Goal: Task Accomplishment & Management: Manage account settings

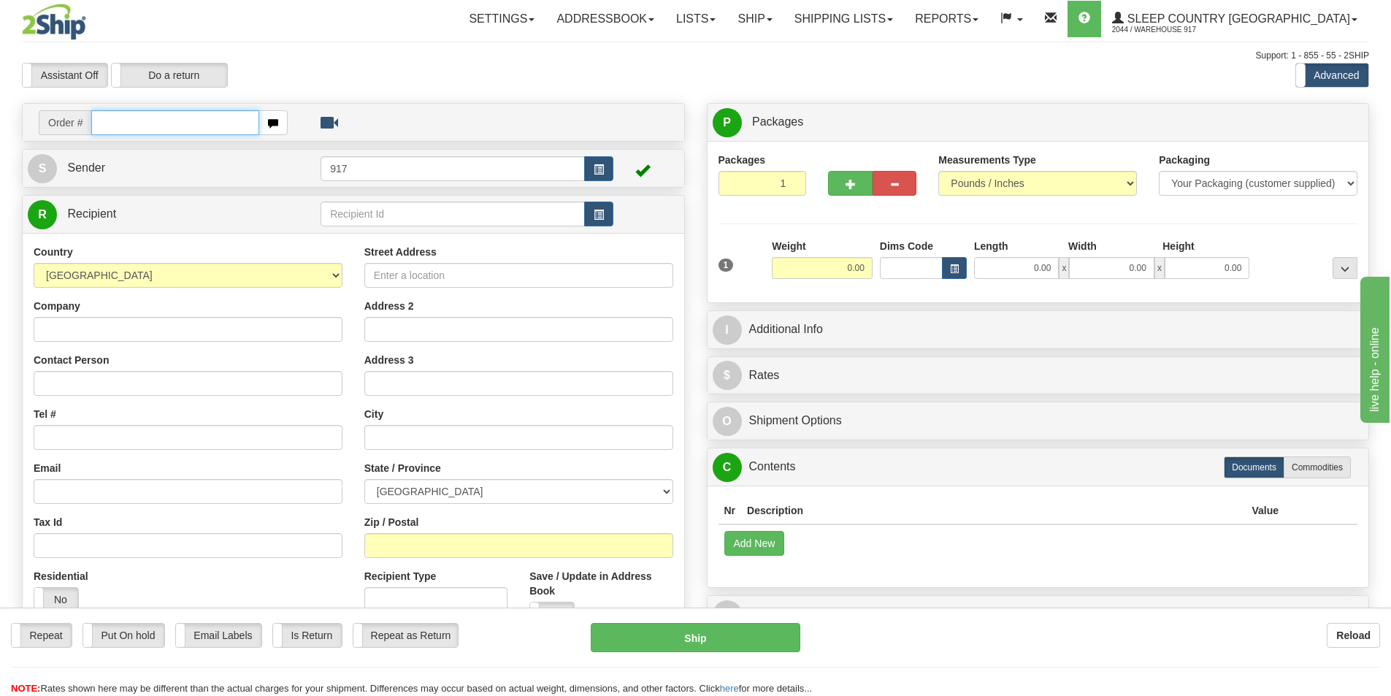
click at [196, 126] on input "text" at bounding box center [175, 122] width 168 height 25
click at [201, 110] on input "text" at bounding box center [175, 122] width 168 height 25
type input "9000I130851"
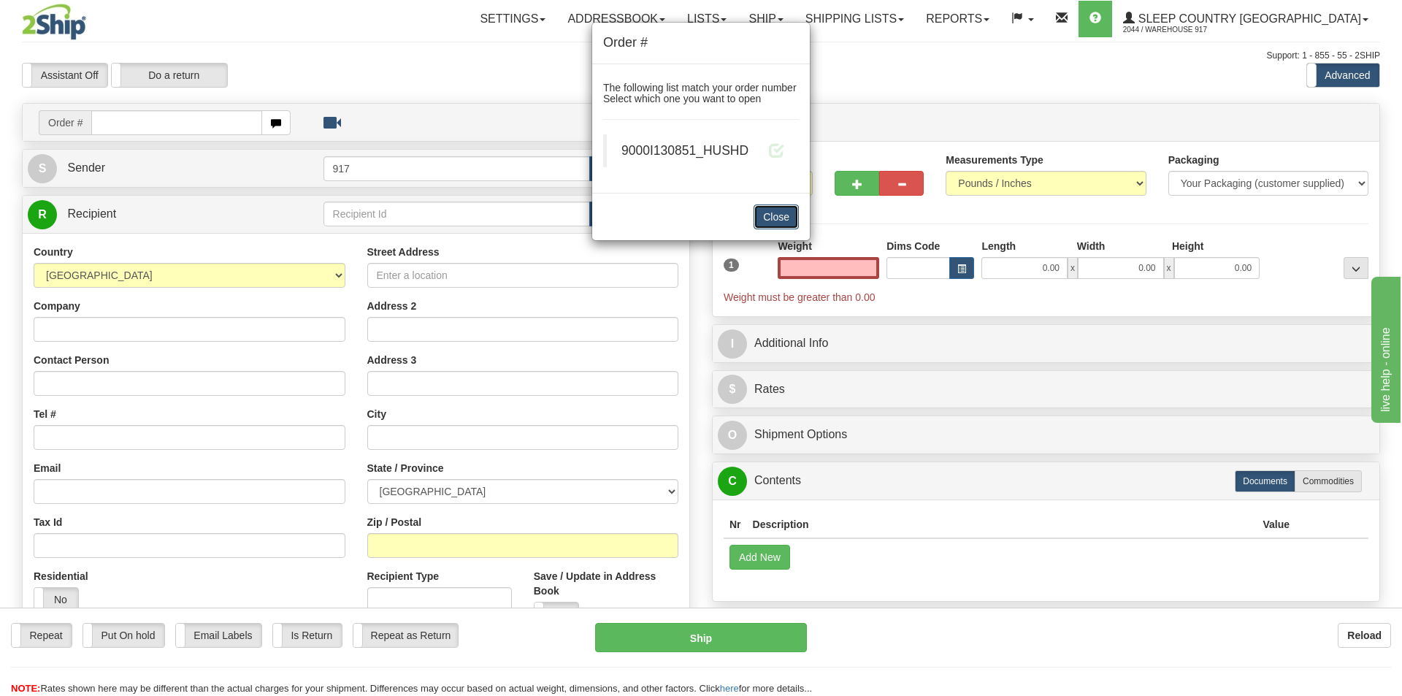
type input "0.00"
click at [772, 215] on button "Close" at bounding box center [776, 216] width 45 height 25
click at [780, 215] on button "Close" at bounding box center [776, 216] width 45 height 25
click at [783, 151] on span at bounding box center [776, 149] width 15 height 15
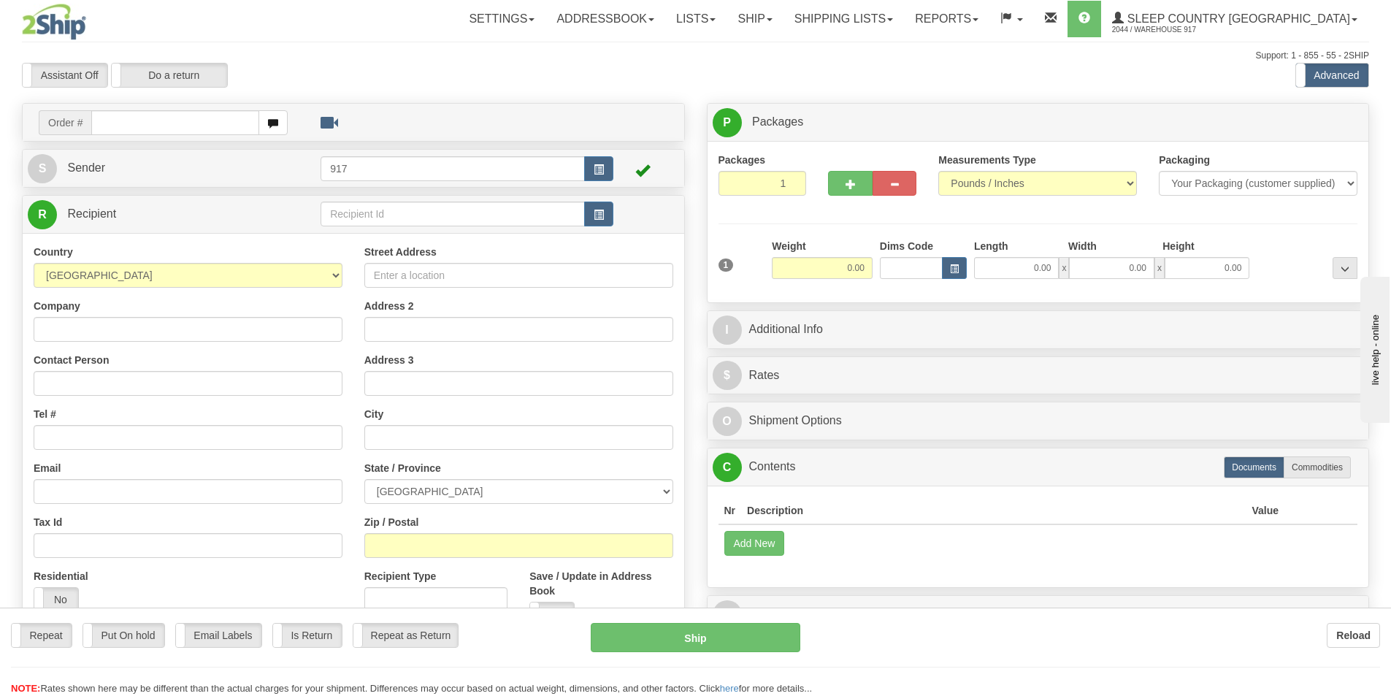
click at [194, 125] on div at bounding box center [695, 348] width 1391 height 696
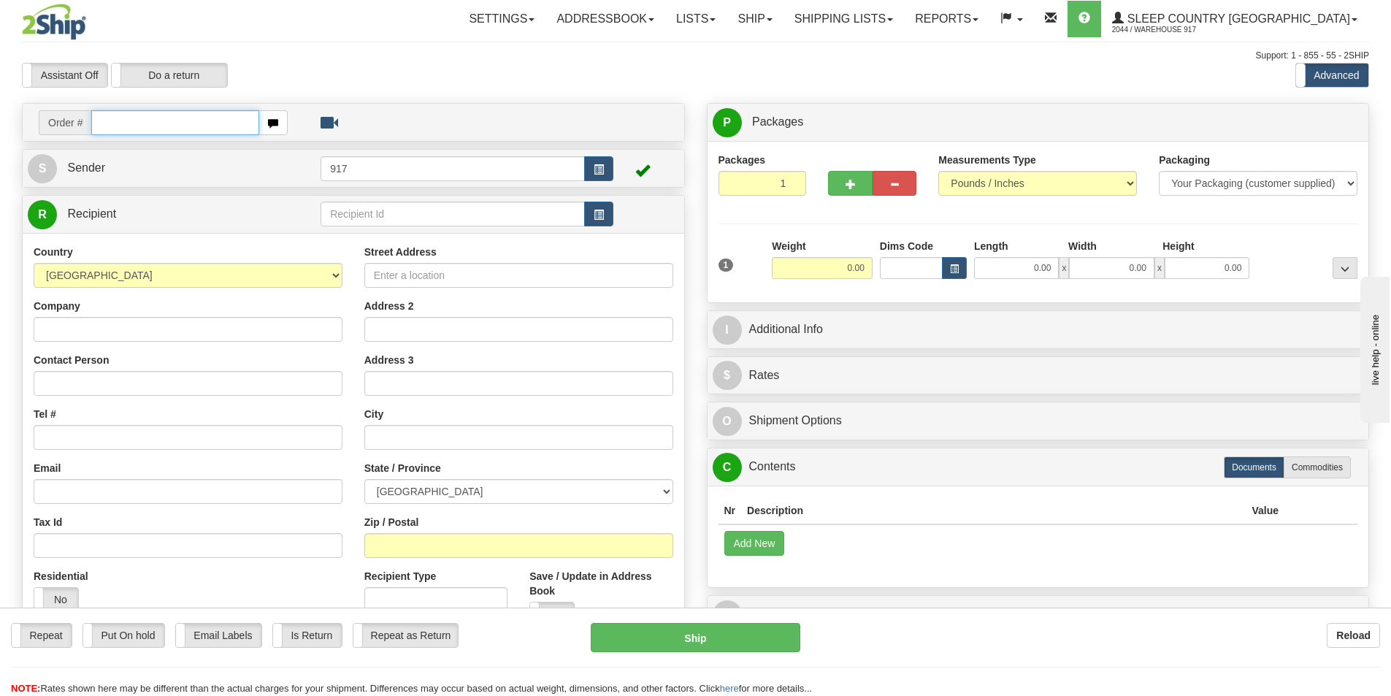
click at [237, 129] on input "text" at bounding box center [175, 122] width 168 height 25
paste input "9007I130654"
type input "9007I130654"
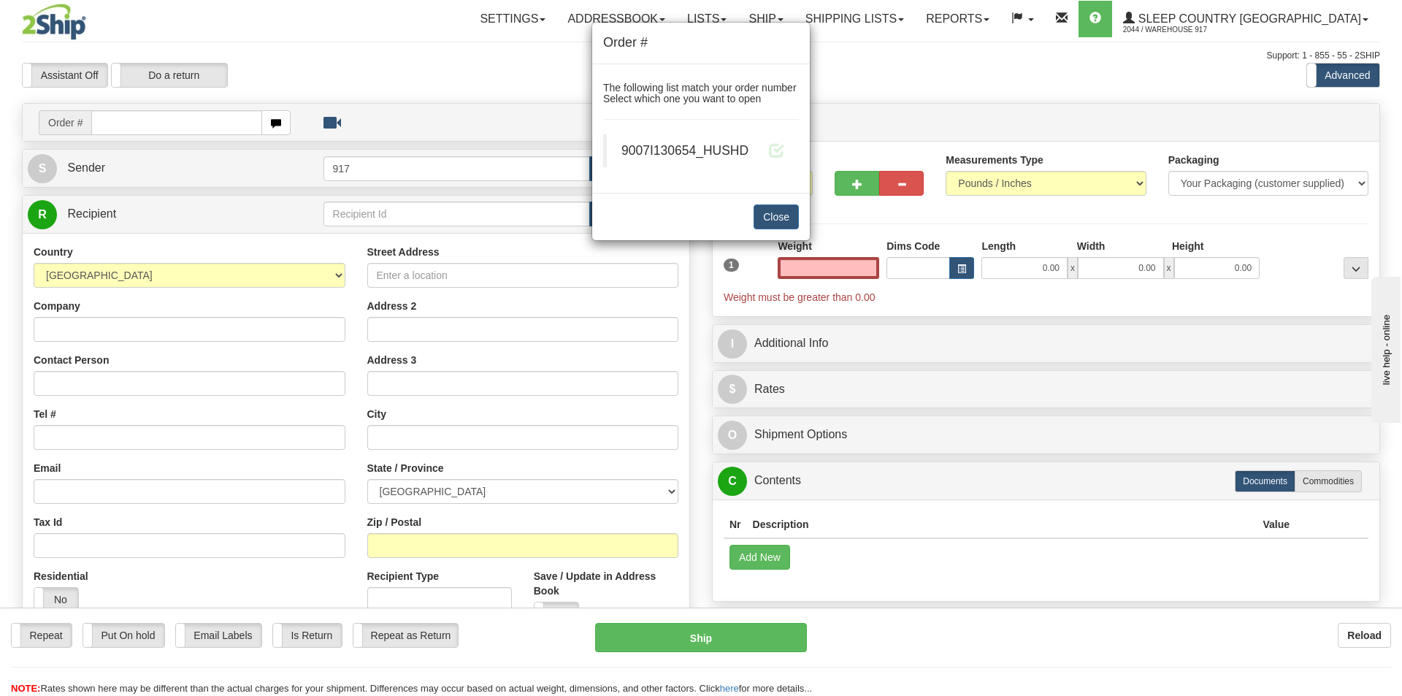
type input "0.00"
click at [783, 139] on blockquote "9007I130654_HUSHD" at bounding box center [701, 150] width 196 height 33
click at [775, 150] on span at bounding box center [776, 149] width 15 height 15
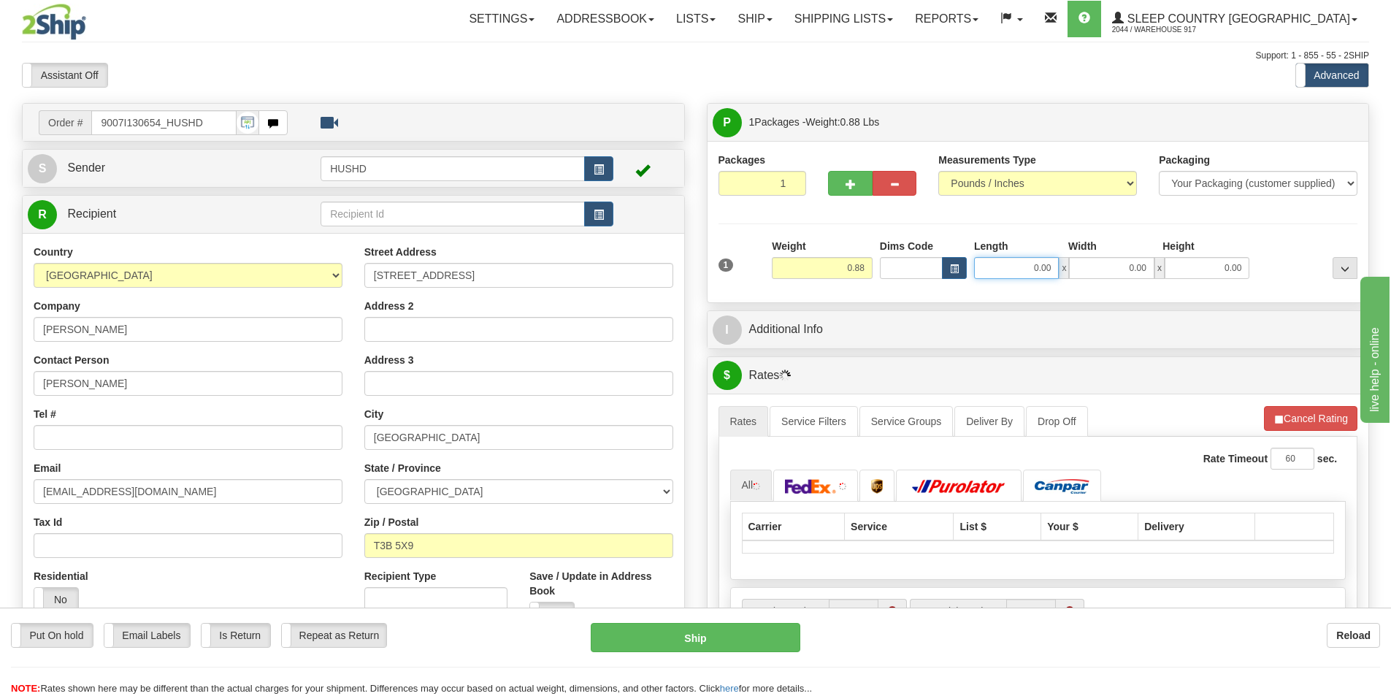
click at [996, 273] on input "0.00" at bounding box center [1016, 268] width 85 height 22
type input "9.00"
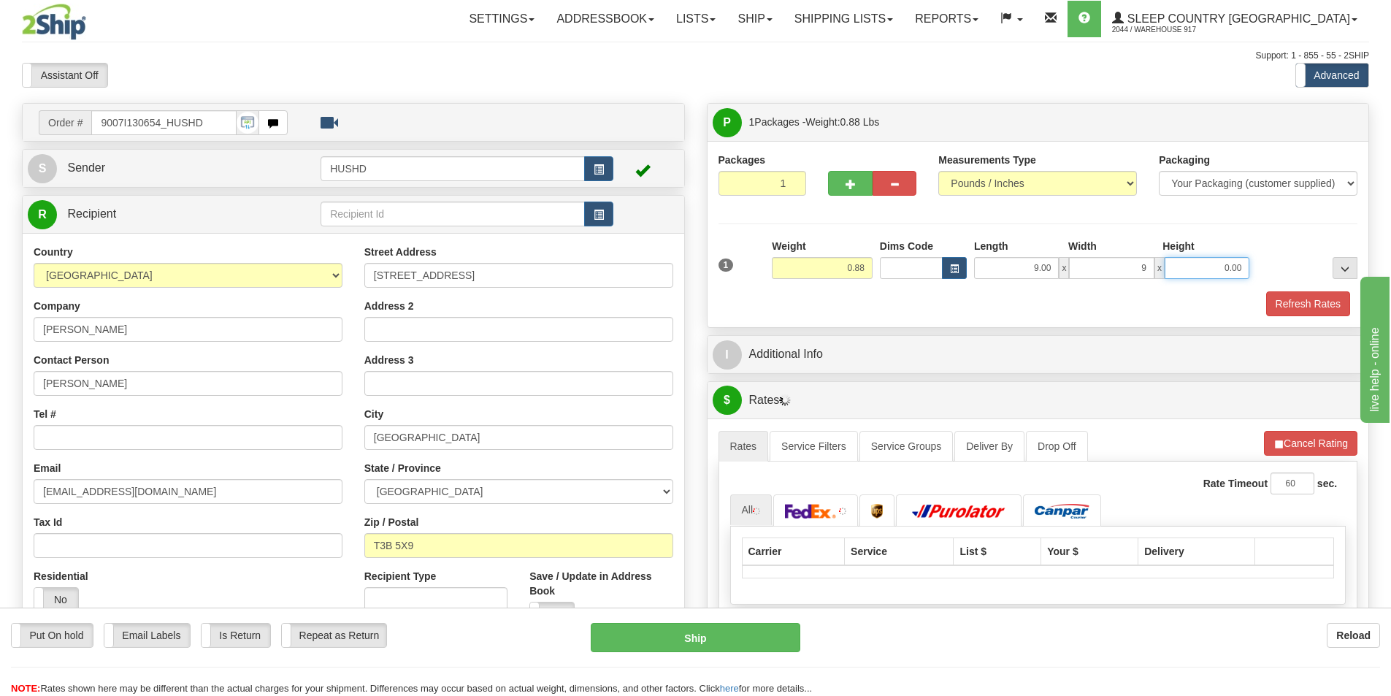
type input "9.00"
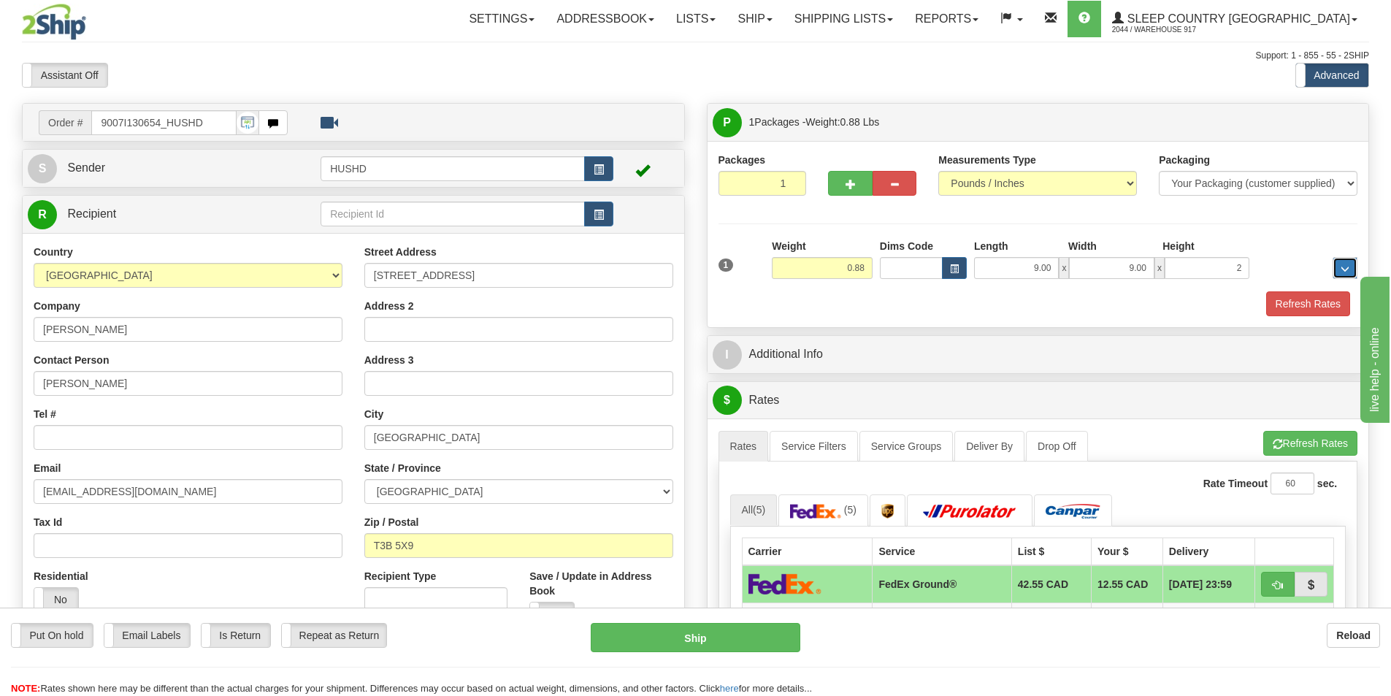
type input "2.00"
click at [1308, 305] on button "Refresh Rates" at bounding box center [1308, 303] width 84 height 25
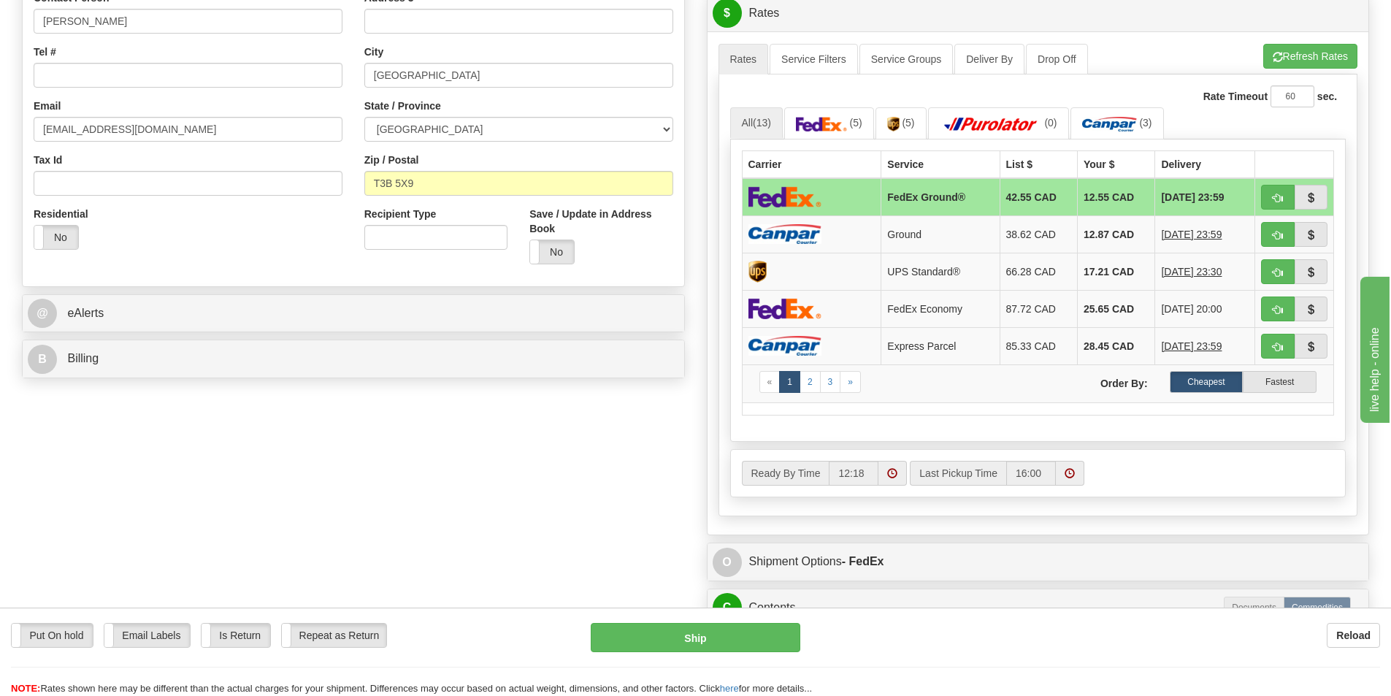
scroll to position [365, 0]
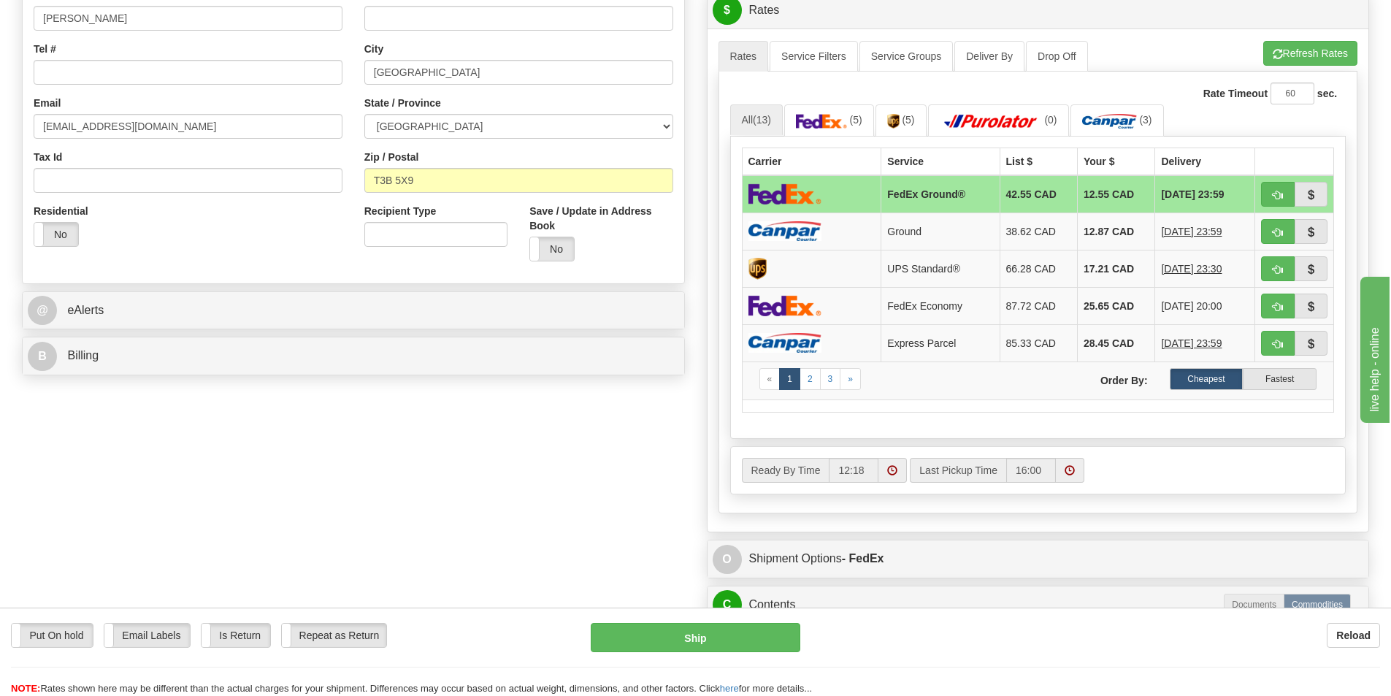
click at [981, 191] on td "FedEx Ground®" at bounding box center [940, 194] width 118 height 38
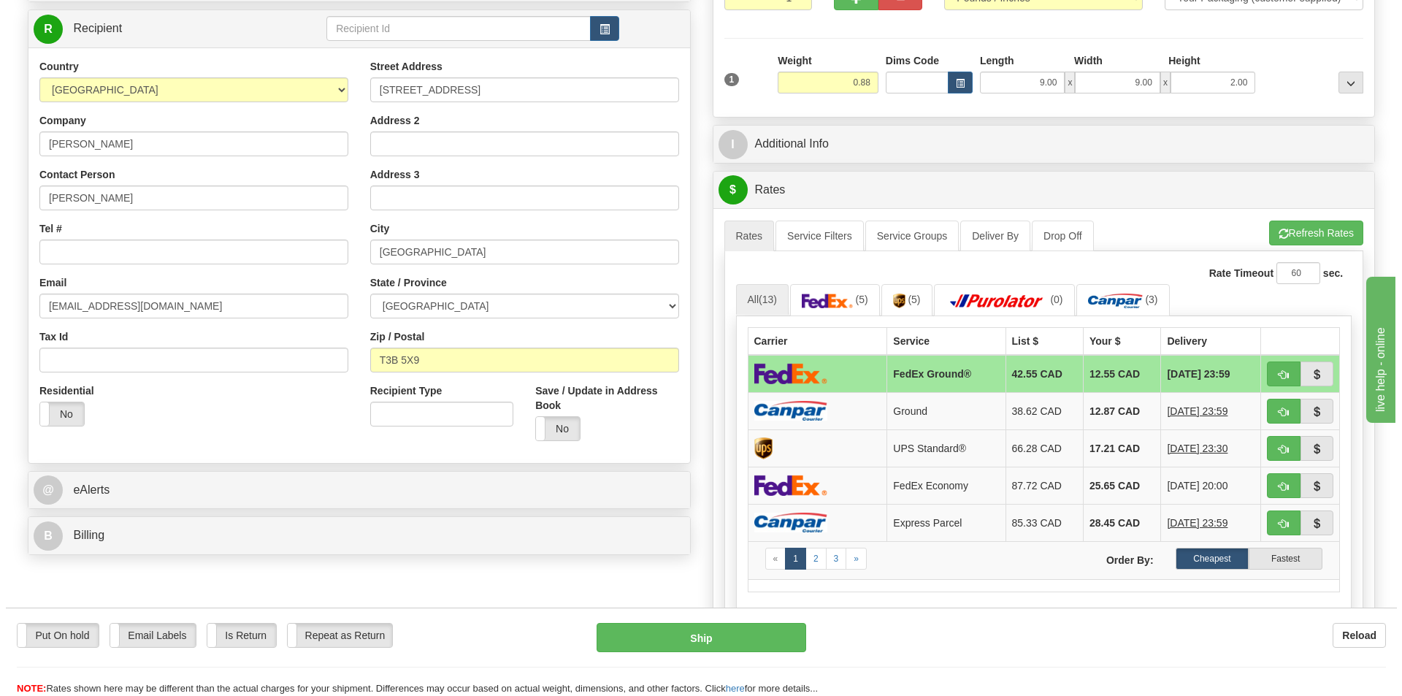
scroll to position [0, 0]
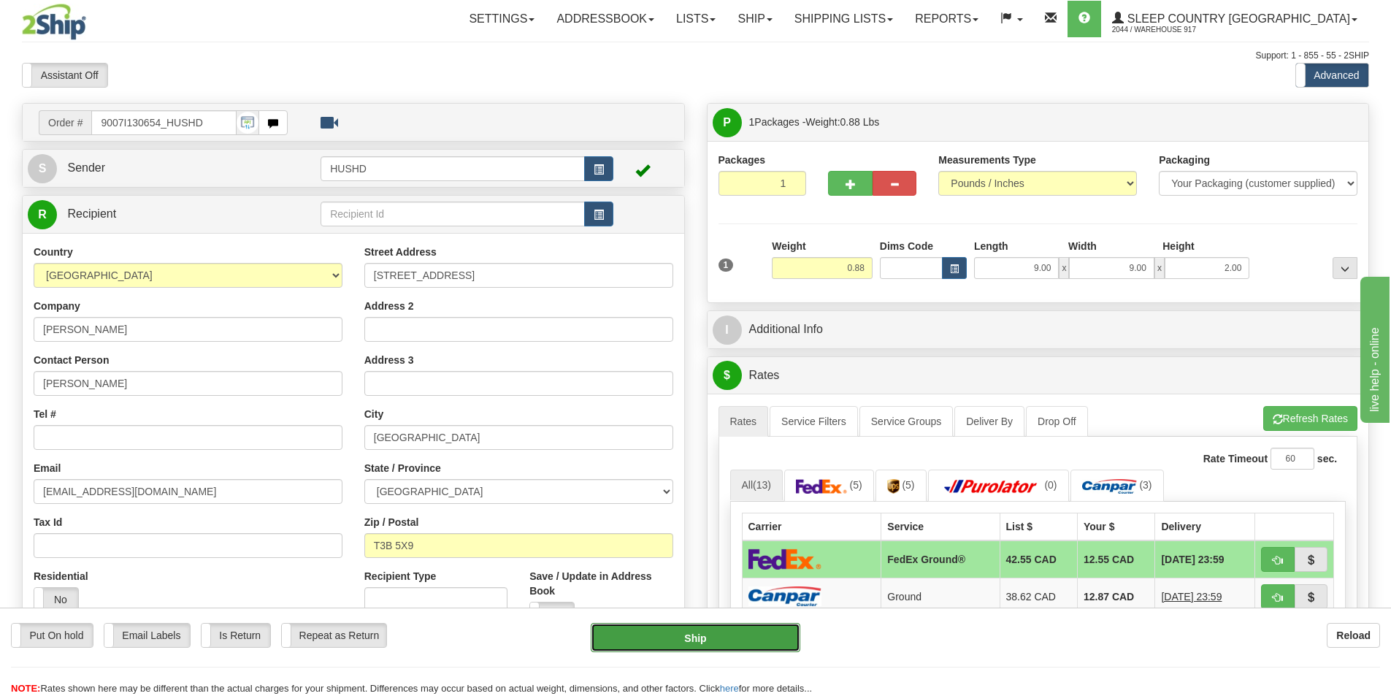
click at [683, 648] on button "Ship" at bounding box center [696, 637] width 210 height 29
type input "92"
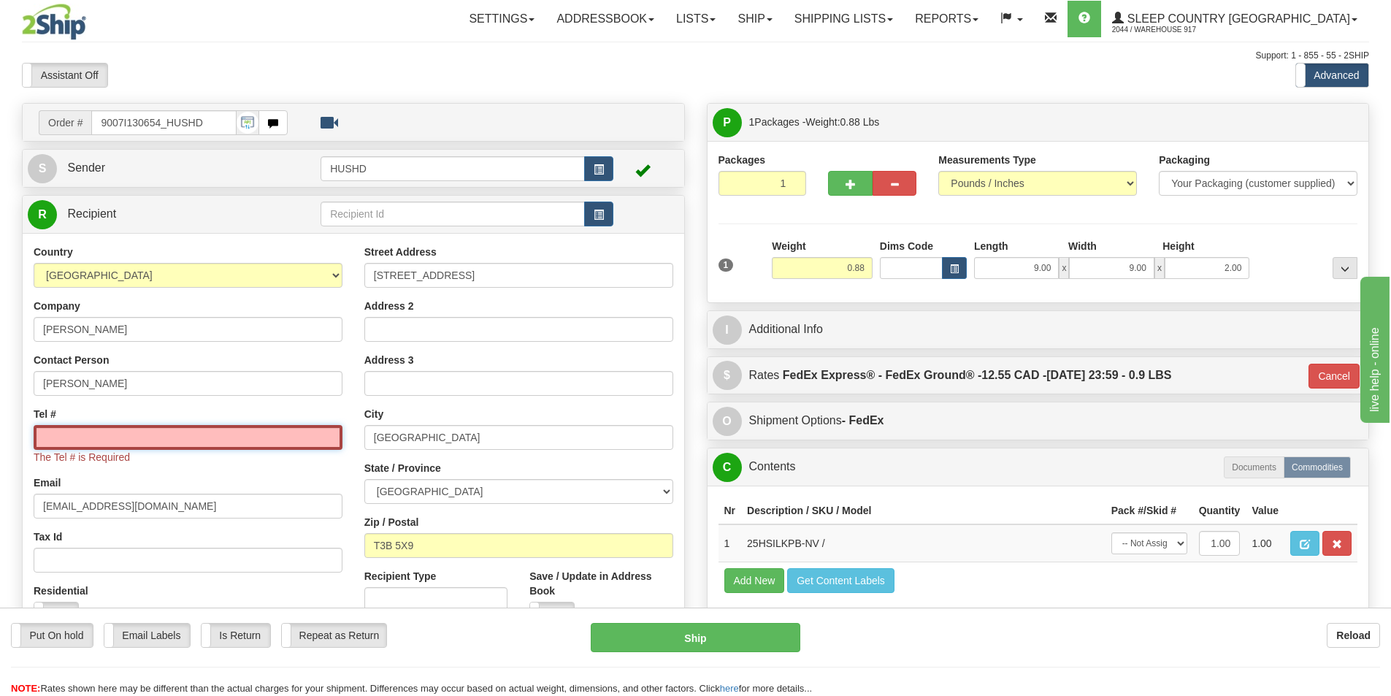
click at [183, 434] on input "Tel #" at bounding box center [188, 437] width 309 height 25
type input "1234567891"
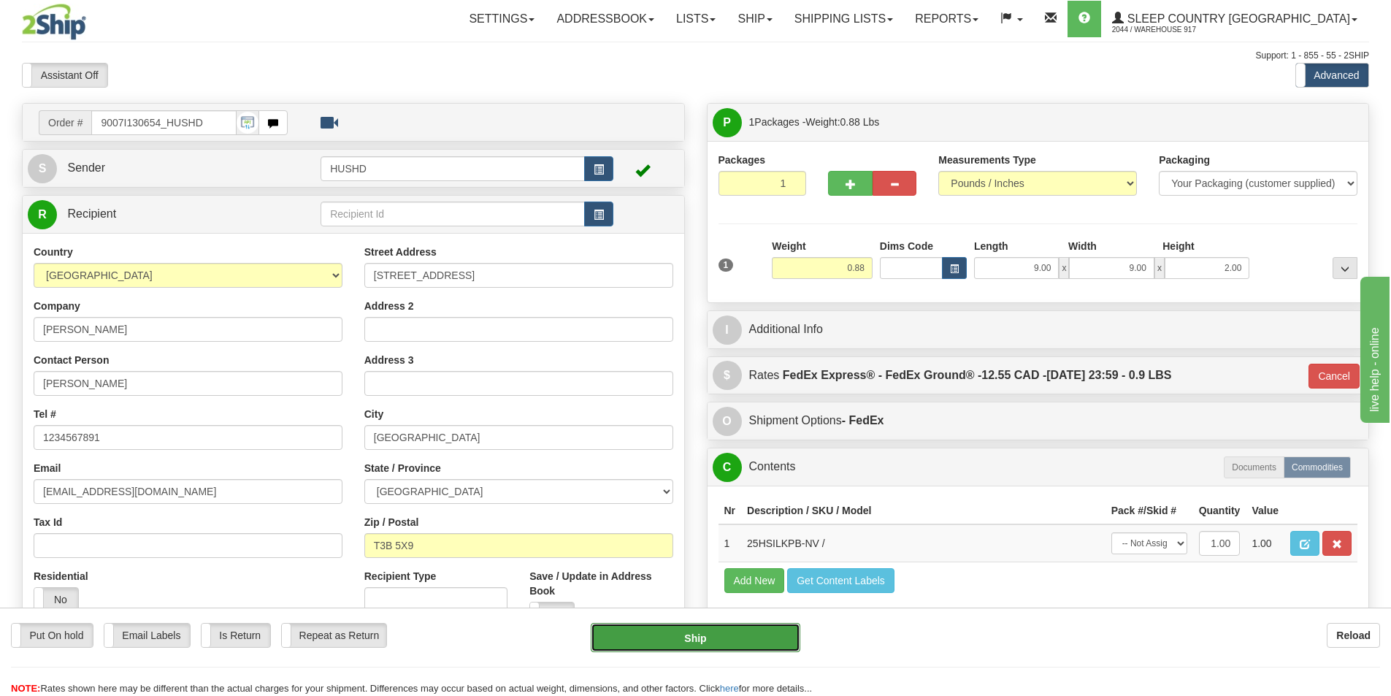
click at [699, 639] on button "Ship" at bounding box center [696, 637] width 210 height 29
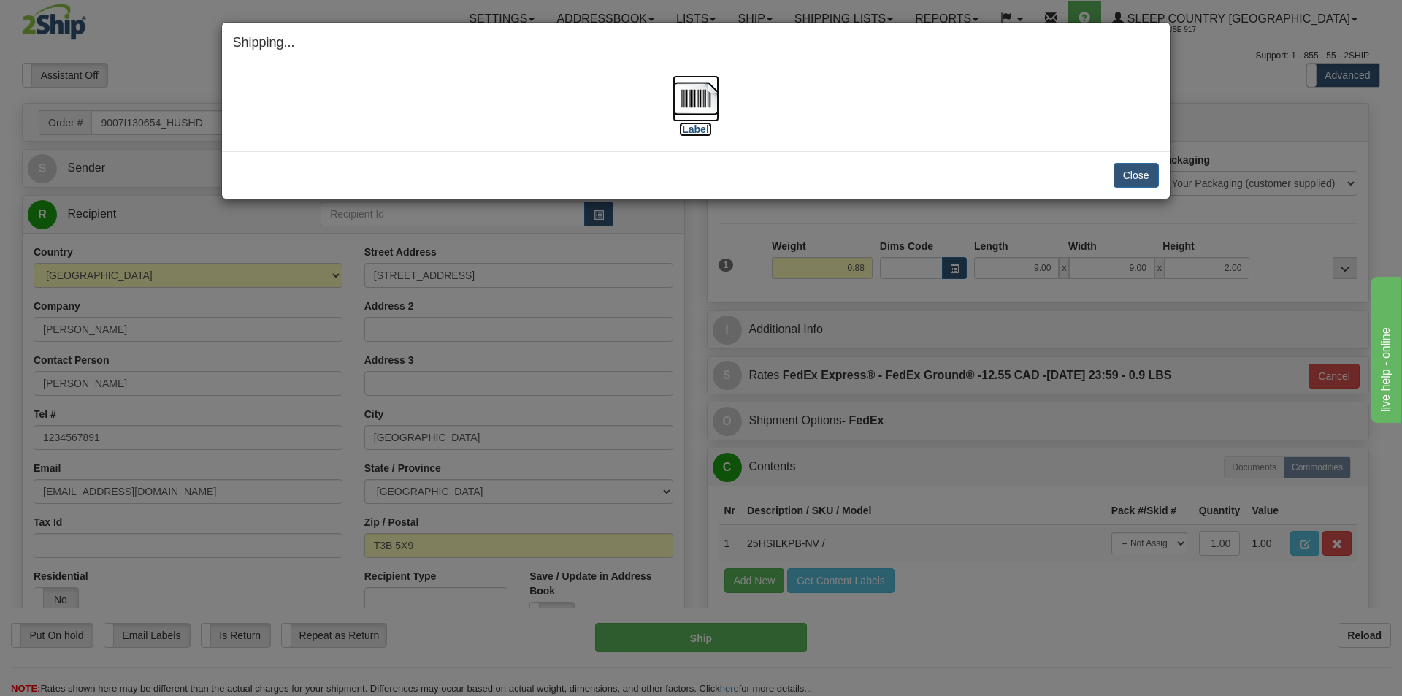
click at [691, 95] on img at bounding box center [695, 98] width 47 height 47
click at [1133, 184] on button "Close" at bounding box center [1135, 175] width 45 height 25
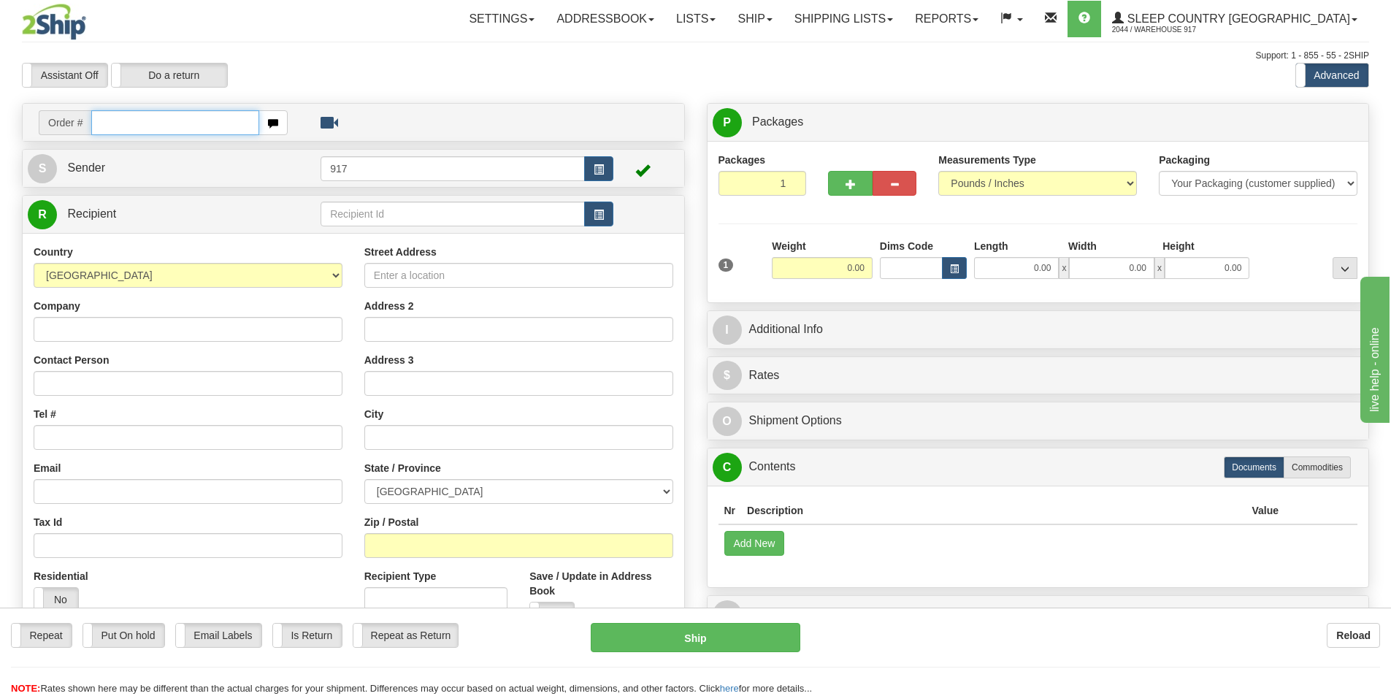
drag, startPoint x: 112, startPoint y: 127, endPoint x: 124, endPoint y: 131, distance: 13.2
click at [113, 129] on input "text" at bounding box center [175, 122] width 168 height 25
paste input "9000I130982"
type input "9000I130982"
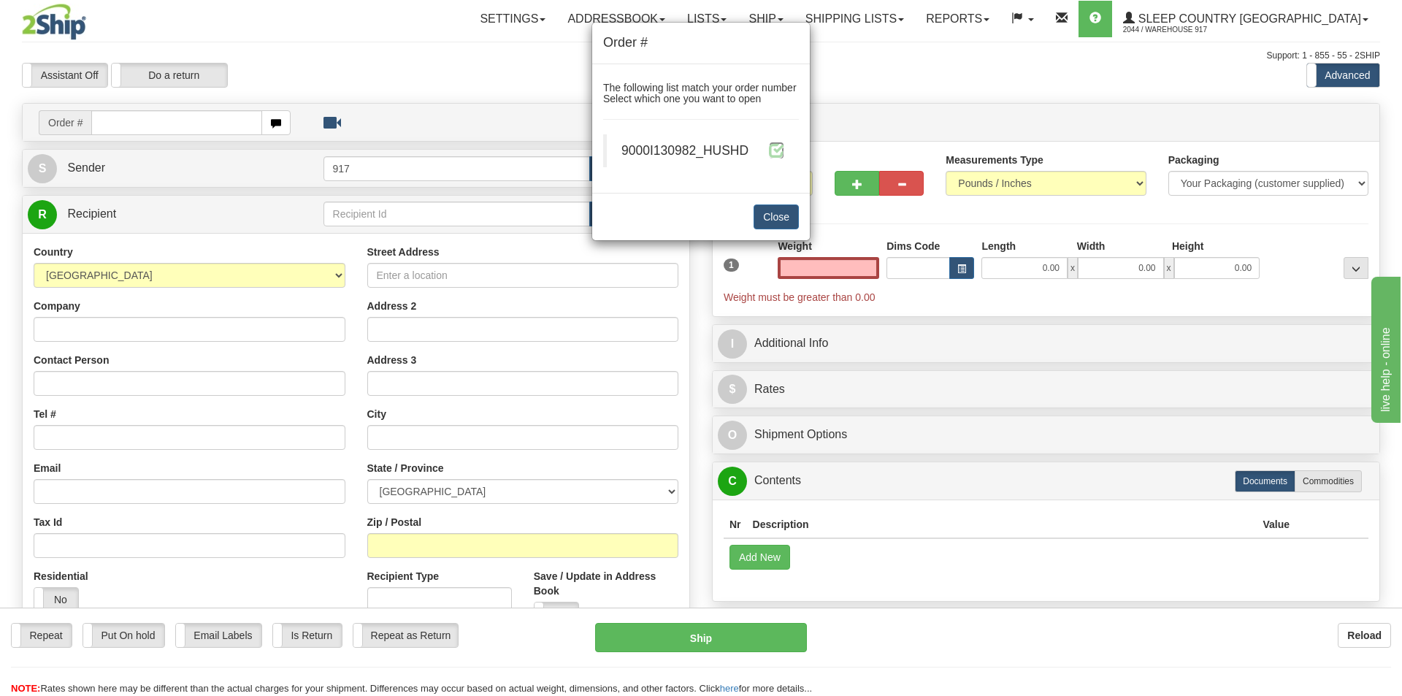
type input "0.00"
click at [772, 147] on span at bounding box center [776, 149] width 15 height 15
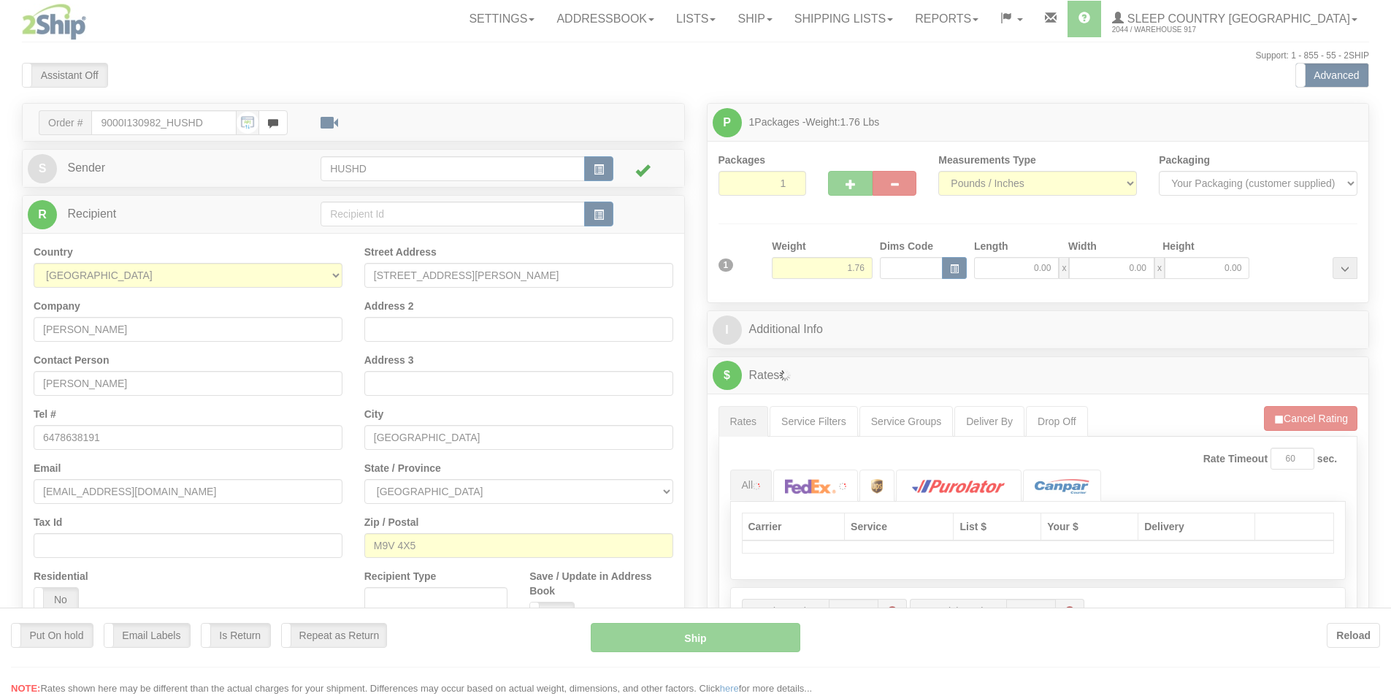
click at [1024, 261] on div at bounding box center [695, 348] width 1391 height 696
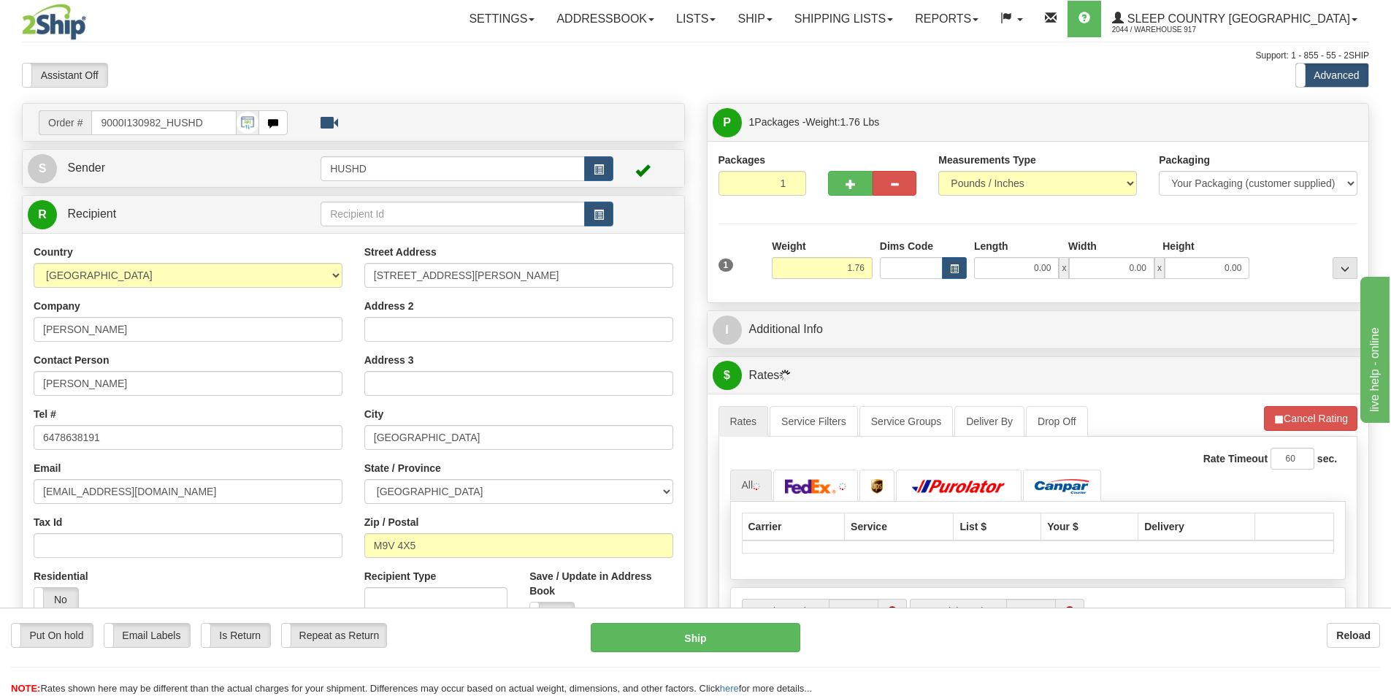
click at [1027, 272] on div "Toggle navigation Settings Shipping Preferences Fields Preferences New" at bounding box center [695, 515] width 1391 height 1031
click at [1027, 272] on input "0.00" at bounding box center [1016, 268] width 85 height 22
type input "9.00"
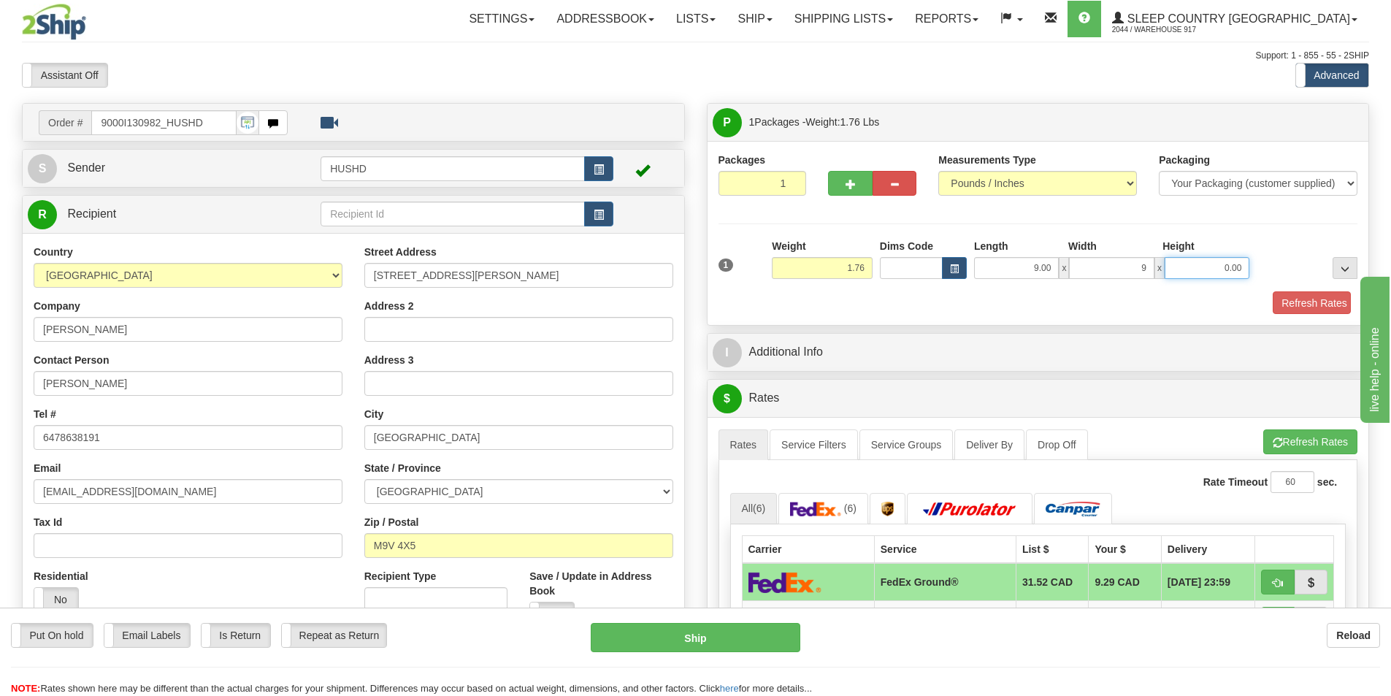
type input "9.00"
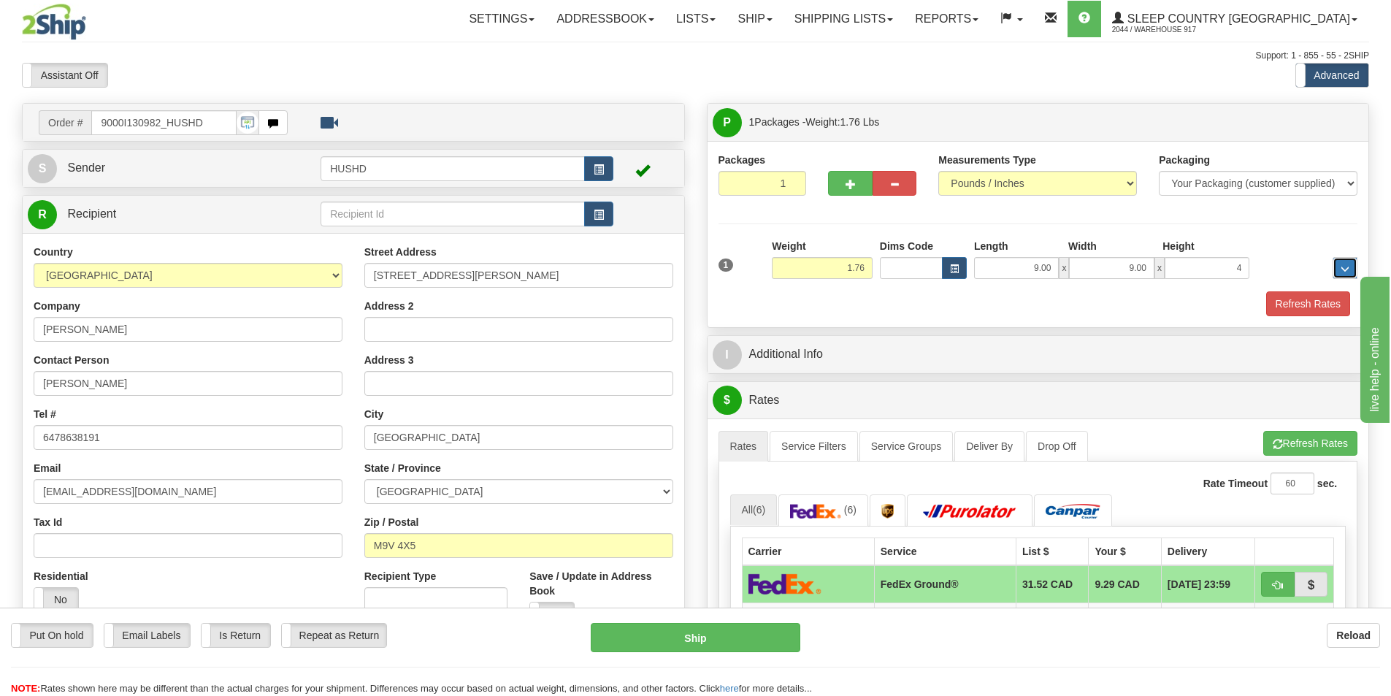
type input "4.00"
click at [1278, 296] on button "Refresh Rates" at bounding box center [1308, 303] width 84 height 25
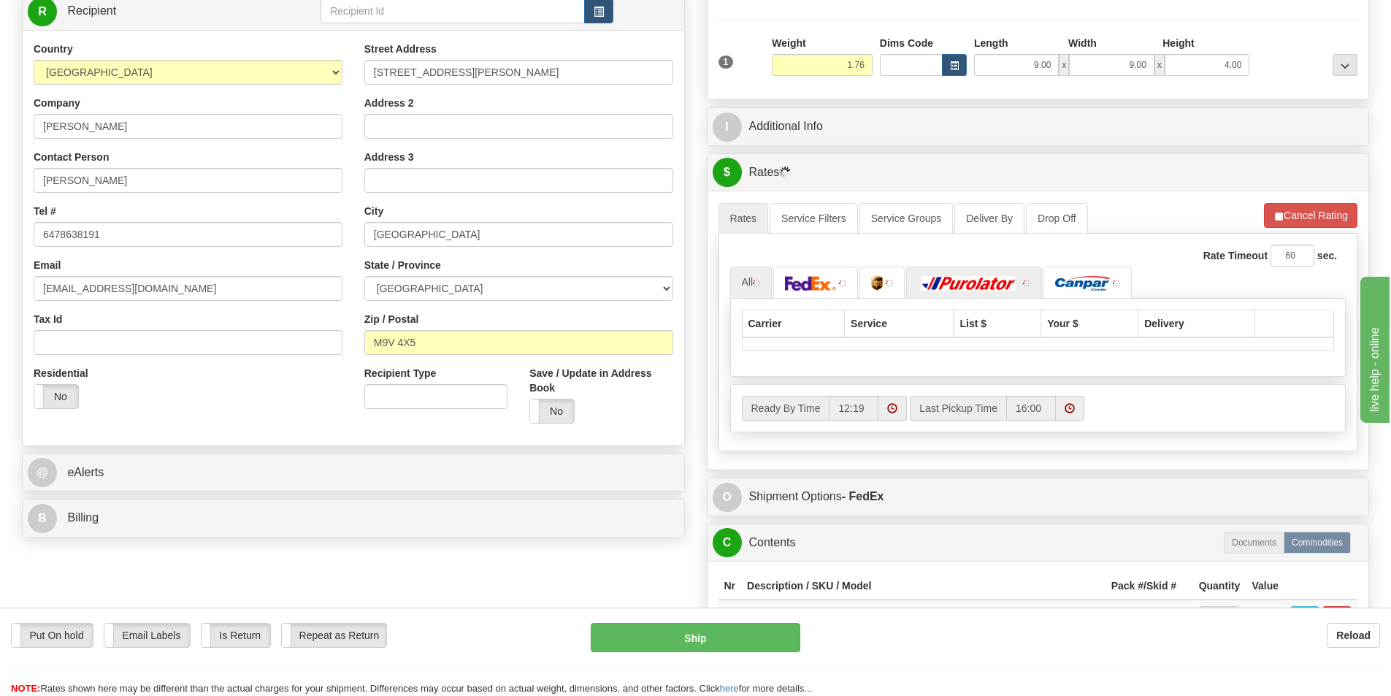
scroll to position [219, 0]
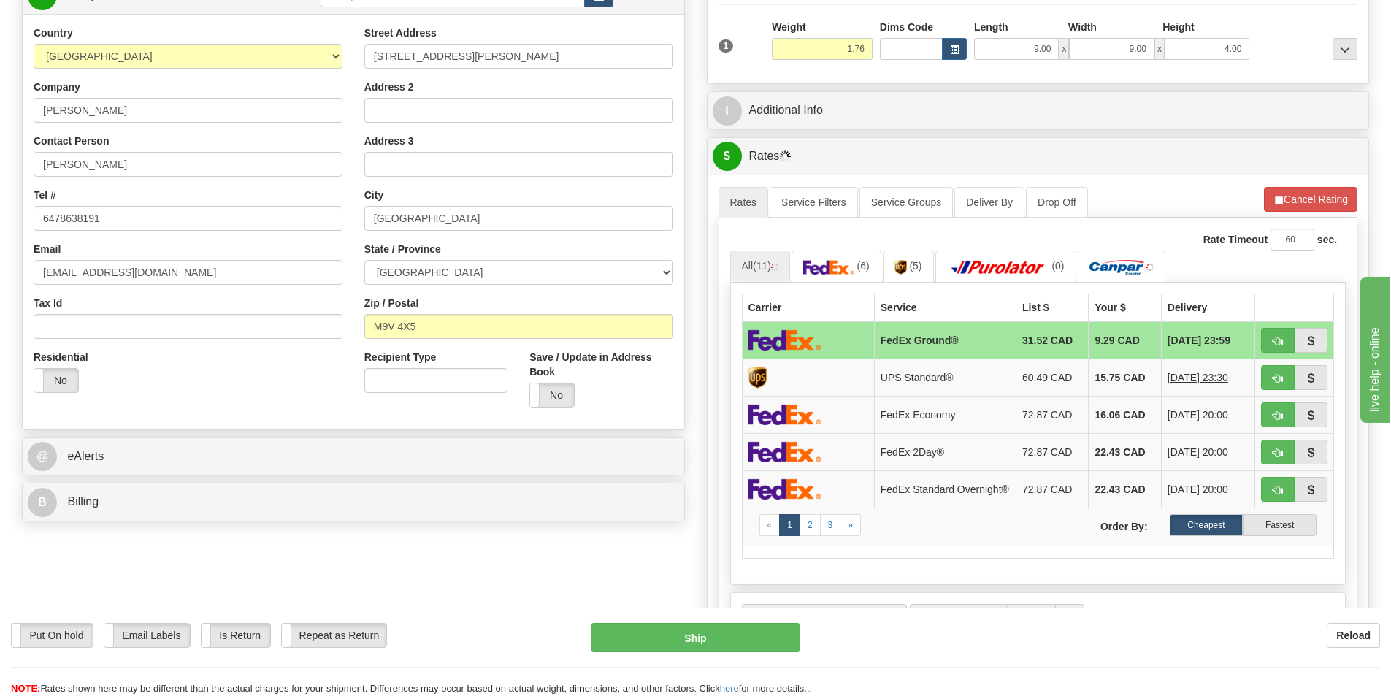
click at [927, 345] on td "FedEx Ground®" at bounding box center [945, 340] width 142 height 38
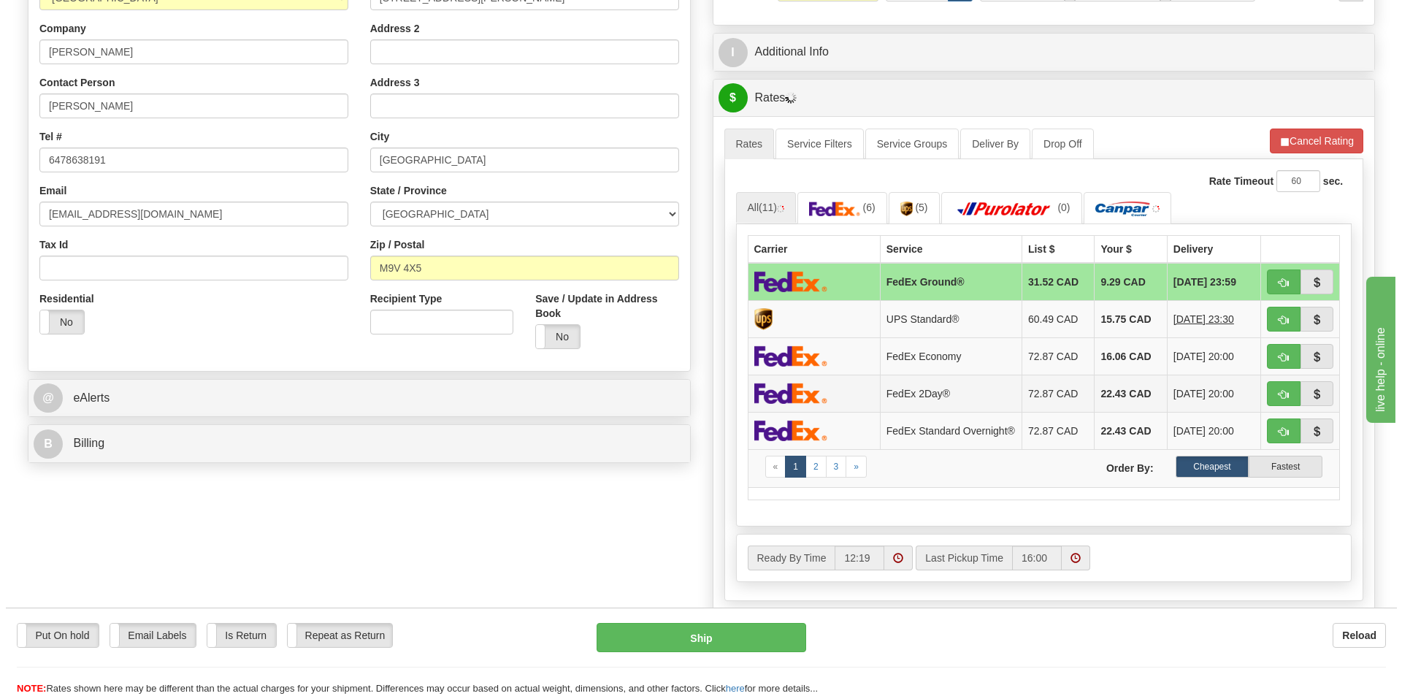
scroll to position [365, 0]
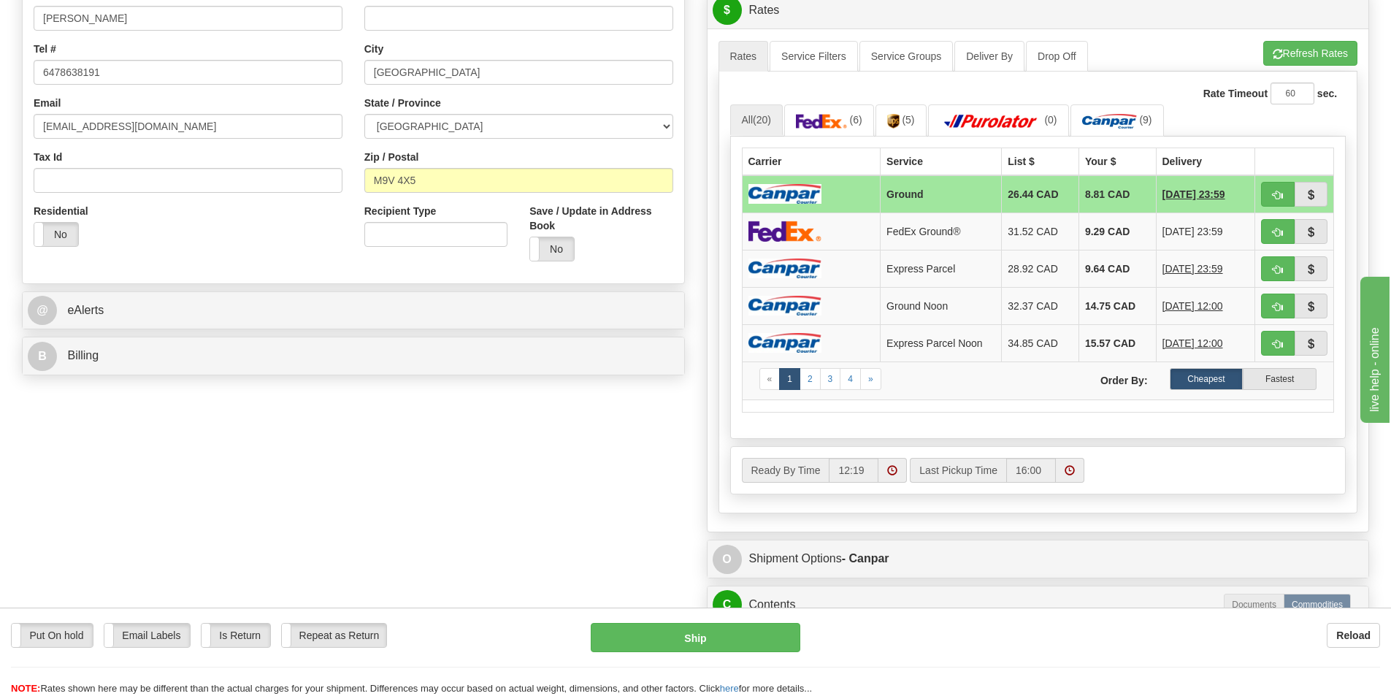
click at [881, 187] on td "Ground" at bounding box center [941, 194] width 121 height 38
click at [682, 624] on button "Ship" at bounding box center [696, 637] width 210 height 29
type input "1"
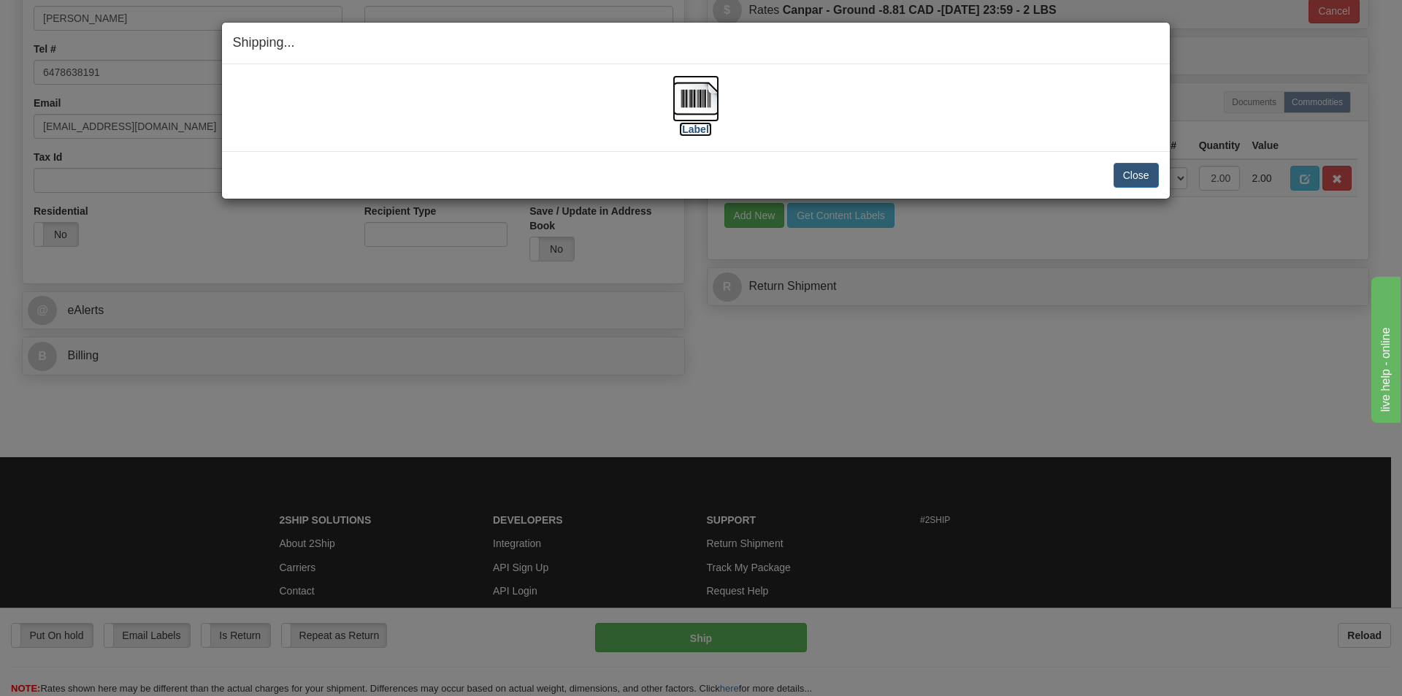
click at [695, 97] on img at bounding box center [695, 98] width 47 height 47
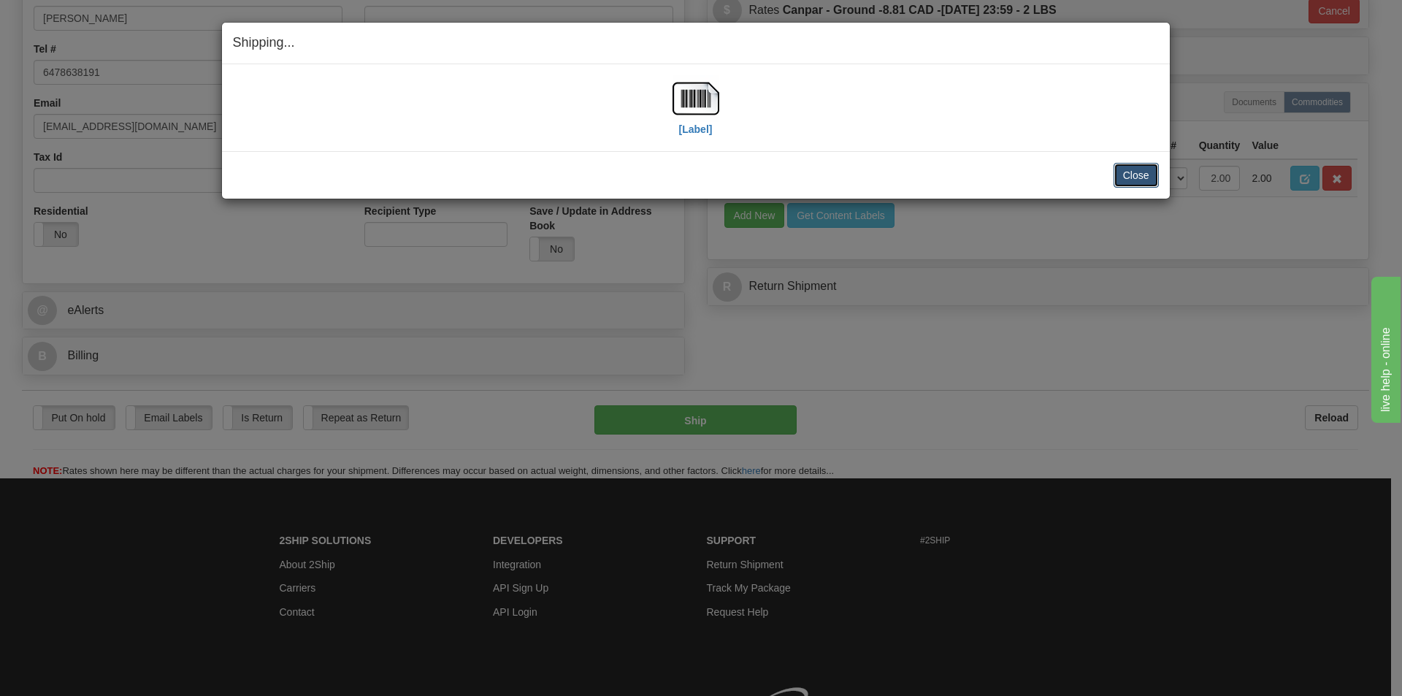
click at [1144, 179] on button "Close" at bounding box center [1135, 175] width 45 height 25
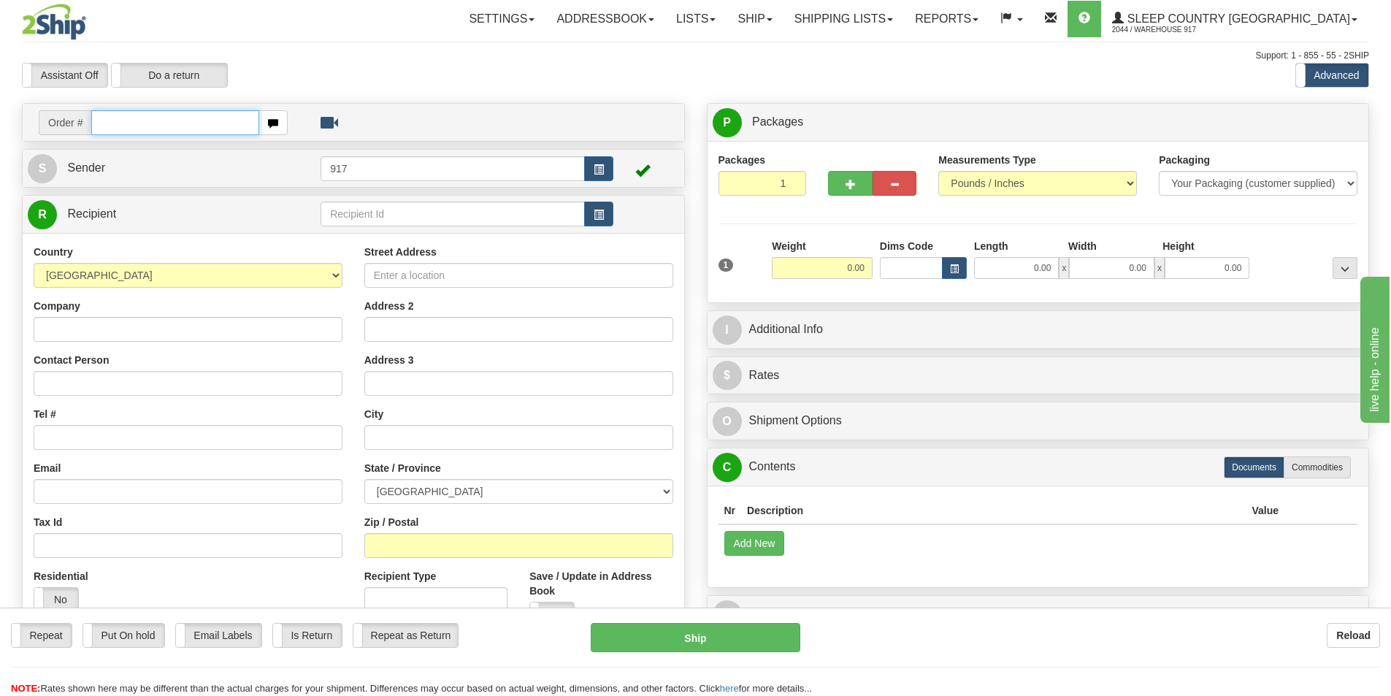
click at [161, 123] on input "text" at bounding box center [175, 122] width 168 height 25
paste input "9002I125404"
type input "9002I125404"
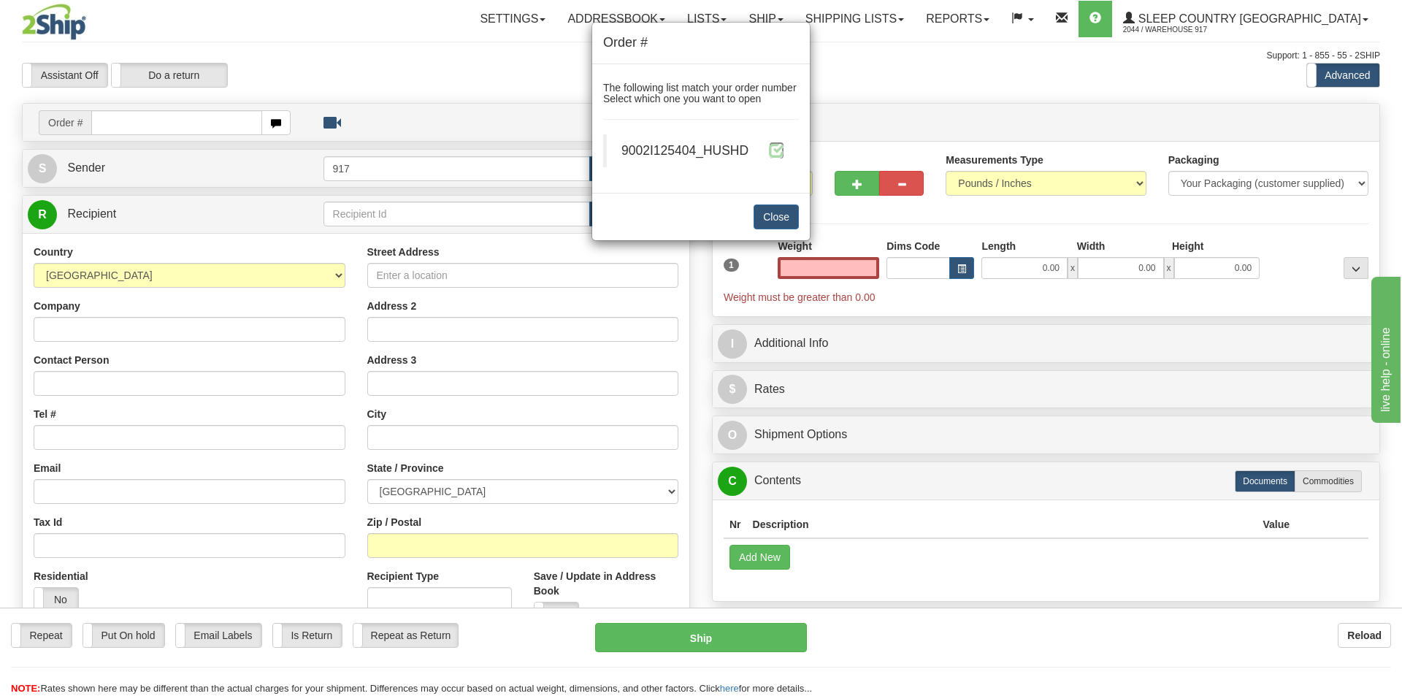
type input "0.00"
click at [783, 146] on span at bounding box center [776, 149] width 15 height 15
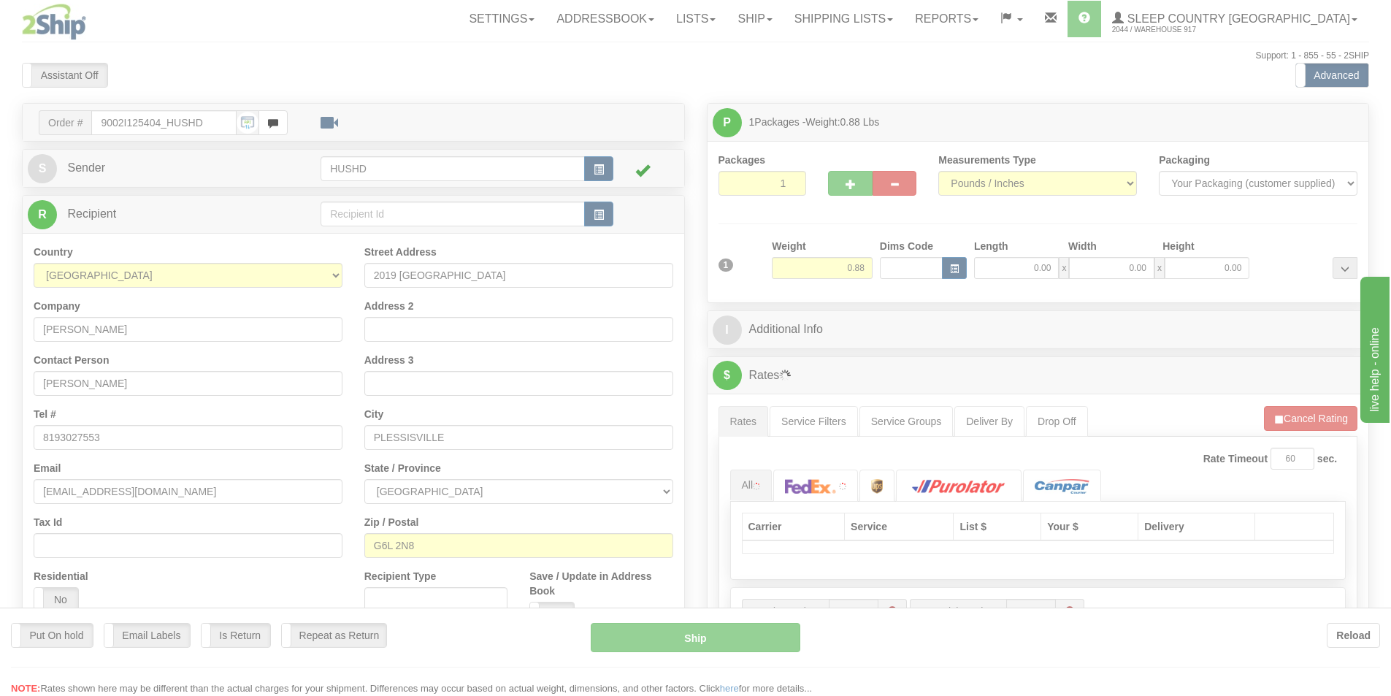
click at [987, 266] on div at bounding box center [695, 348] width 1391 height 696
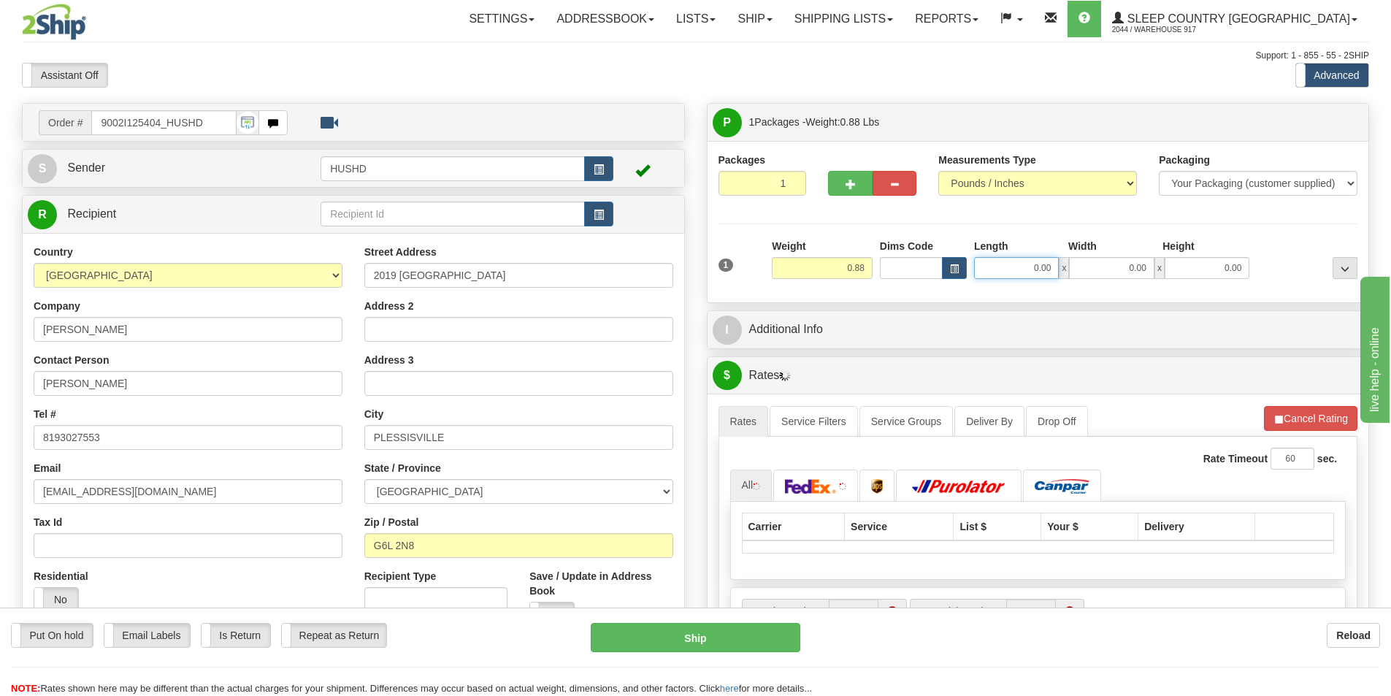
click at [996, 273] on input "0.00" at bounding box center [1016, 268] width 85 height 22
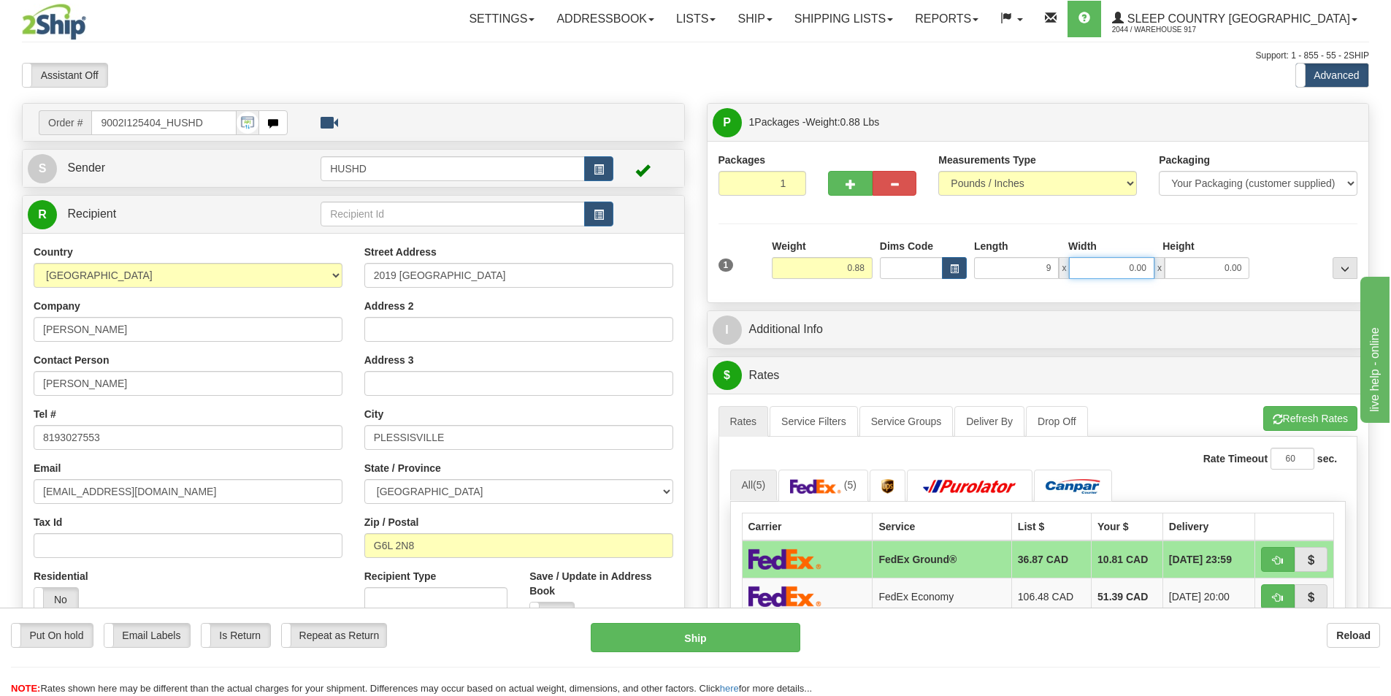
type input "9.00"
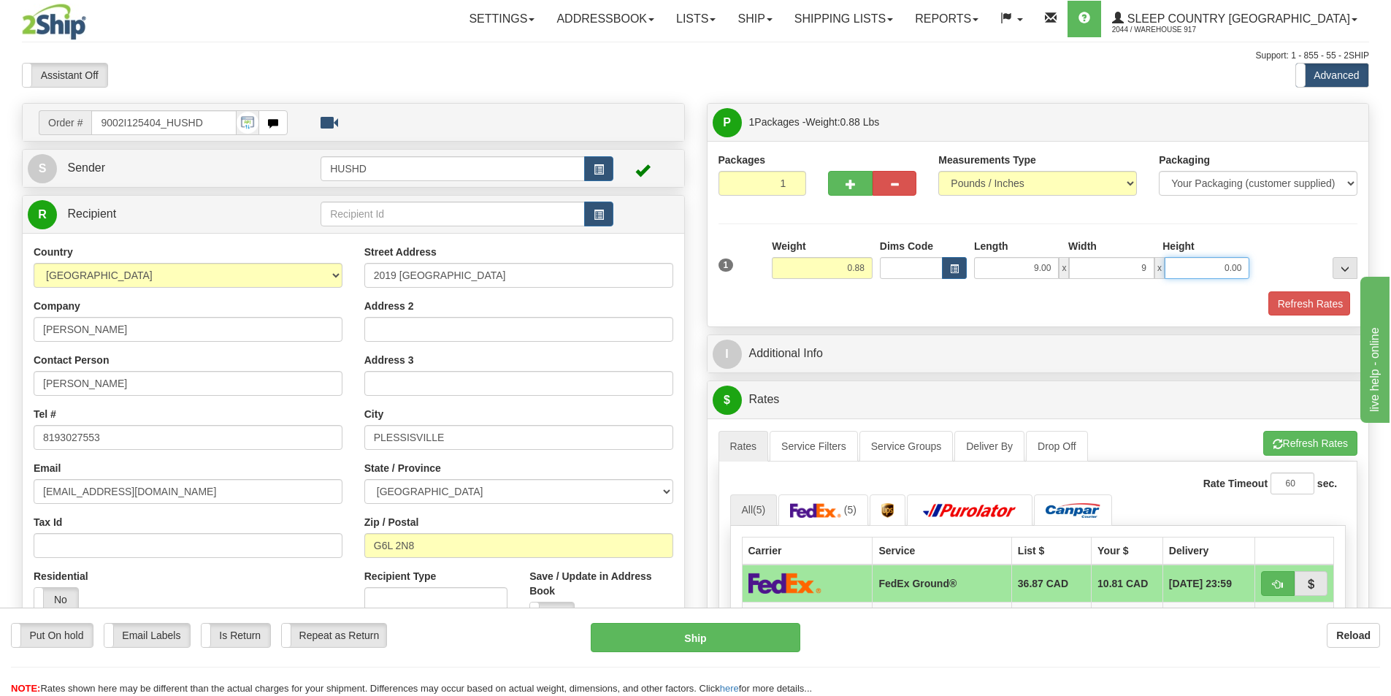
type input "9.00"
type input "2.00"
click at [1292, 307] on button "Refresh Rates" at bounding box center [1308, 303] width 84 height 25
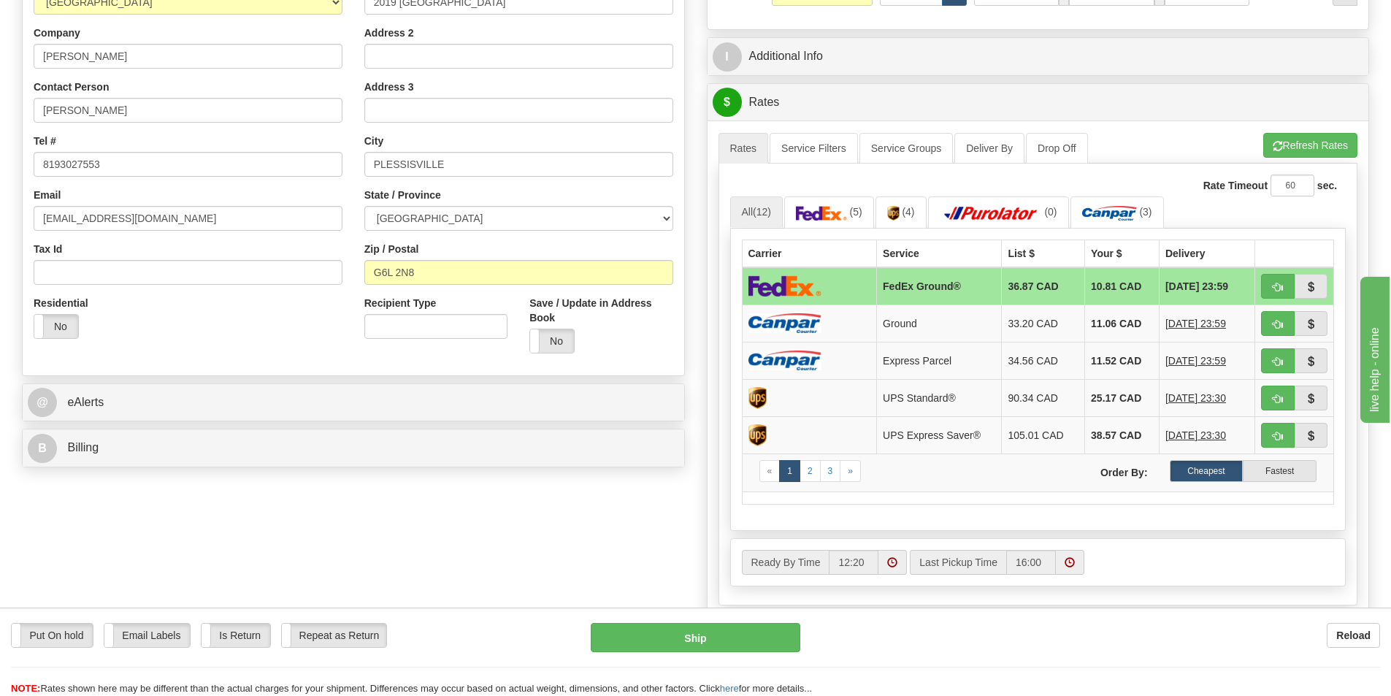
scroll to position [292, 0]
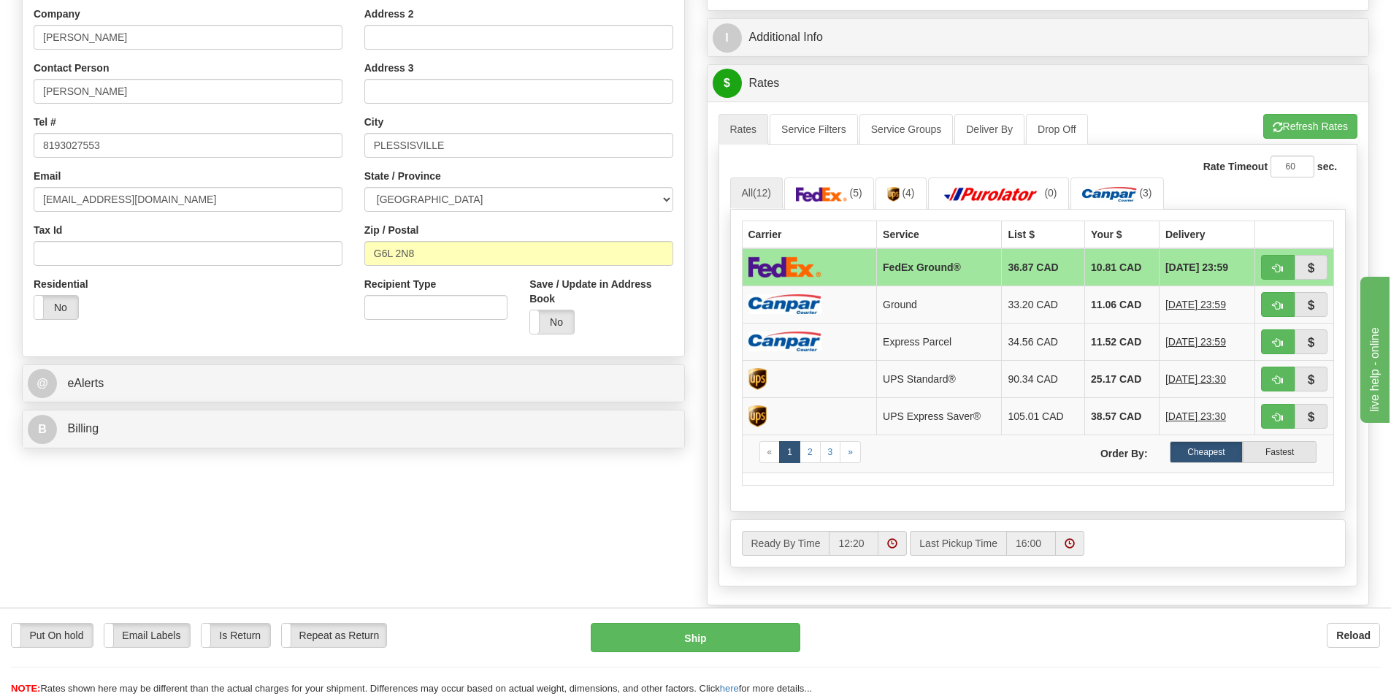
click at [813, 261] on img at bounding box center [784, 266] width 73 height 21
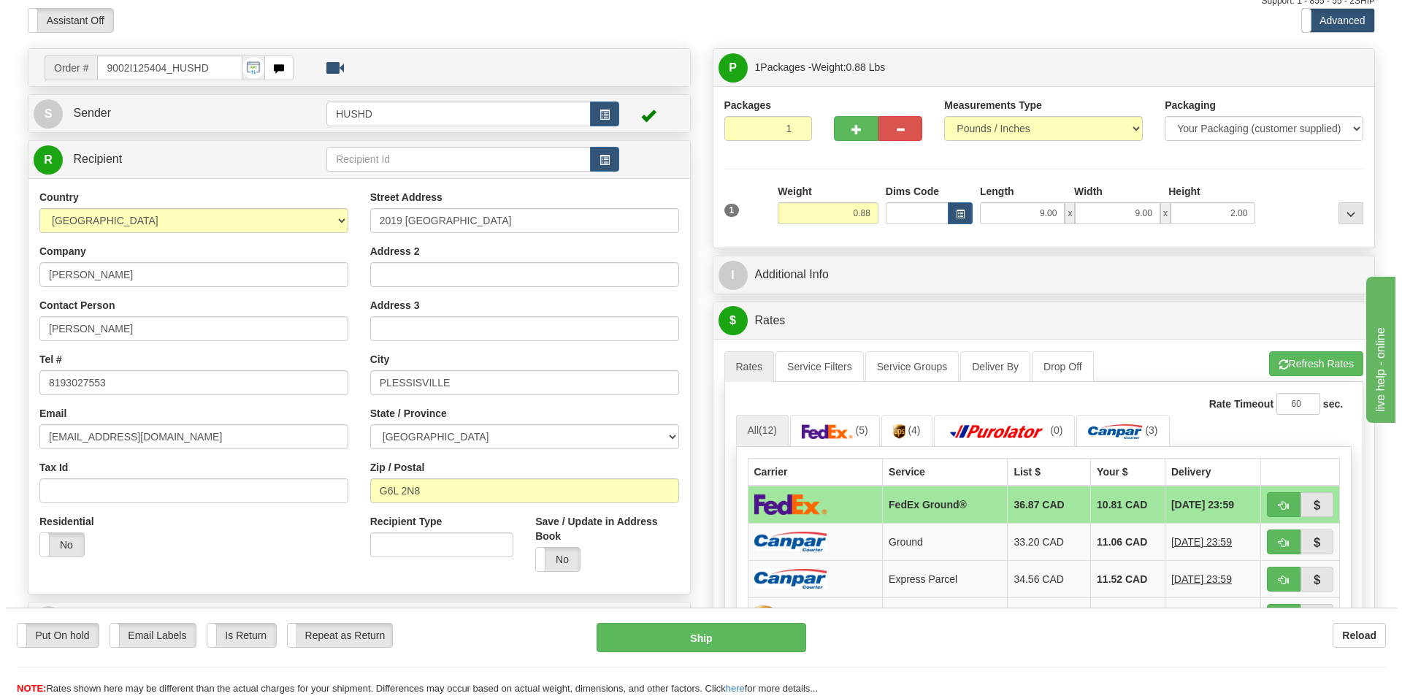
scroll to position [146, 0]
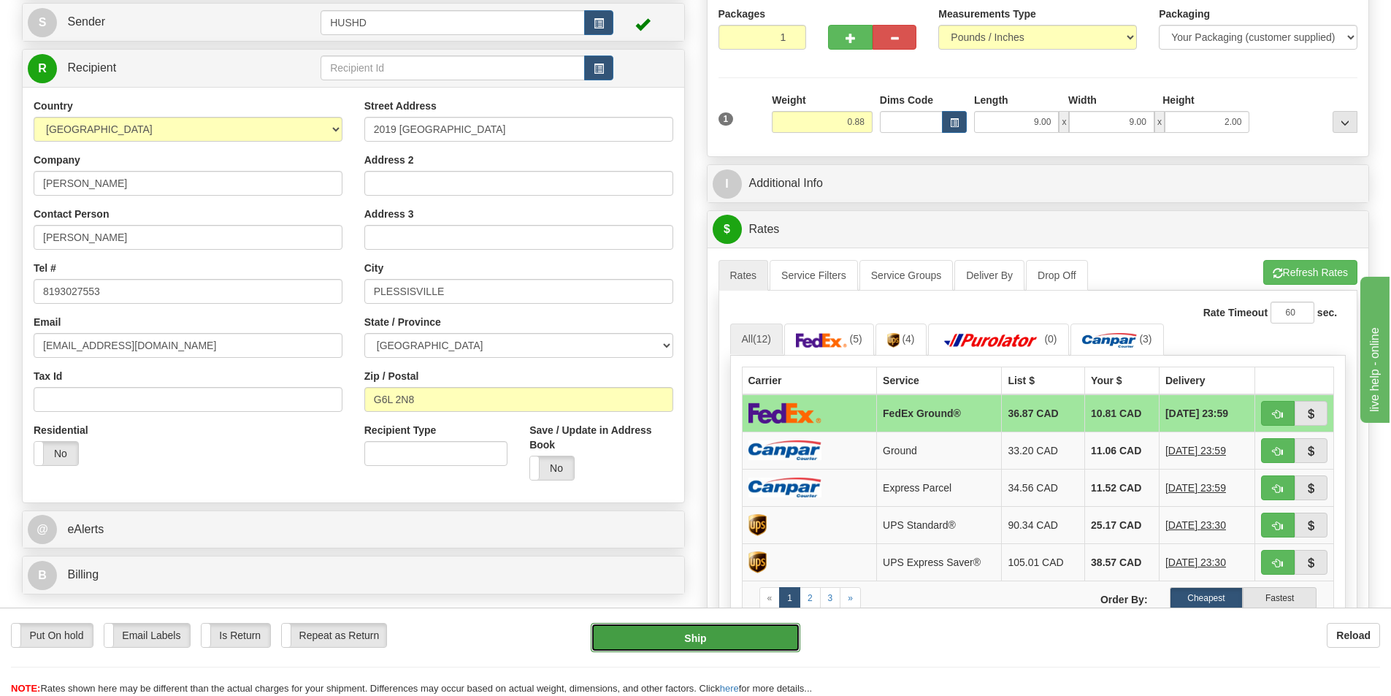
click at [723, 623] on button "Ship" at bounding box center [696, 637] width 210 height 29
type input "92"
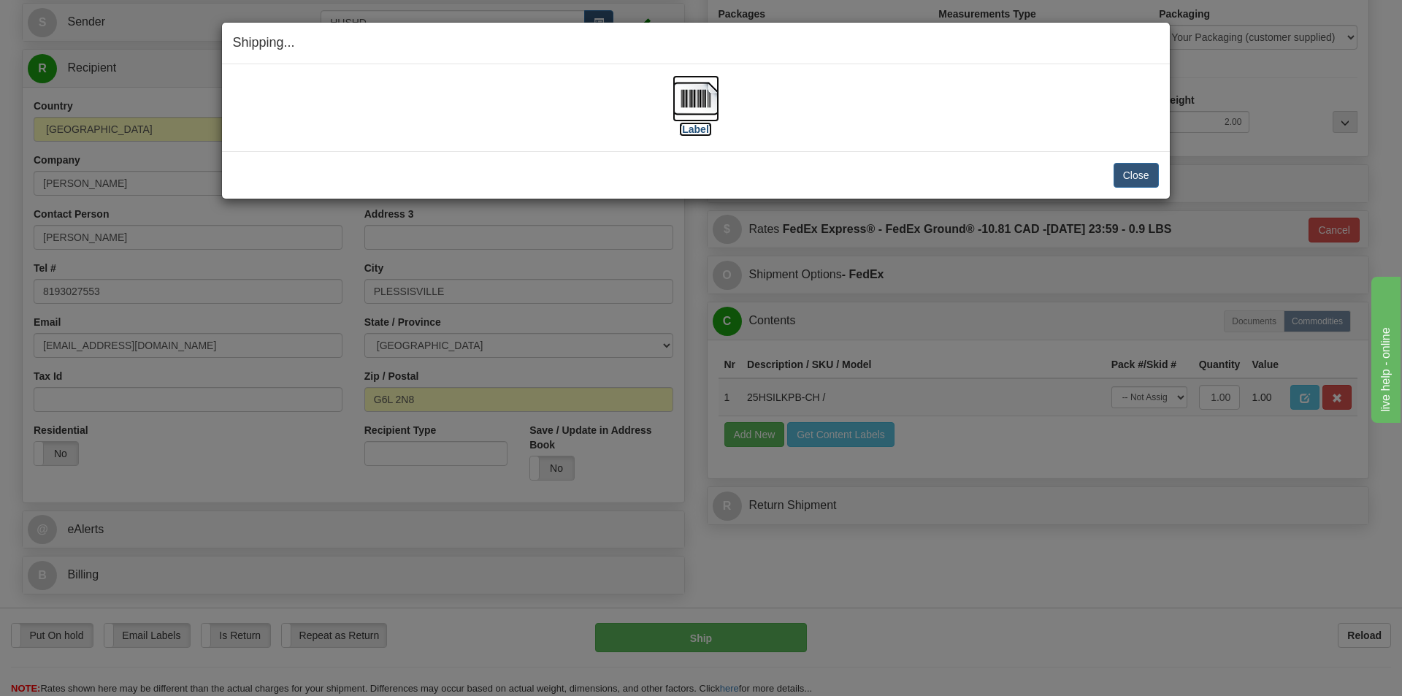
click at [676, 108] on img at bounding box center [695, 98] width 47 height 47
click at [1132, 178] on button "Close" at bounding box center [1135, 175] width 45 height 25
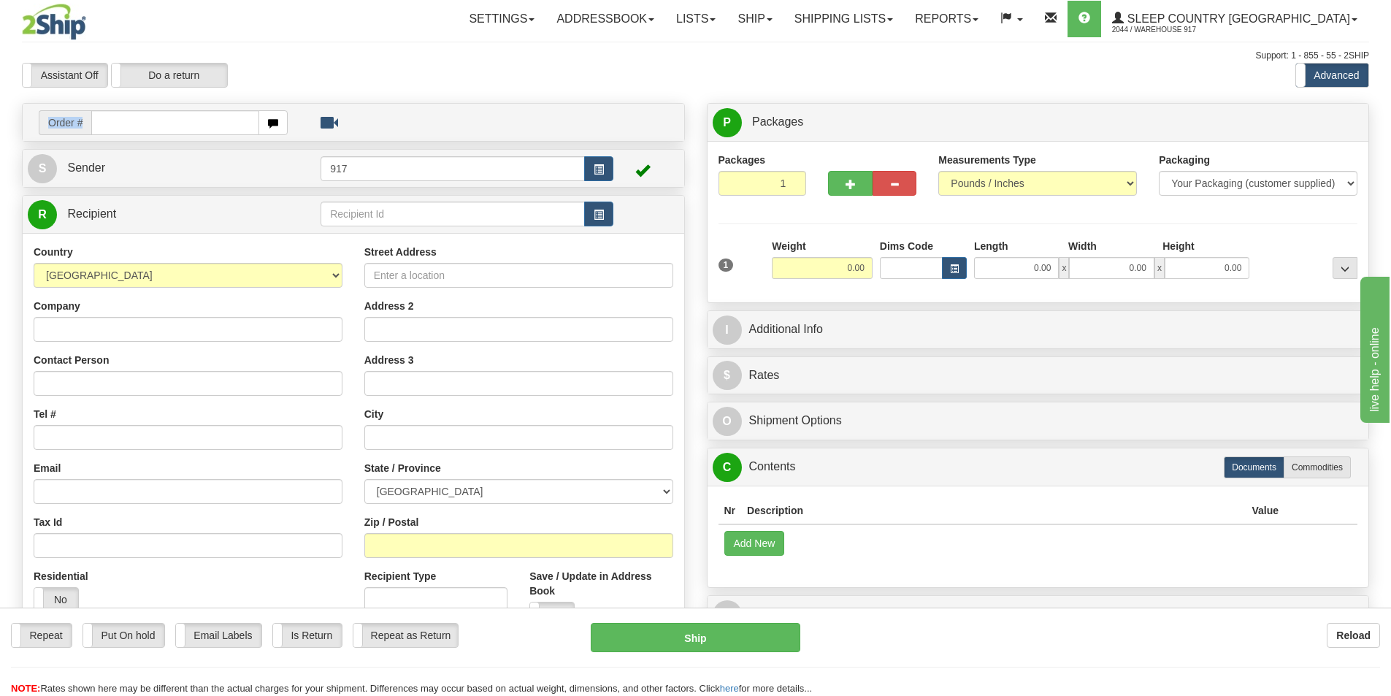
click at [185, 133] on td "Order #" at bounding box center [353, 122] width 651 height 30
click at [185, 126] on input "text" at bounding box center [175, 122] width 168 height 25
paste input "9000I132845"
type input "9000I132845"
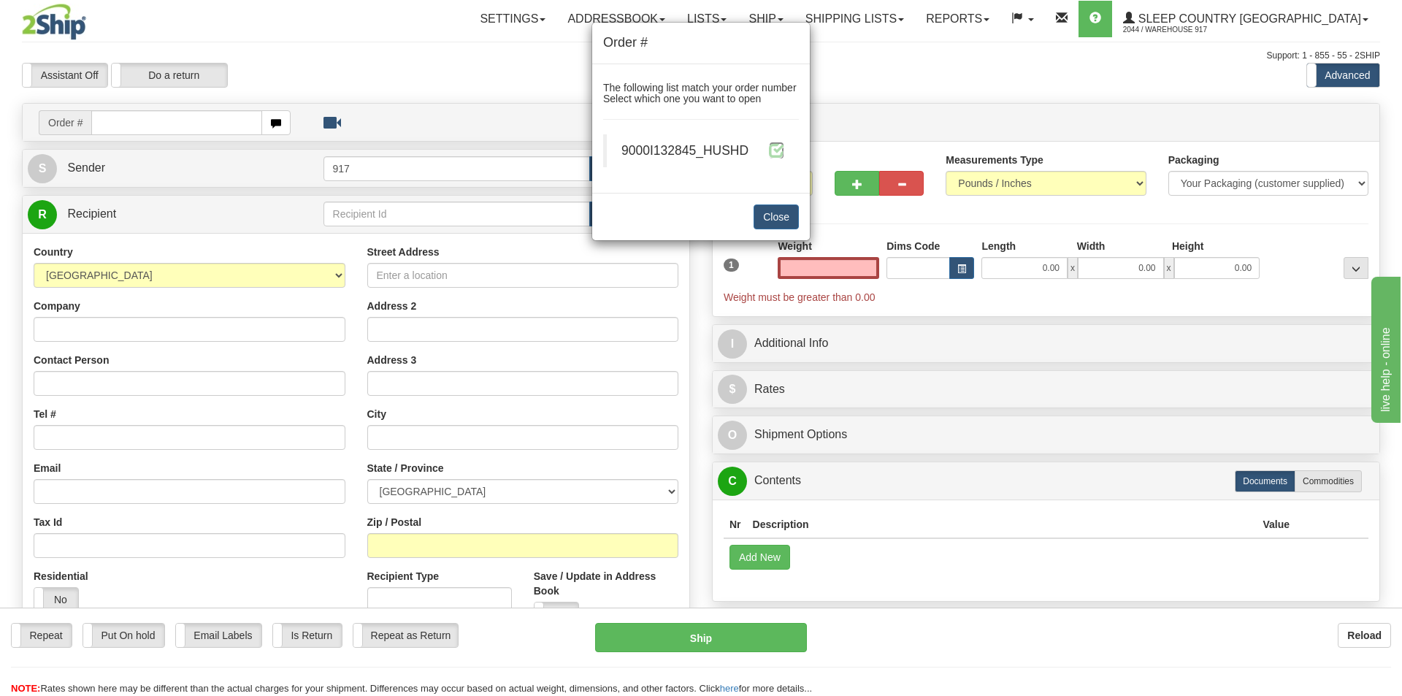
type input "0.00"
click at [780, 156] on span at bounding box center [776, 149] width 15 height 15
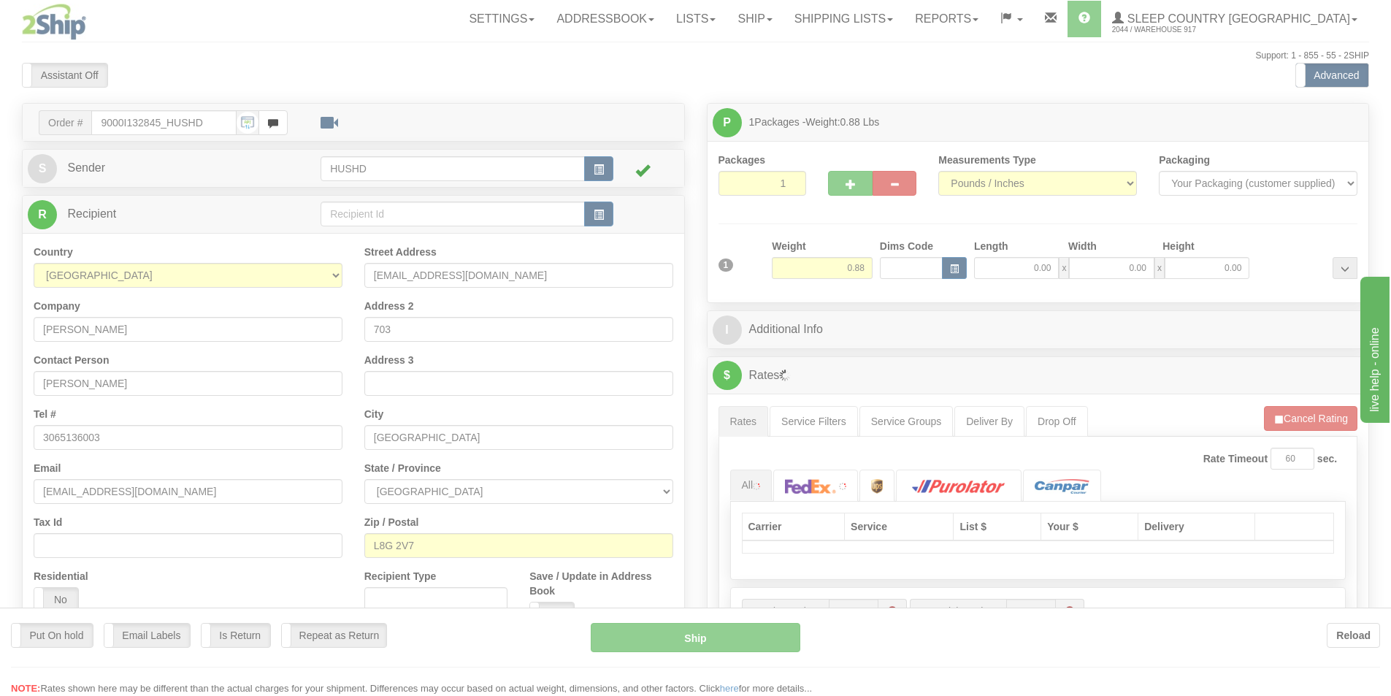
click at [1016, 272] on div at bounding box center [695, 348] width 1391 height 696
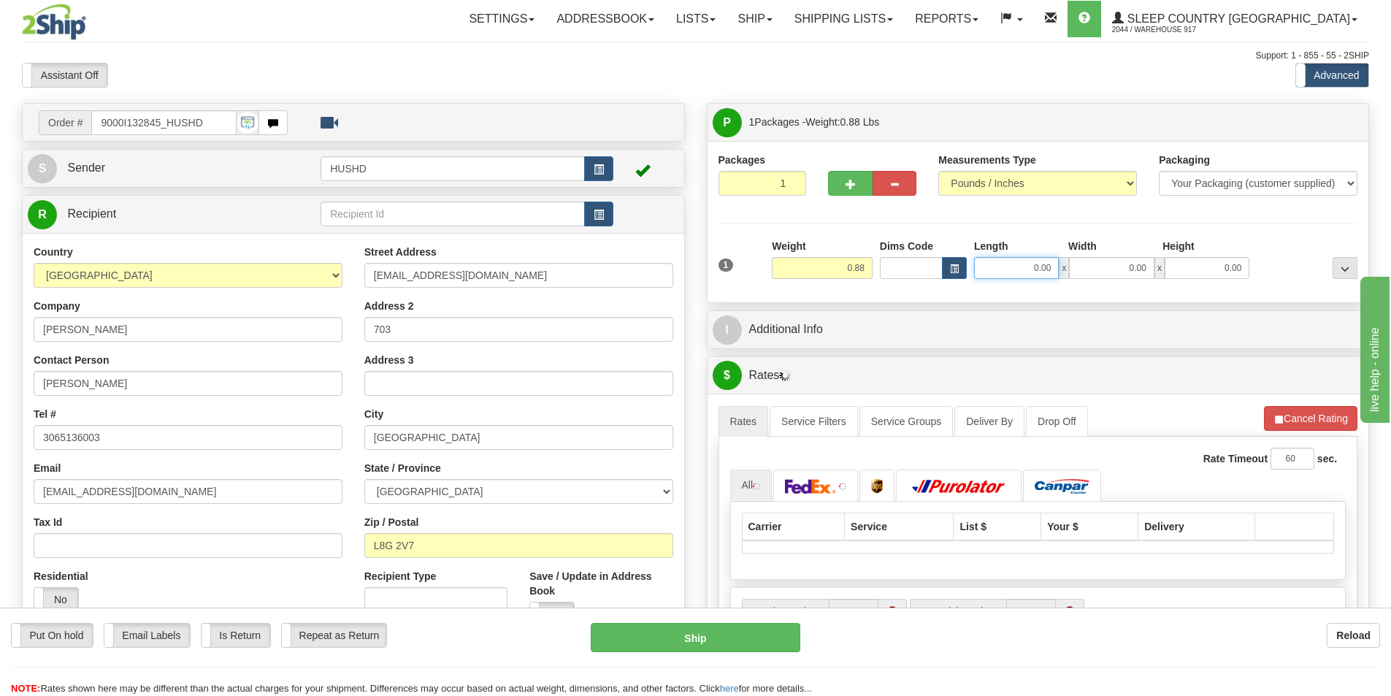
click at [1019, 269] on input "0.00" at bounding box center [1016, 268] width 85 height 22
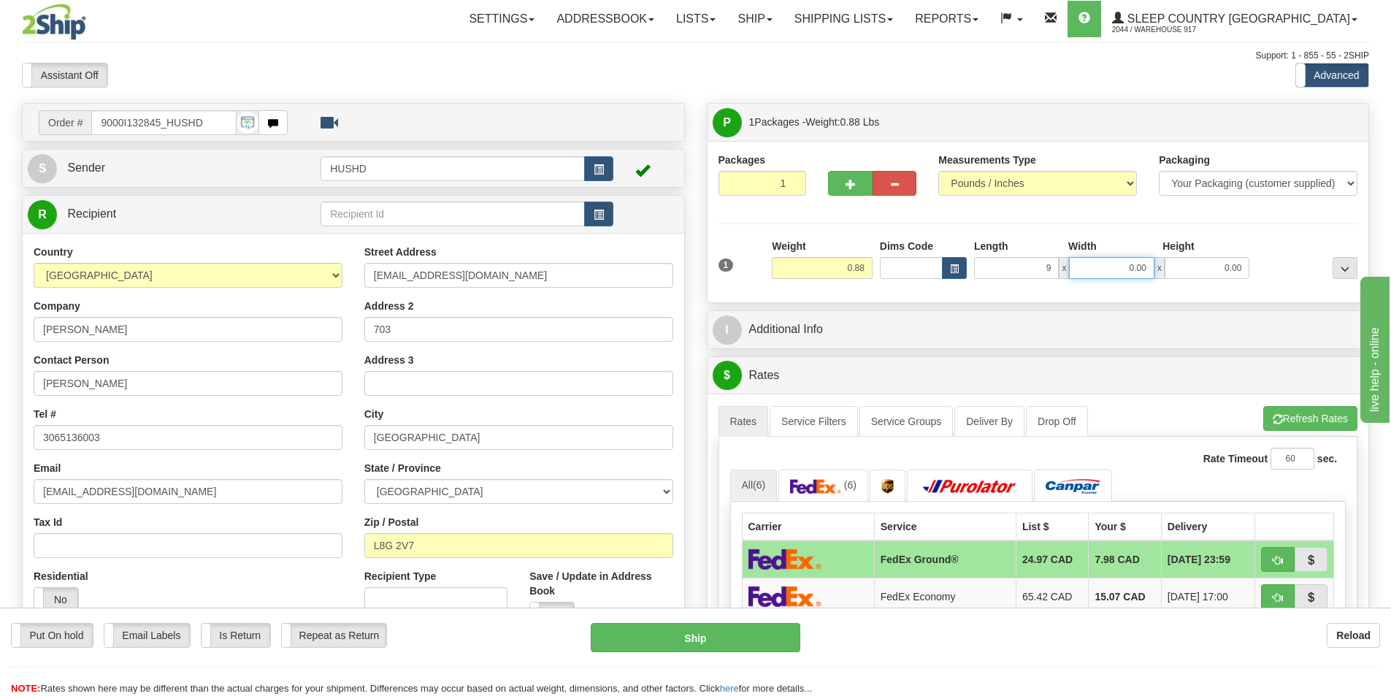
type input "9.00"
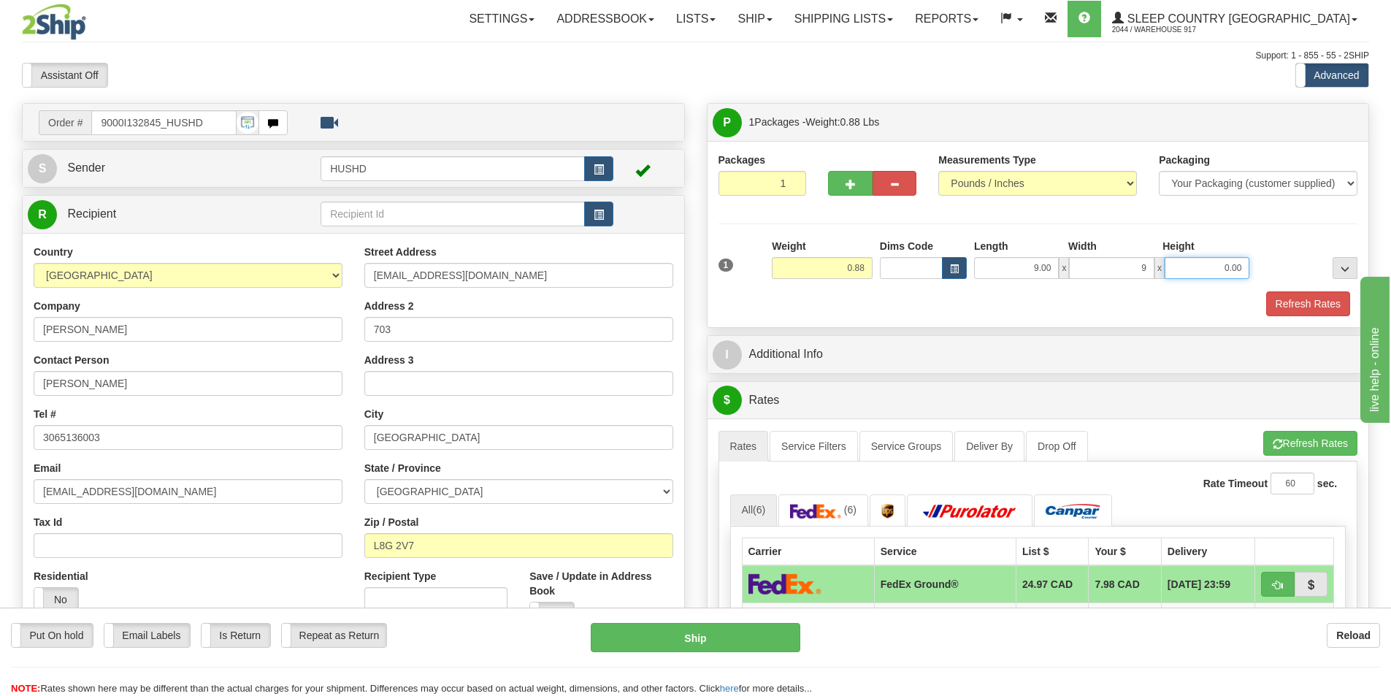
type input "9.00"
type input "2.00"
click at [1279, 301] on button "Refresh Rates" at bounding box center [1308, 303] width 84 height 25
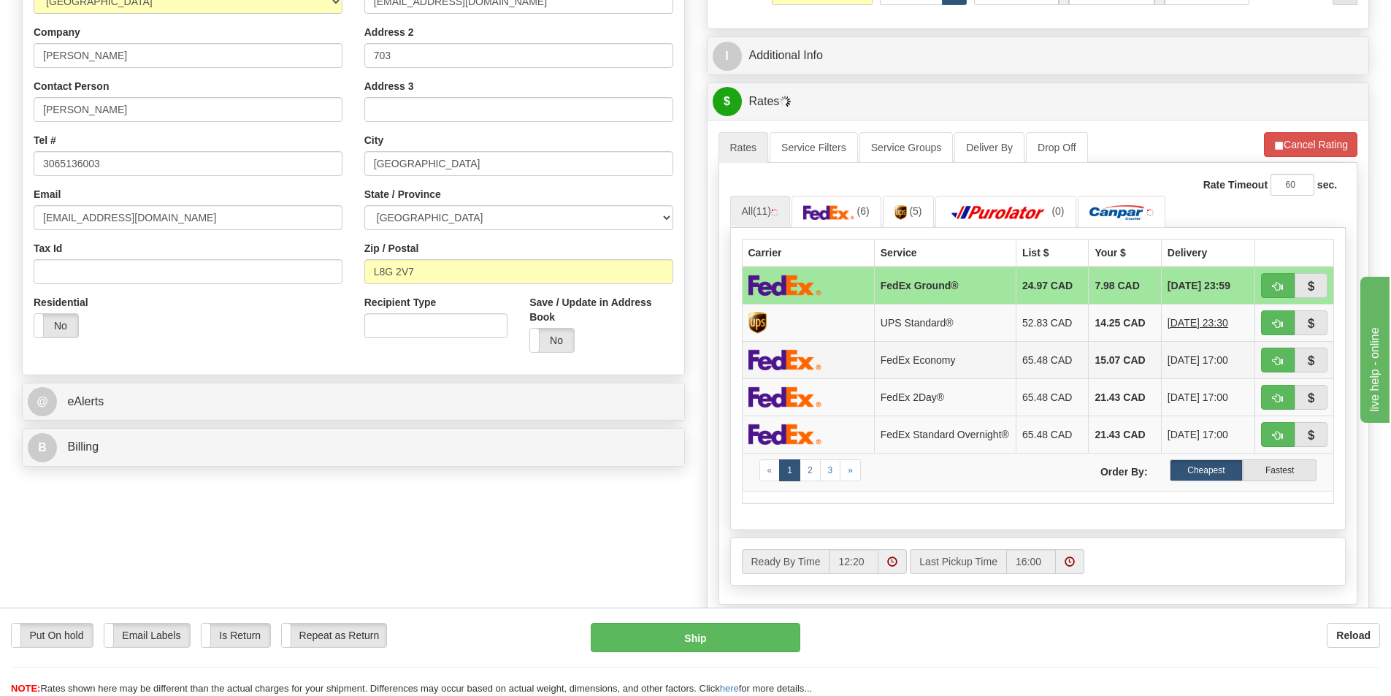
scroll to position [292, 0]
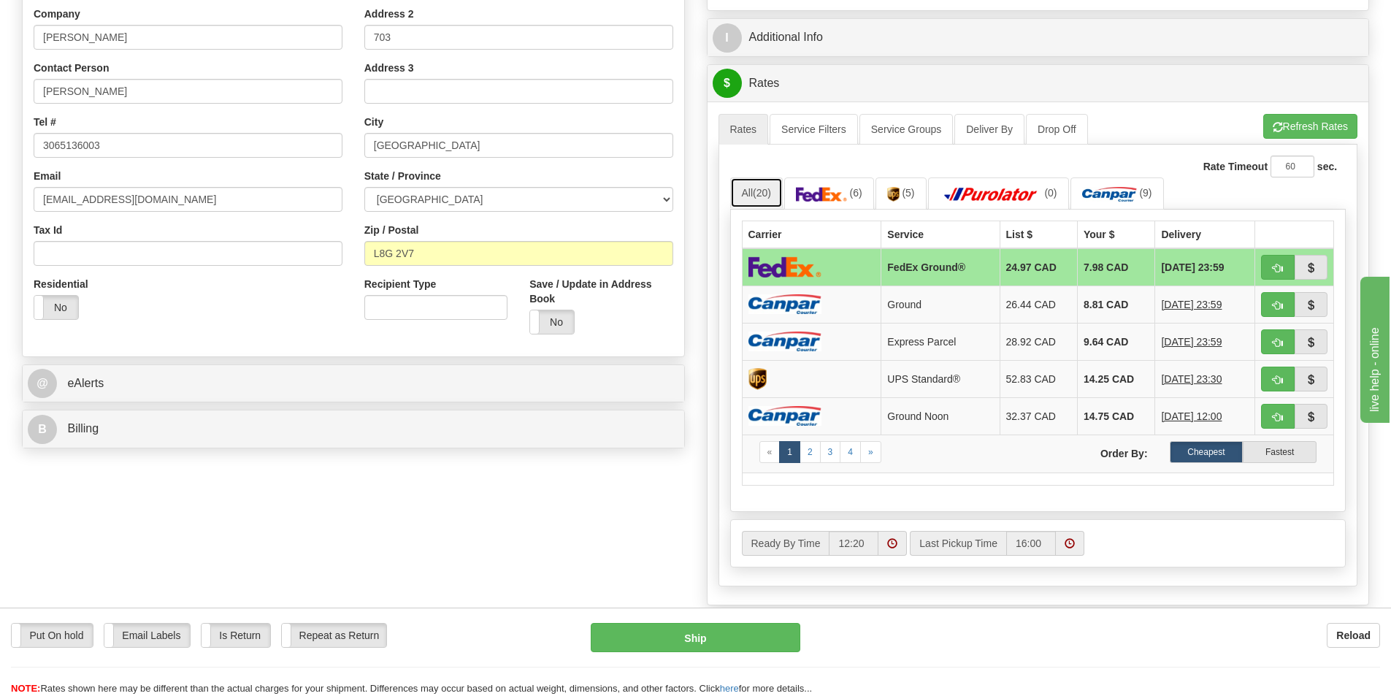
click at [759, 203] on link "All (20)" at bounding box center [756, 192] width 53 height 31
click at [850, 264] on td at bounding box center [811, 267] width 139 height 38
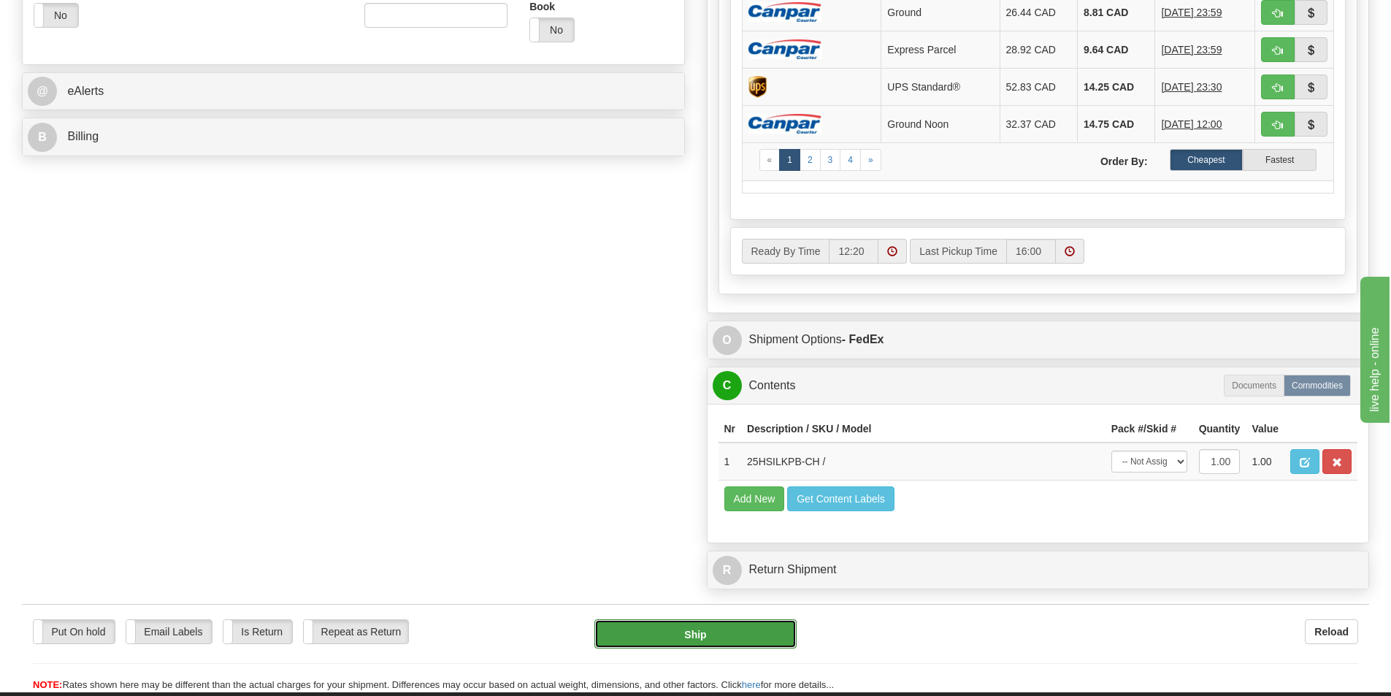
click at [694, 625] on button "Ship" at bounding box center [695, 633] width 202 height 29
type input "92"
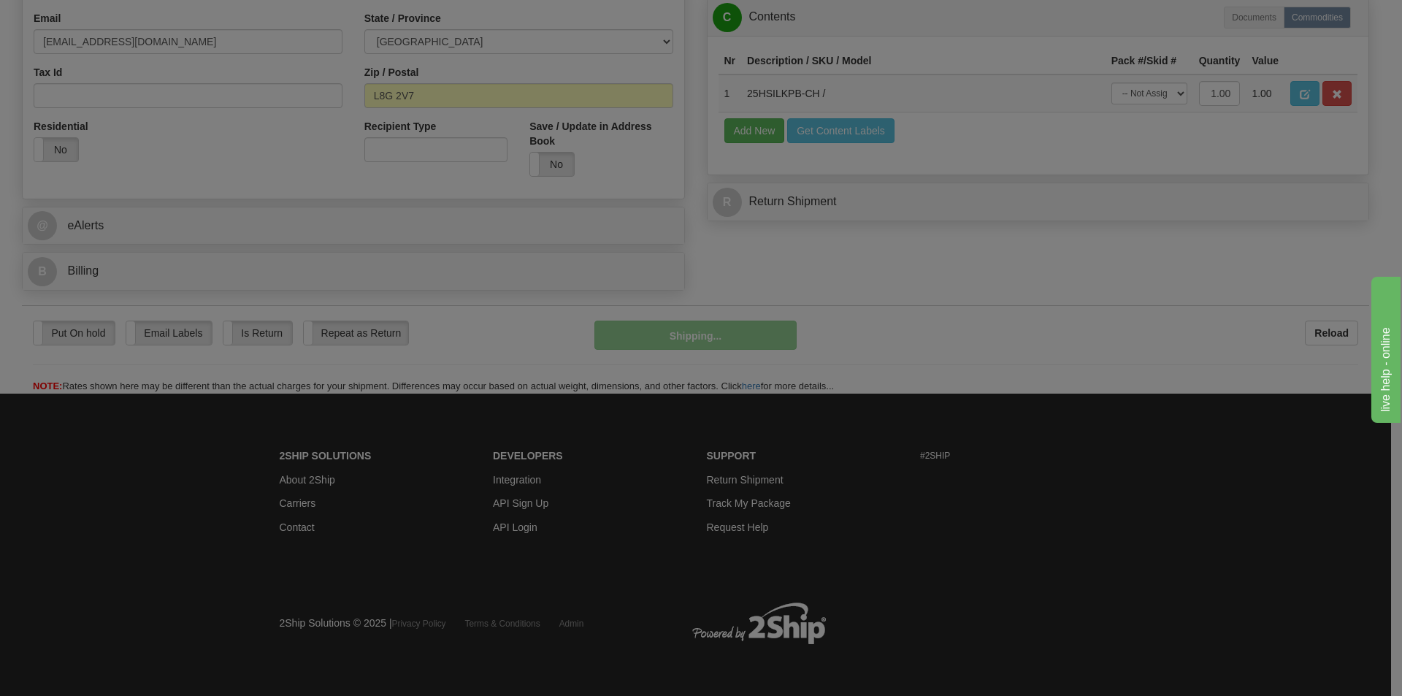
scroll to position [451, 0]
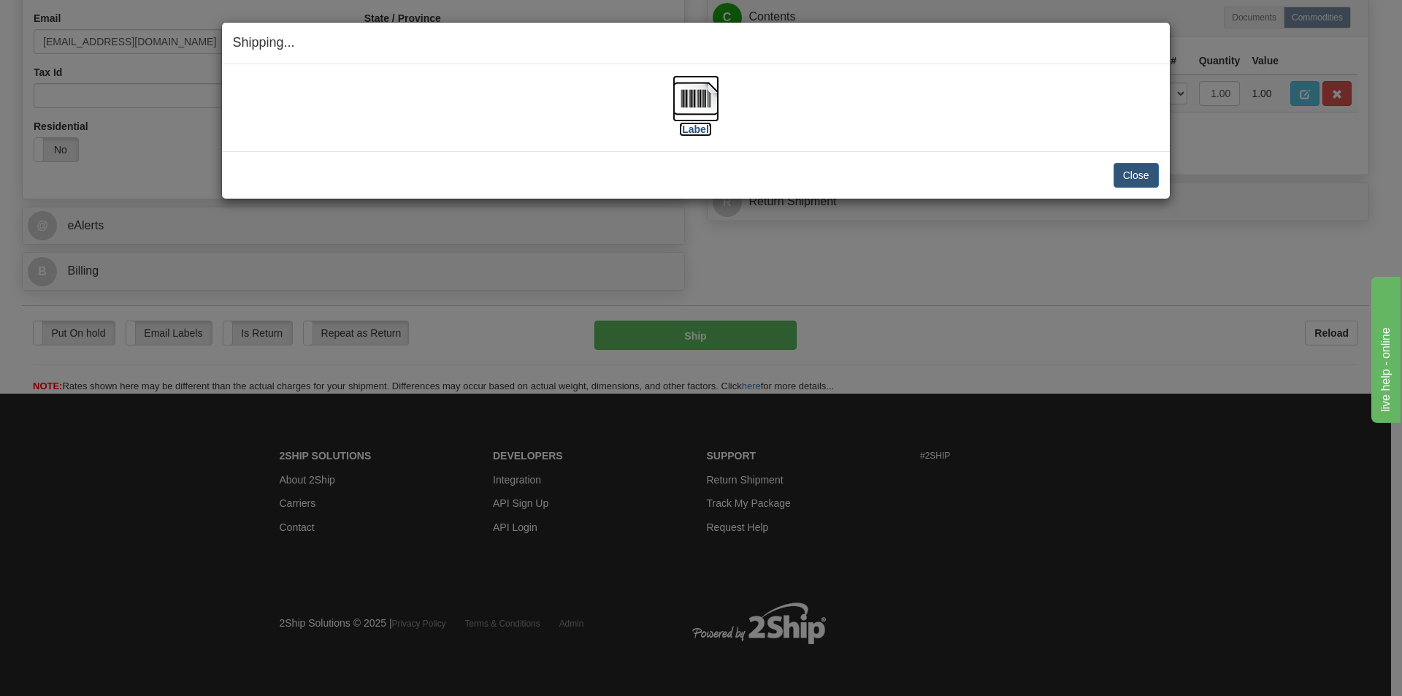
click at [704, 106] on img at bounding box center [695, 98] width 47 height 47
click at [1112, 172] on div "Close Cancel" at bounding box center [696, 175] width 926 height 25
click at [1118, 175] on button "Close" at bounding box center [1135, 175] width 45 height 25
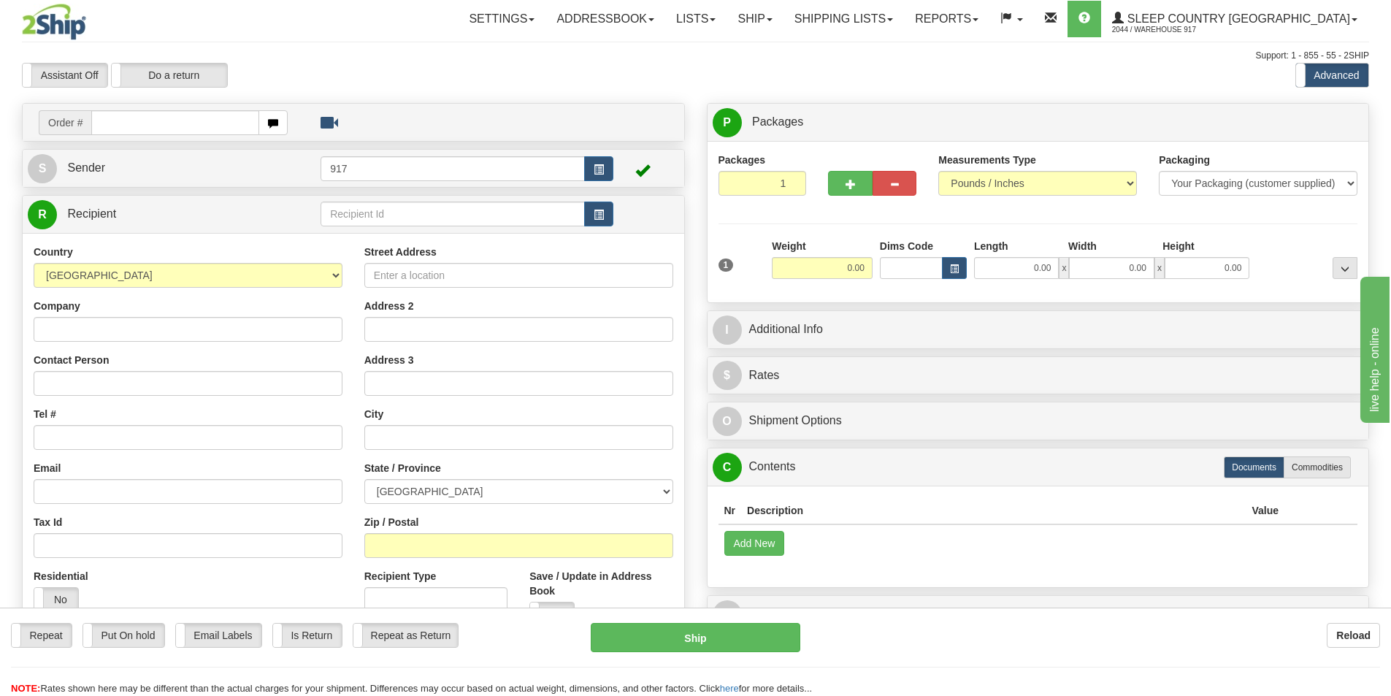
click at [230, 139] on div "Order #" at bounding box center [354, 122] width 662 height 37
click at [207, 120] on input "text" at bounding box center [175, 122] width 168 height 25
paste input "9000I127486"
type input "9000I127486"
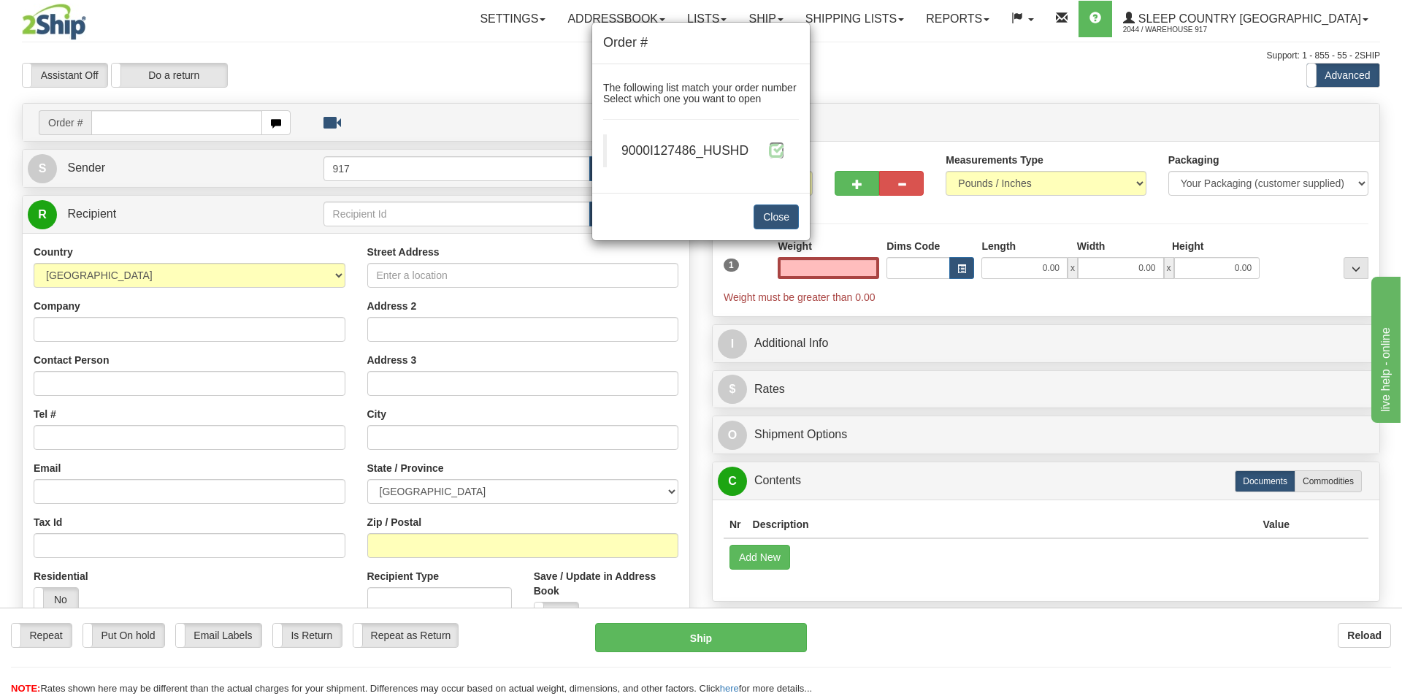
type input "0.00"
click at [774, 148] on span at bounding box center [776, 149] width 15 height 15
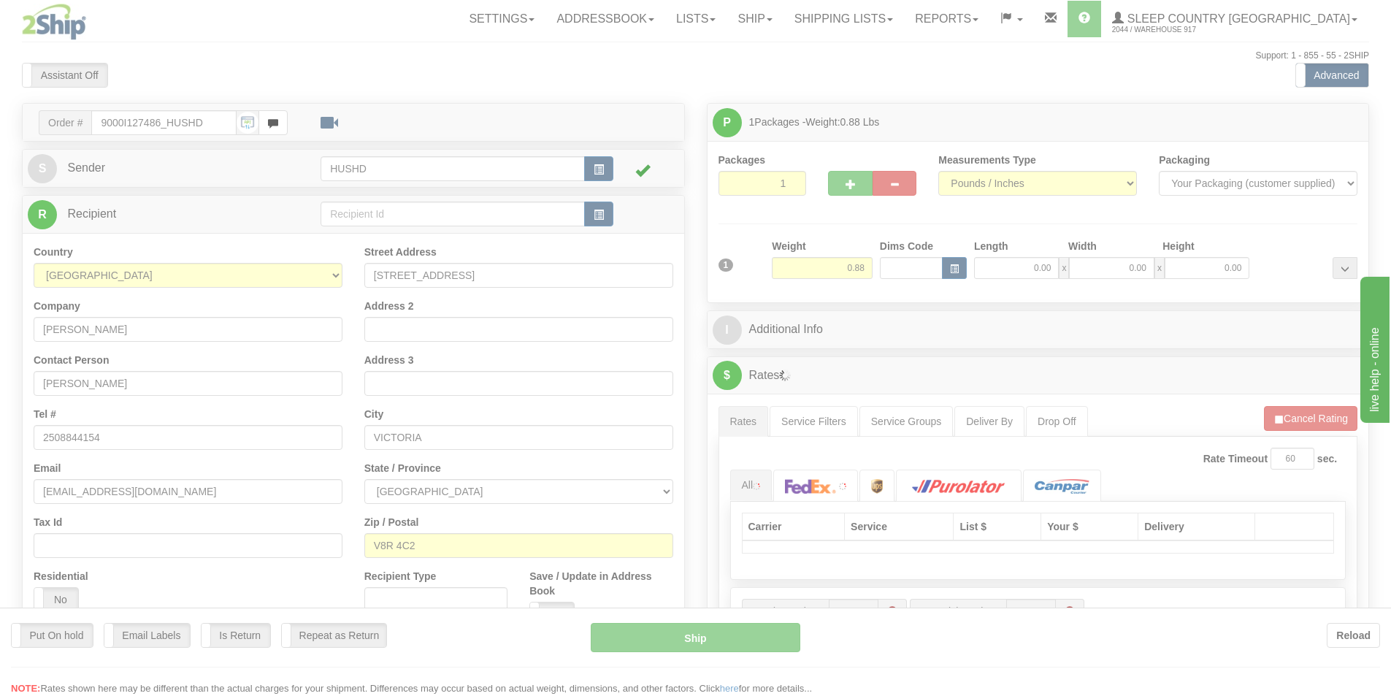
click at [1019, 268] on div at bounding box center [695, 348] width 1391 height 696
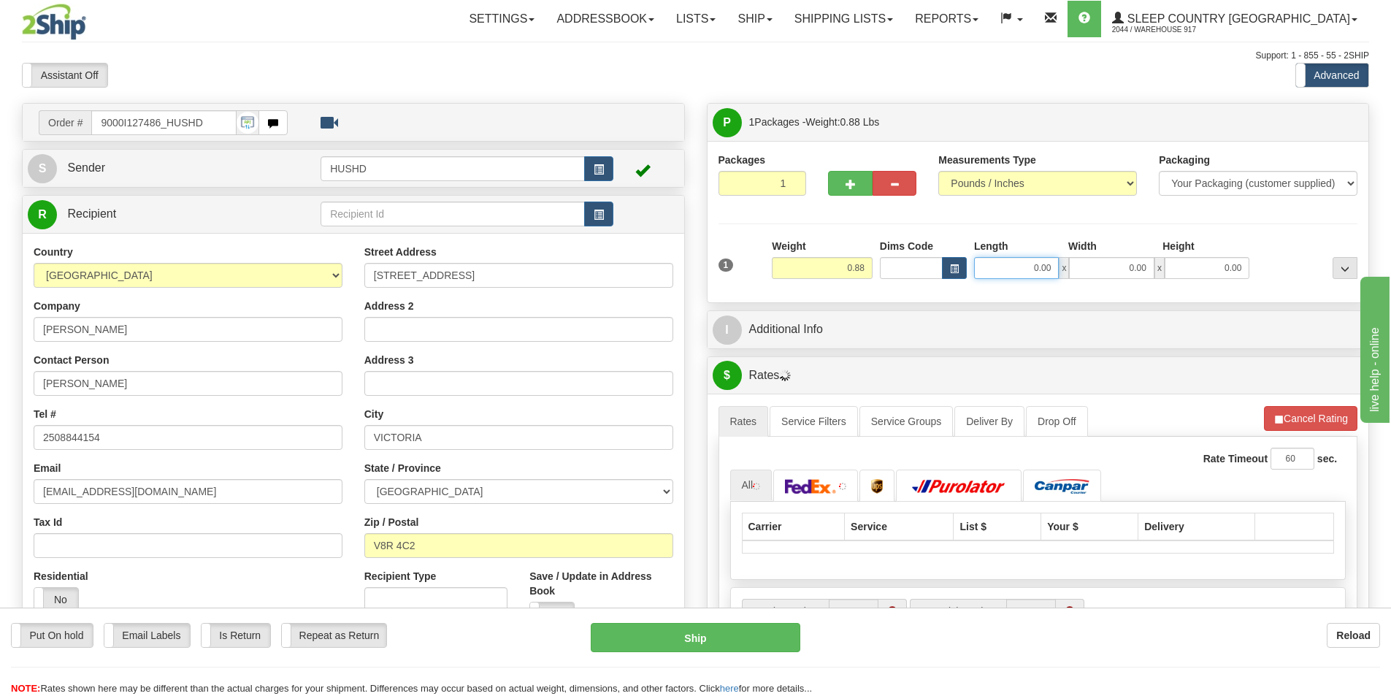
click at [1023, 268] on input "0.00" at bounding box center [1016, 268] width 85 height 22
type input "9.00"
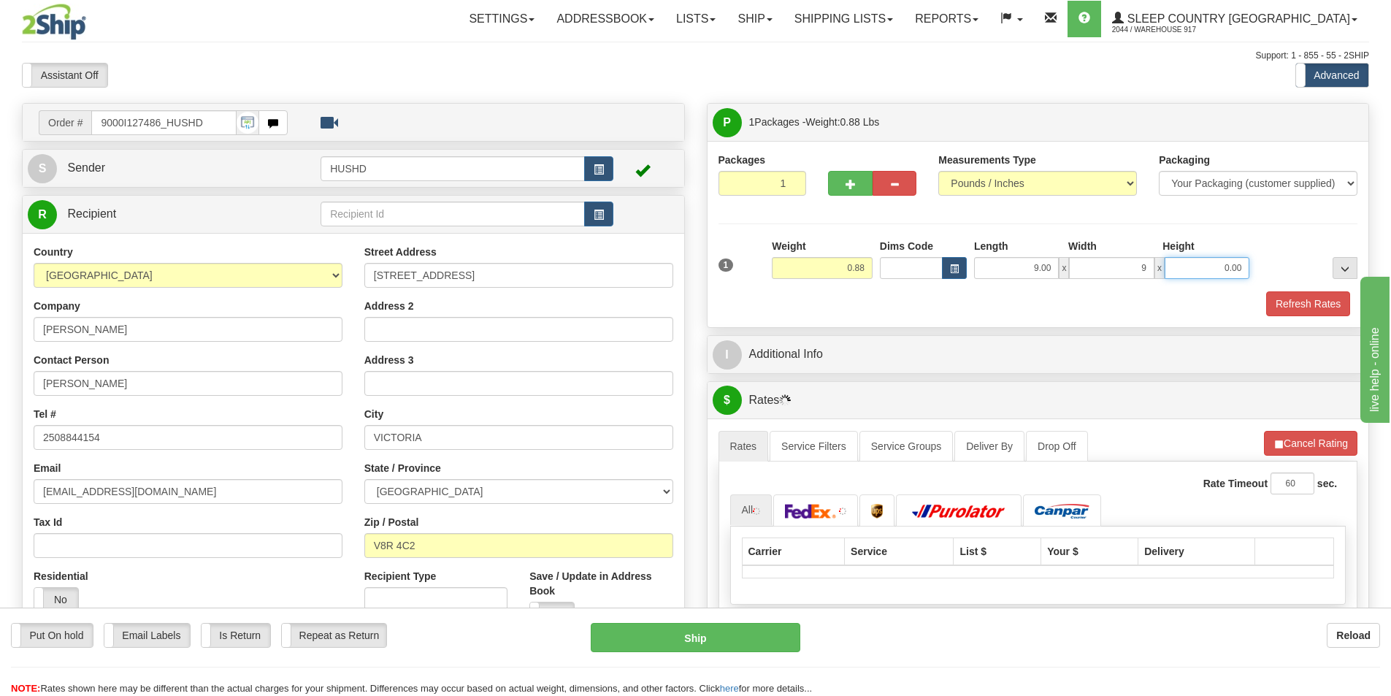
type input "9.00"
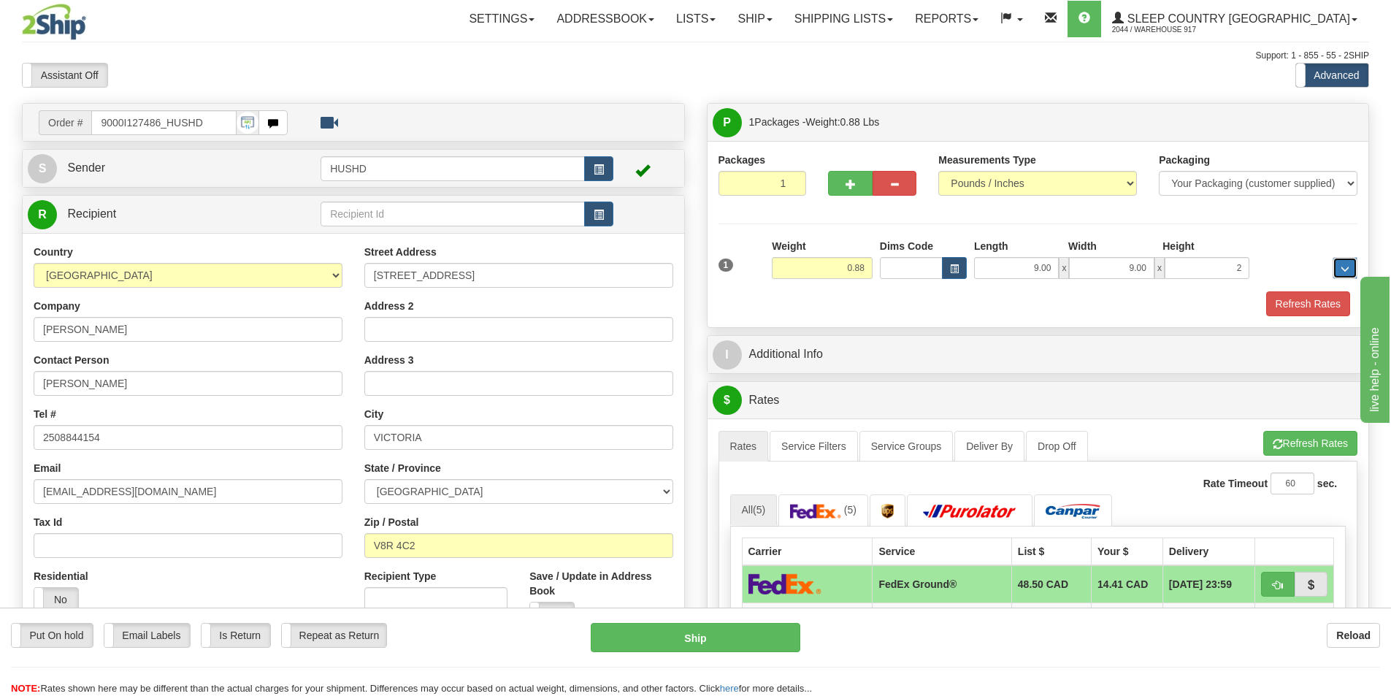
type input "2.00"
click at [1287, 310] on button "Refresh Rates" at bounding box center [1308, 303] width 84 height 25
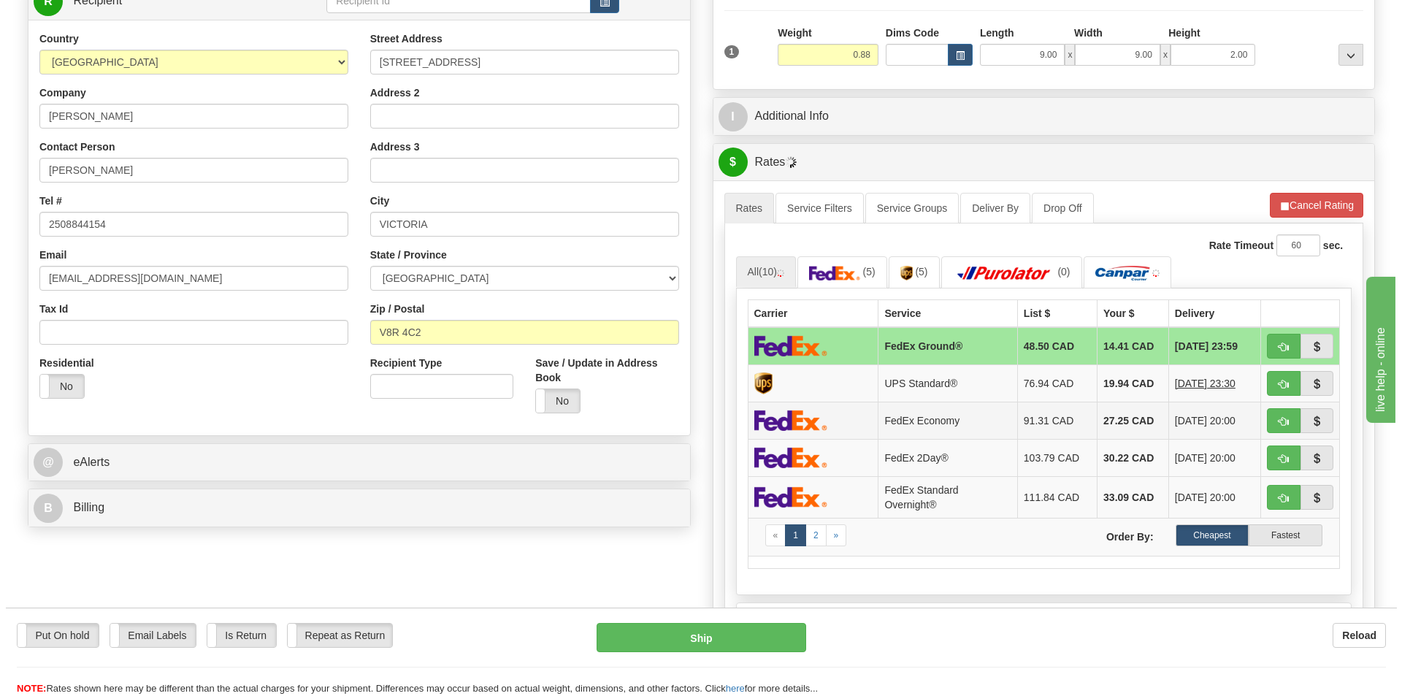
scroll to position [219, 0]
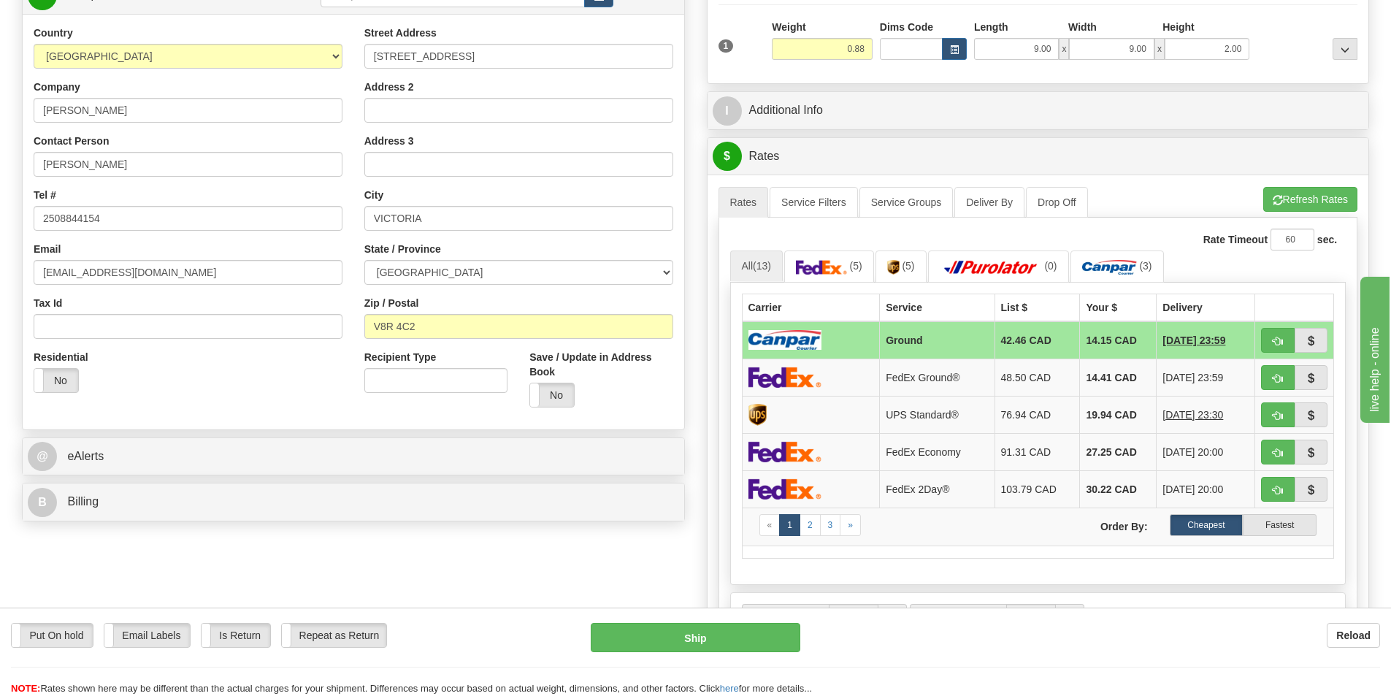
click at [809, 337] on img at bounding box center [784, 340] width 73 height 20
click at [704, 633] on button "Ship" at bounding box center [696, 637] width 210 height 29
type input "1"
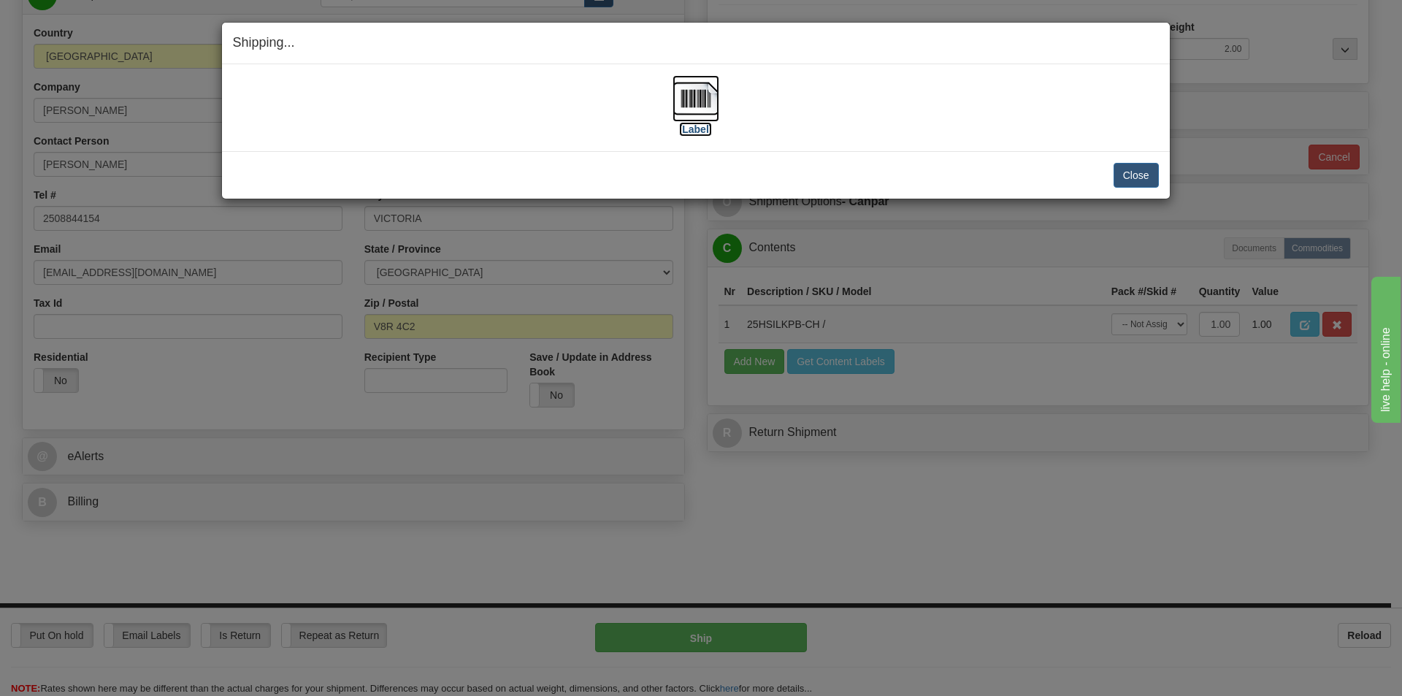
click at [695, 112] on img at bounding box center [695, 98] width 47 height 47
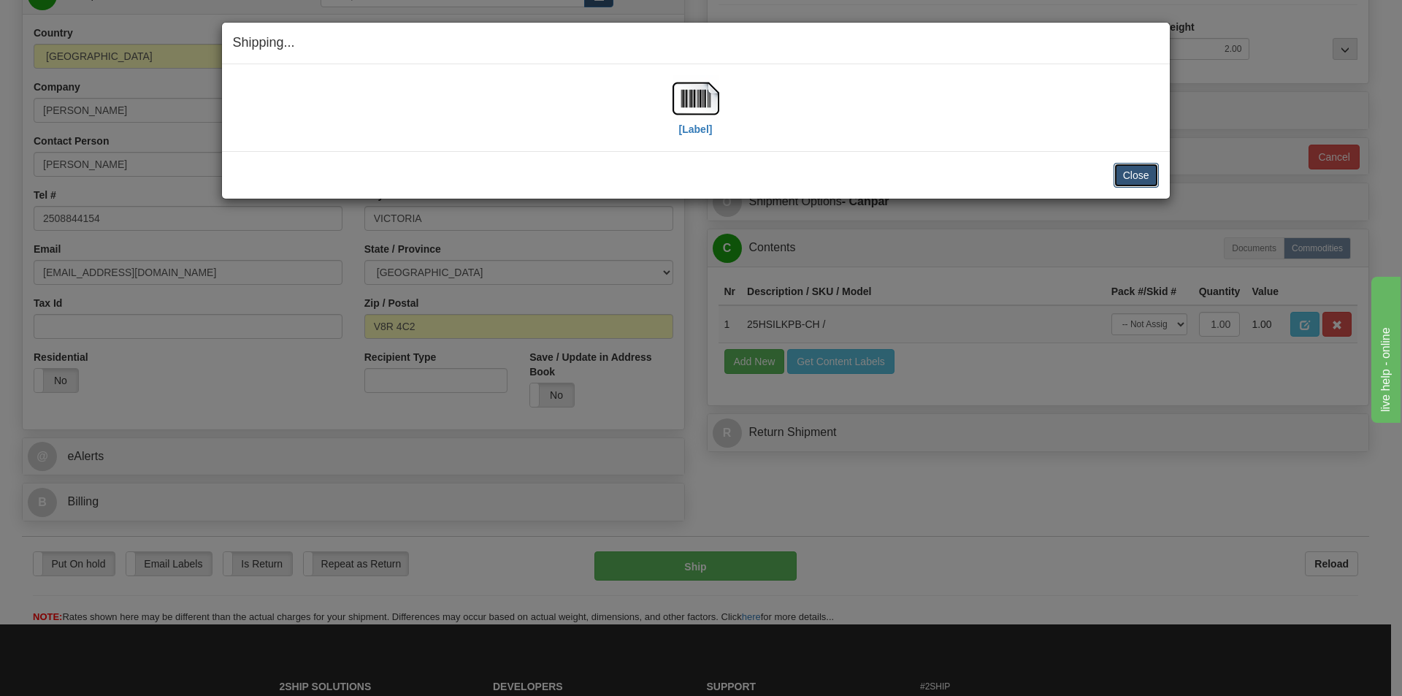
click at [1134, 165] on button "Close" at bounding box center [1135, 175] width 45 height 25
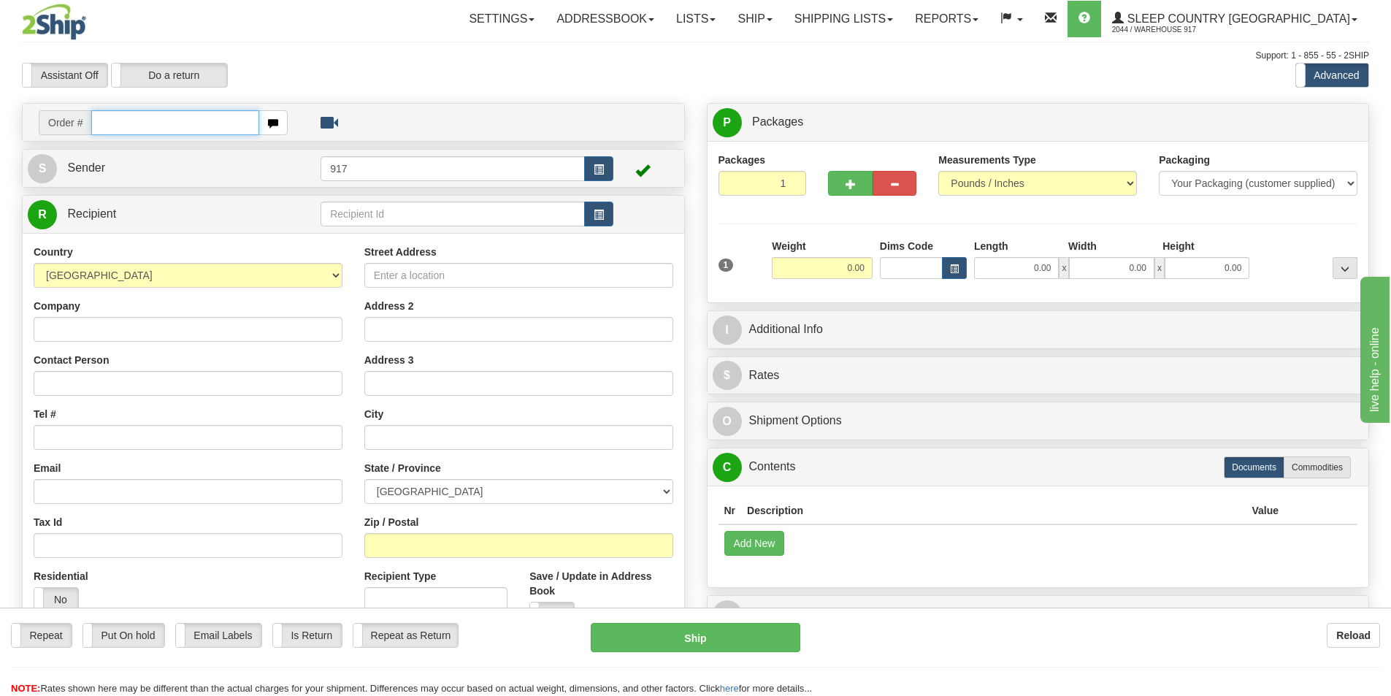
click at [164, 117] on input "text" at bounding box center [175, 122] width 168 height 25
paste input "9000I130851"
type input "9000I130851"
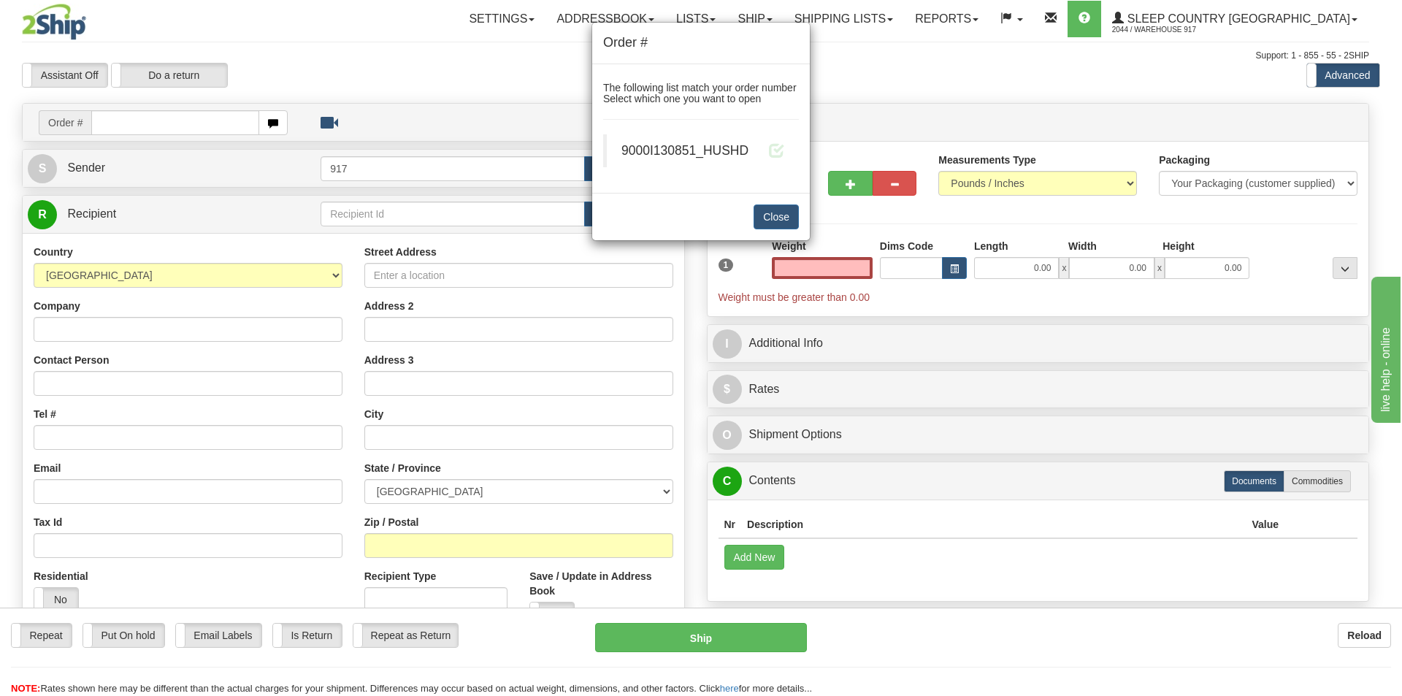
type input "0.00"
click at [1019, 265] on div "Order # The following list match your order number Select which one you want to…" at bounding box center [701, 348] width 1402 height 696
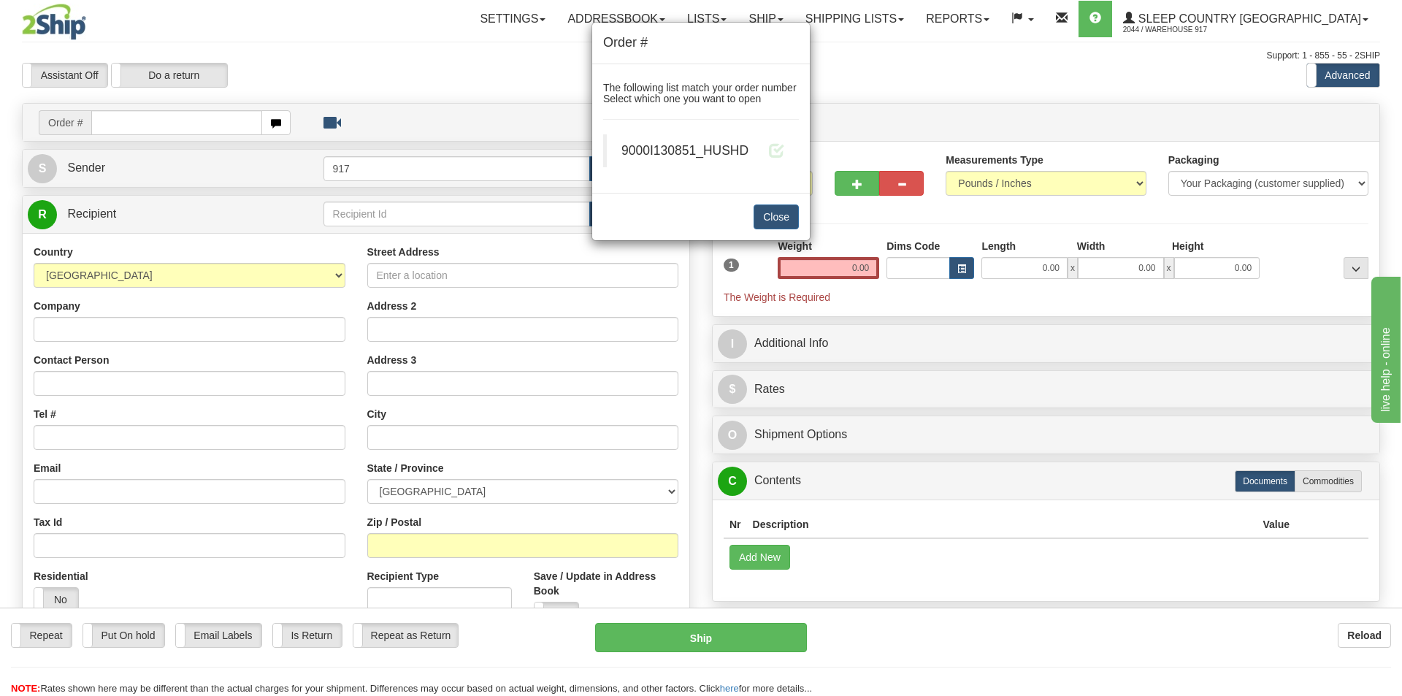
click at [767, 138] on blockquote "9000I130851_HUSHD" at bounding box center [701, 150] width 196 height 33
click at [770, 151] on span at bounding box center [776, 149] width 15 height 15
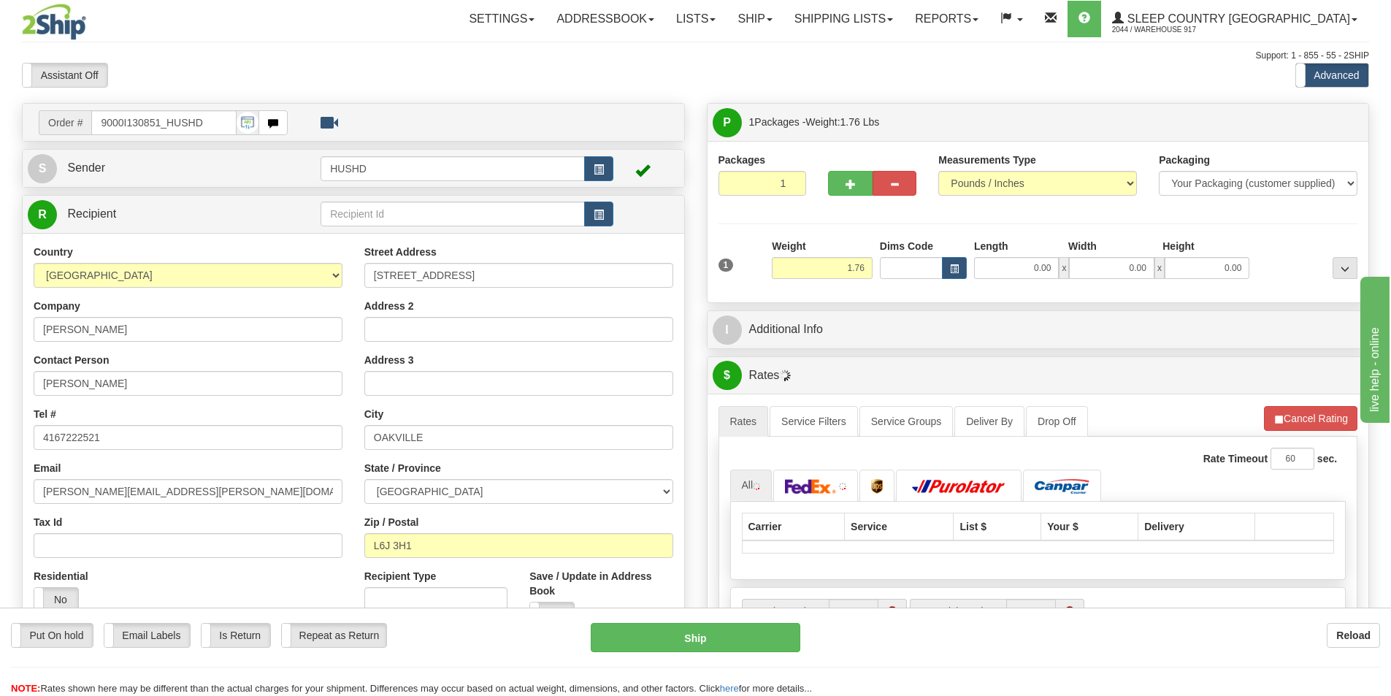
click at [1011, 269] on div "Toggle navigation Settings Shipping Preferences Fields Preferences New" at bounding box center [695, 515] width 1391 height 1031
click at [1020, 269] on input "0.00" at bounding box center [1016, 268] width 85 height 22
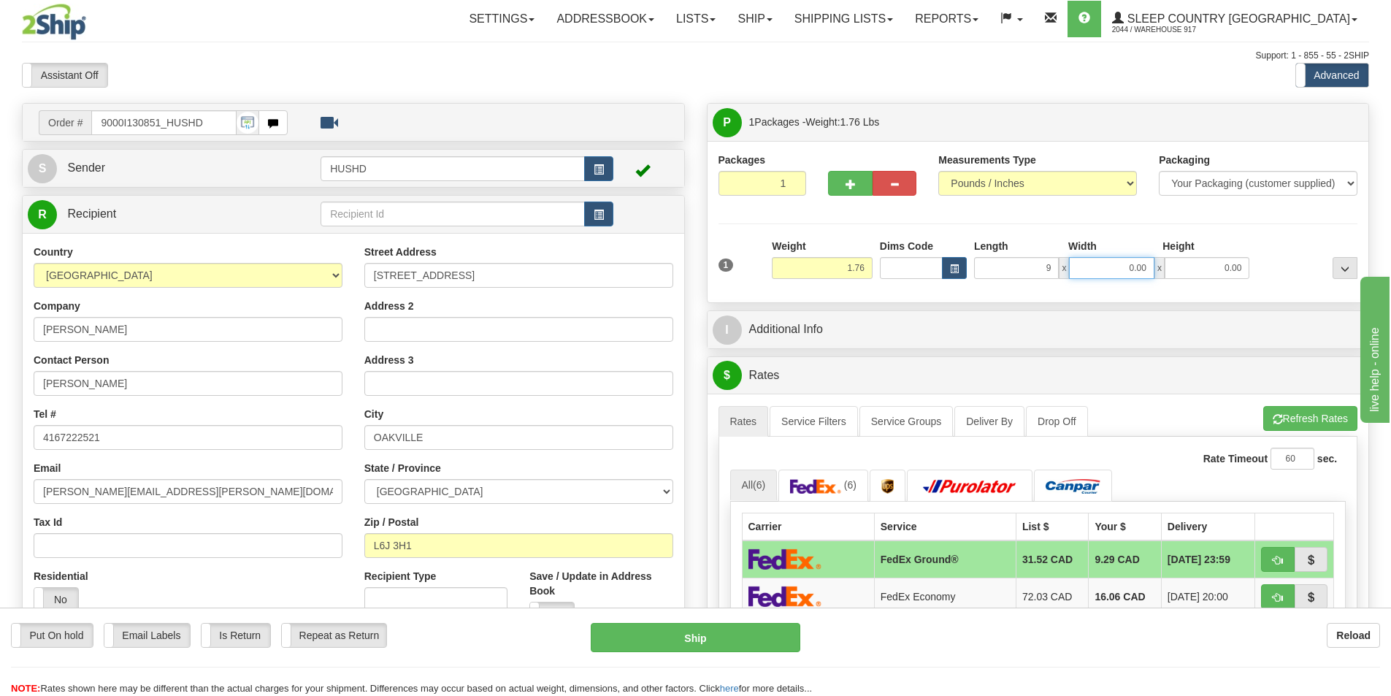
type input "9.00"
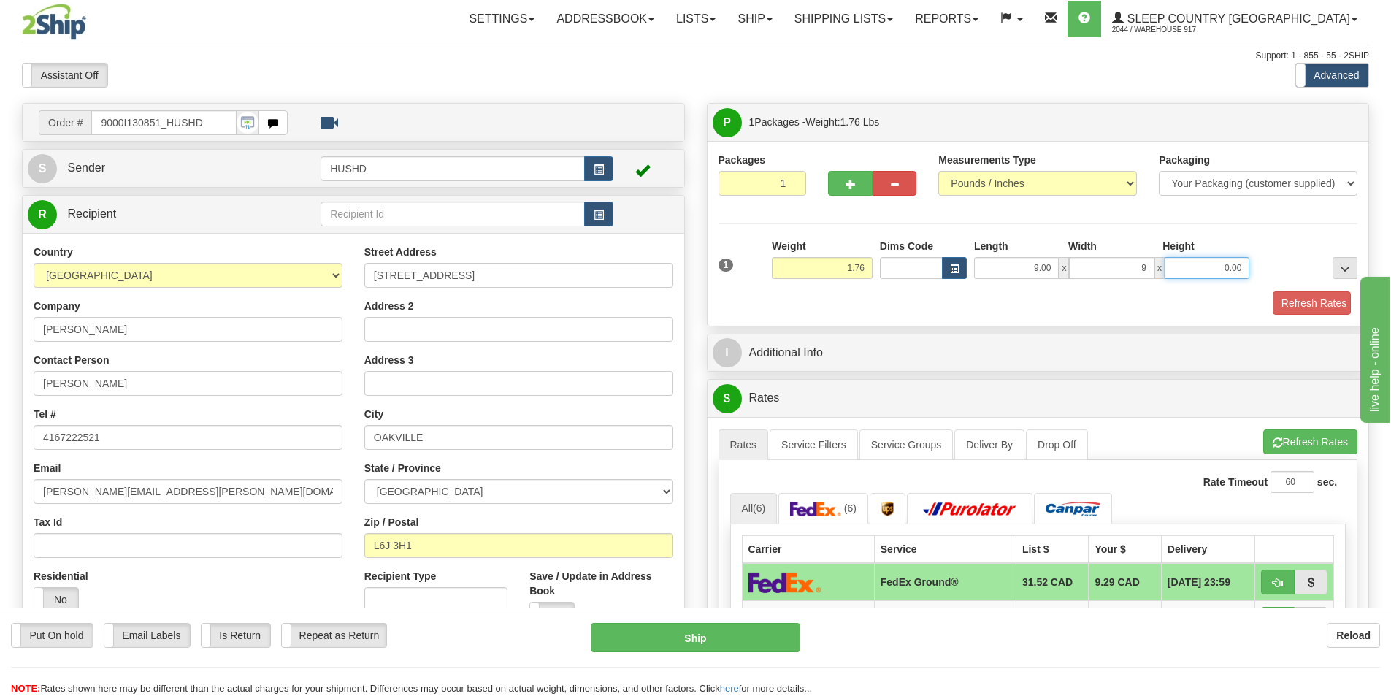
type input "9.00"
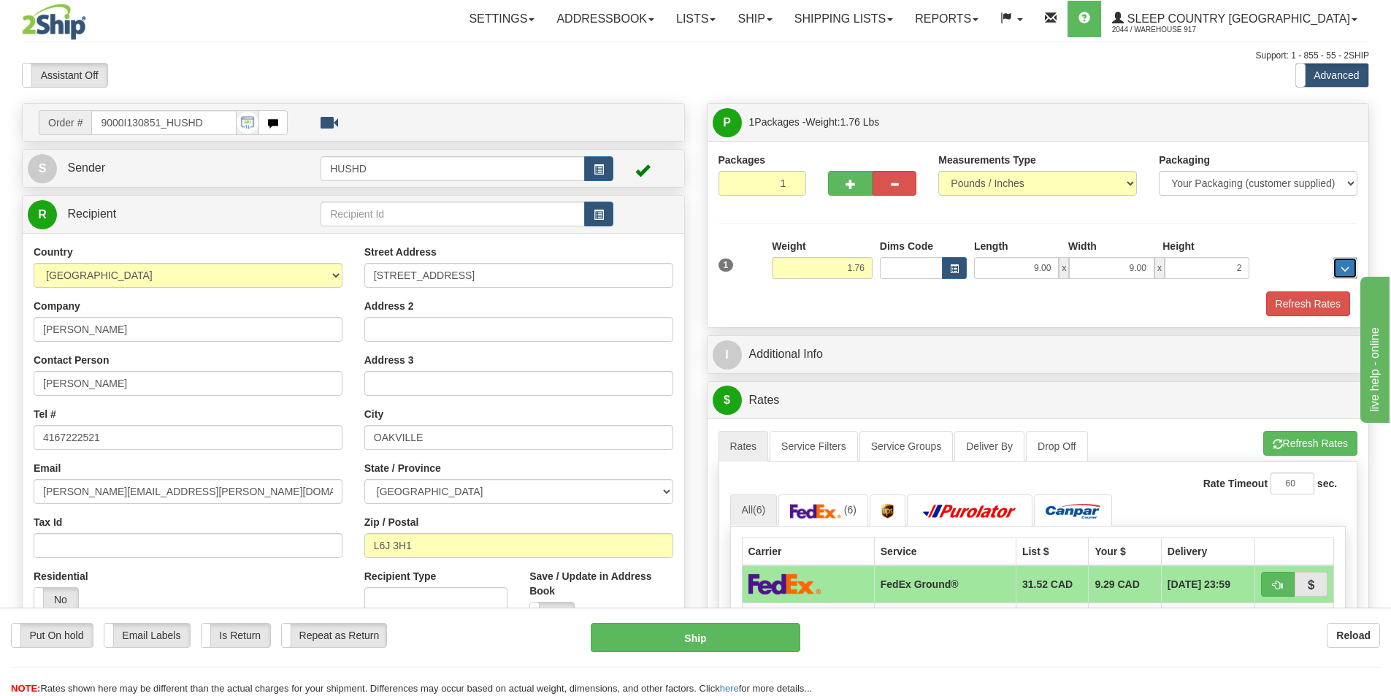
type input "2.00"
drag, startPoint x: 1197, startPoint y: 269, endPoint x: 1281, endPoint y: 273, distance: 83.4
click at [1281, 273] on div "1 Weight 1.76 Dims Code 9.00" at bounding box center [1038, 265] width 647 height 52
type input "4.00"
click at [1302, 304] on button "Refresh Rates" at bounding box center [1308, 303] width 84 height 25
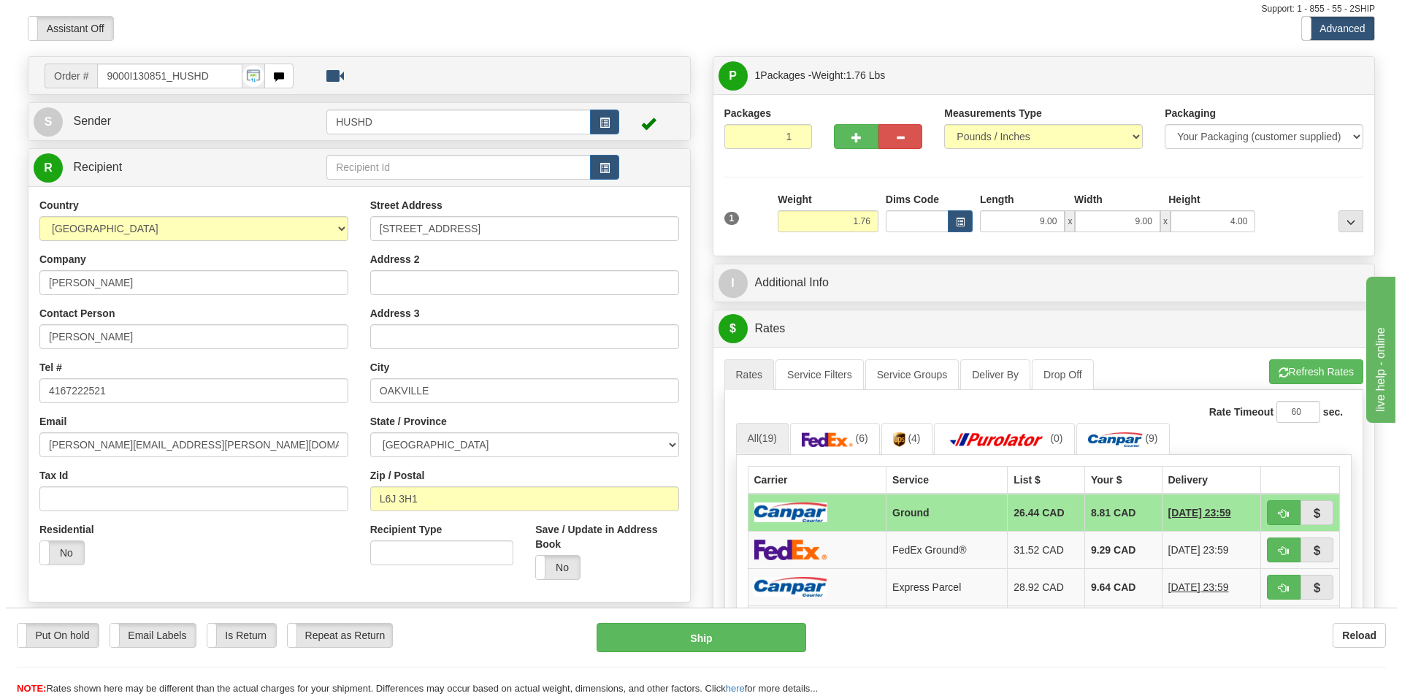
scroll to position [73, 0]
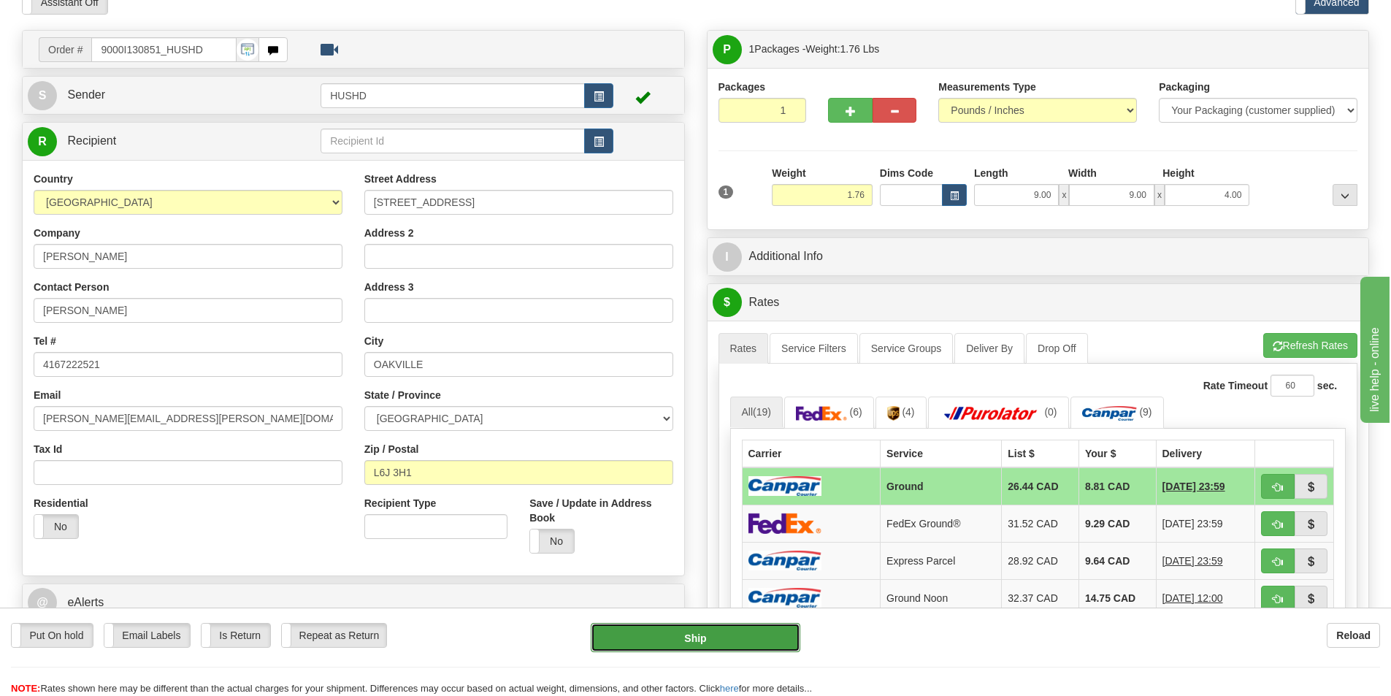
click at [682, 641] on button "Ship" at bounding box center [696, 637] width 210 height 29
type input "1"
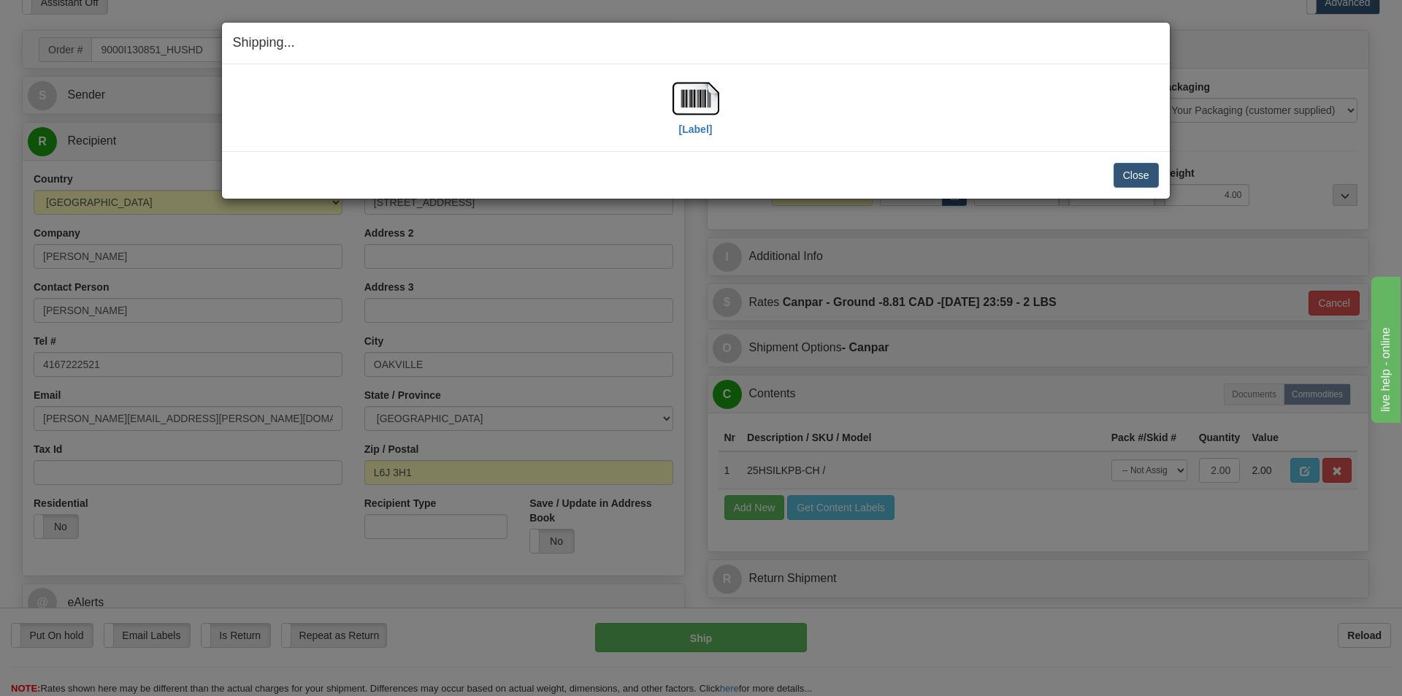
click at [726, 88] on div "[Label]" at bounding box center [696, 107] width 926 height 65
click at [678, 98] on img at bounding box center [695, 98] width 47 height 47
click at [1138, 179] on button "Close" at bounding box center [1135, 175] width 45 height 25
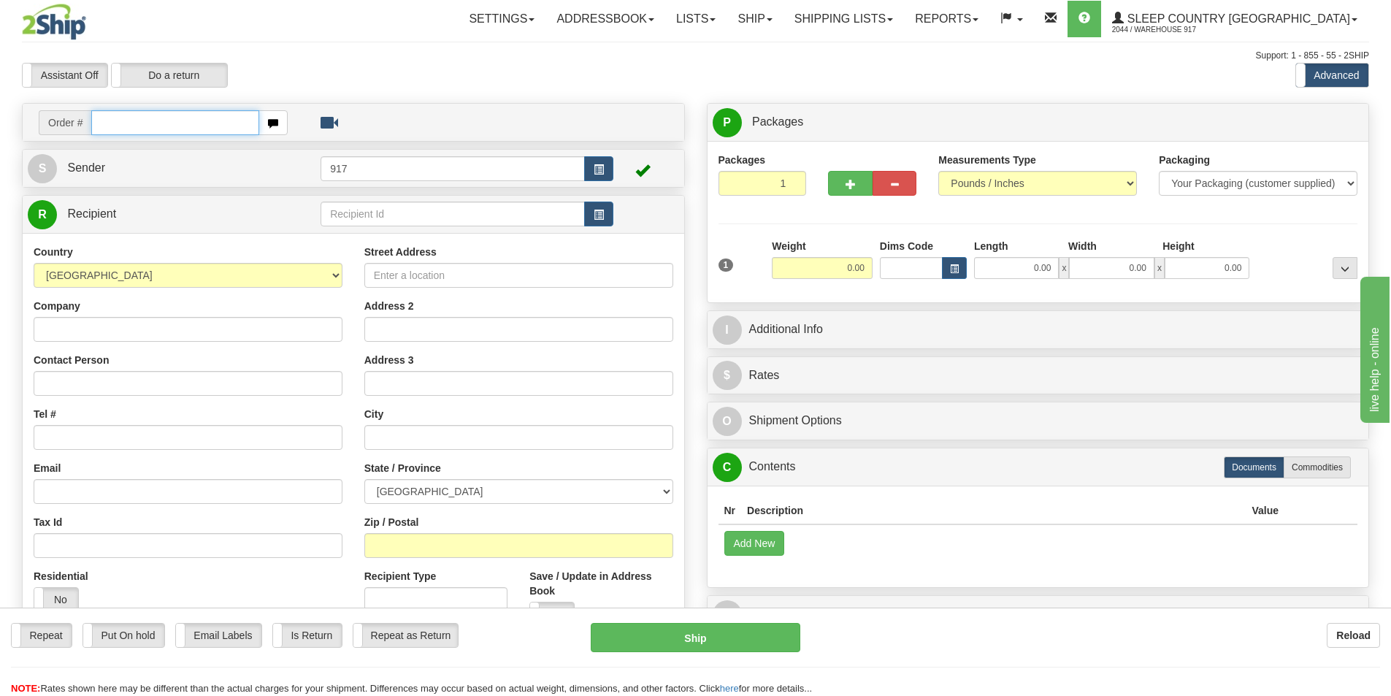
click at [194, 112] on input "text" at bounding box center [175, 122] width 168 height 25
drag, startPoint x: 146, startPoint y: 118, endPoint x: 212, endPoint y: 129, distance: 67.5
click at [146, 118] on input "text" at bounding box center [175, 122] width 168 height 25
paste input "9002I122480"
type input "9002I122480"
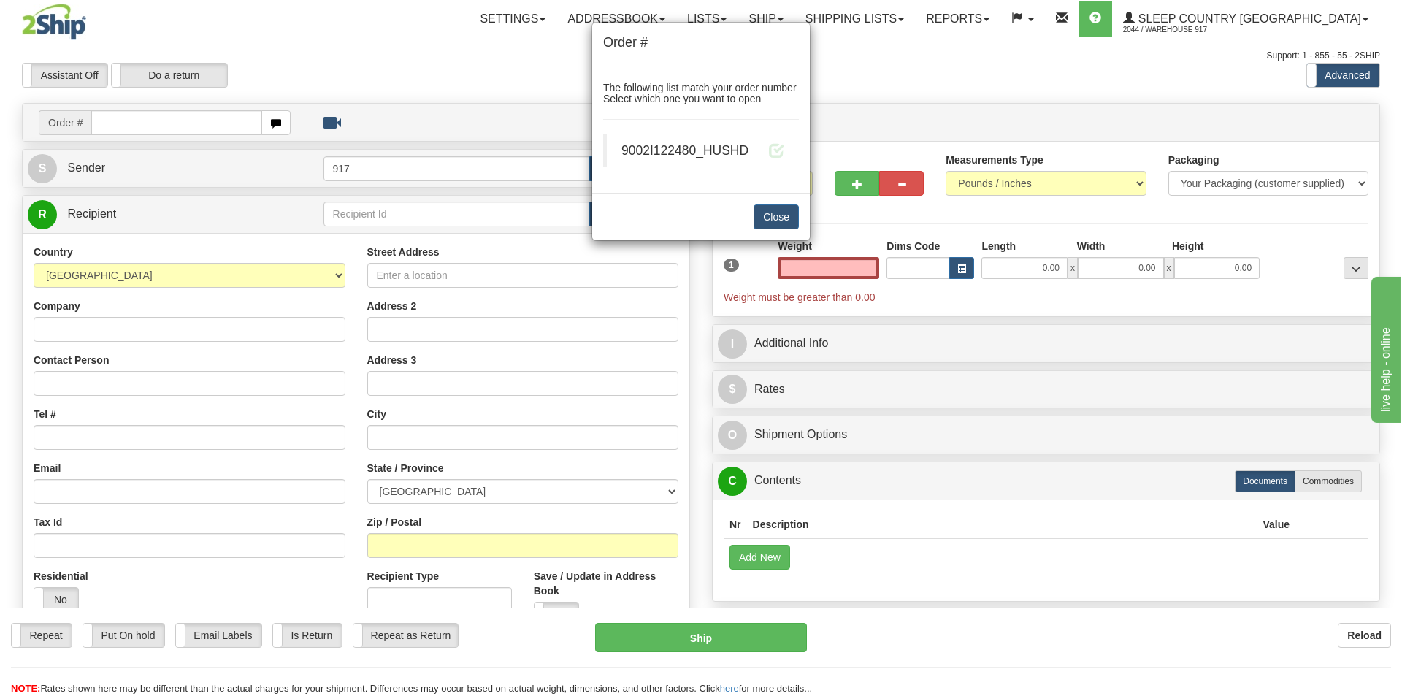
type input "0.00"
drag, startPoint x: 796, startPoint y: 155, endPoint x: 779, endPoint y: 150, distance: 17.4
click at [795, 155] on blockquote "9002I122480_HUSHD" at bounding box center [701, 150] width 196 height 33
click at [777, 149] on span at bounding box center [776, 149] width 15 height 15
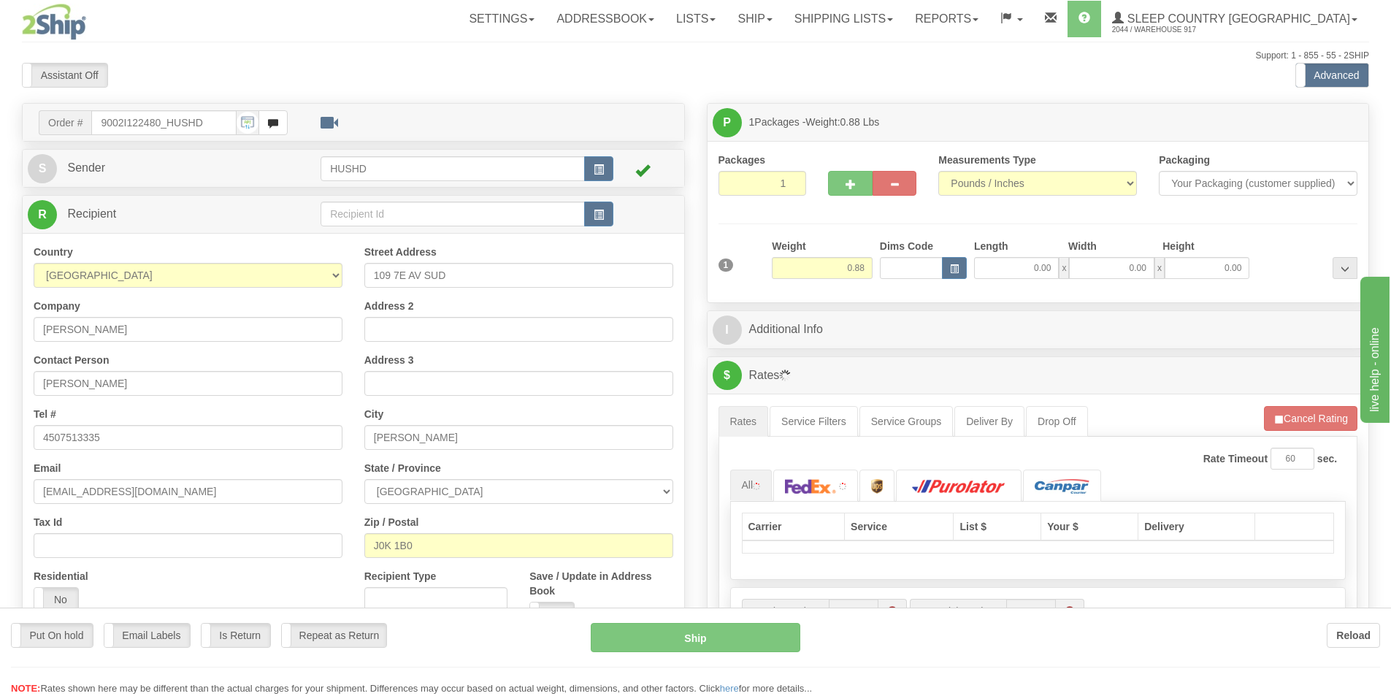
click at [1009, 263] on div "Toggle navigation Settings Shipping Preferences Fields Preferences New" at bounding box center [695, 515] width 1391 height 1031
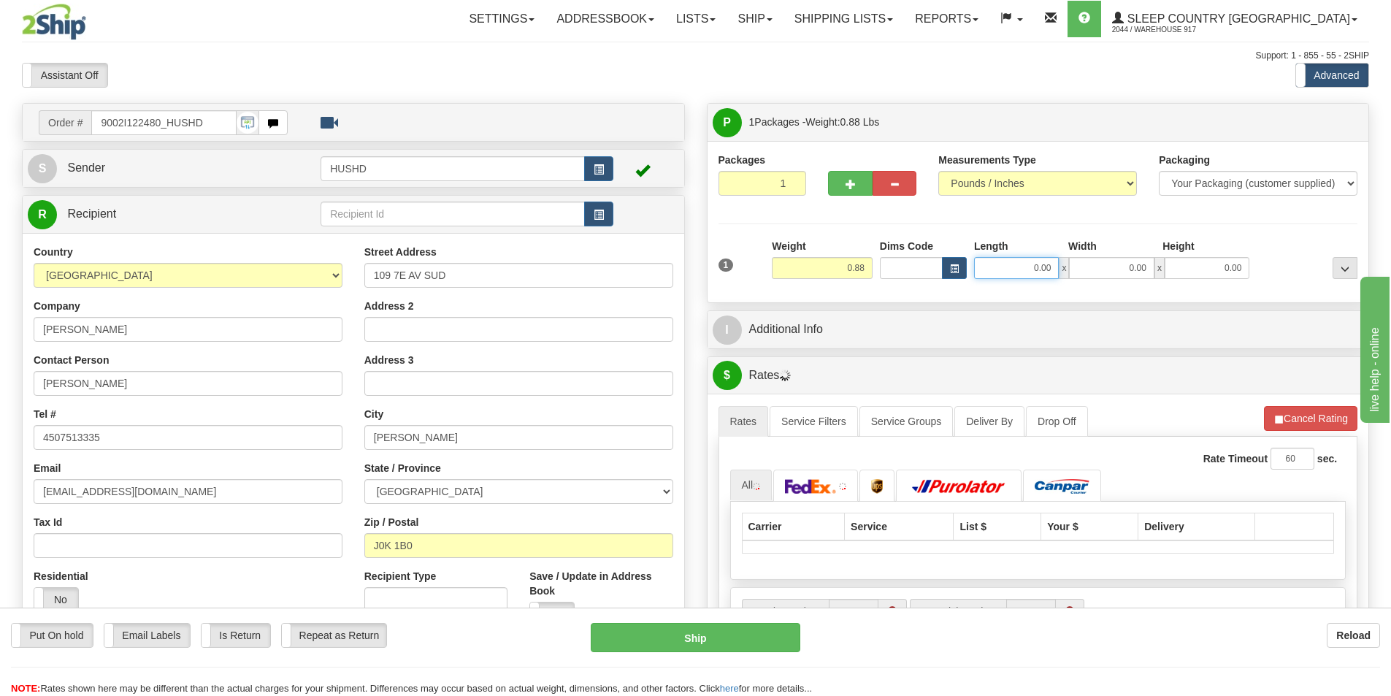
click at [1002, 267] on input "0.00" at bounding box center [1016, 268] width 85 height 22
type input "9.00"
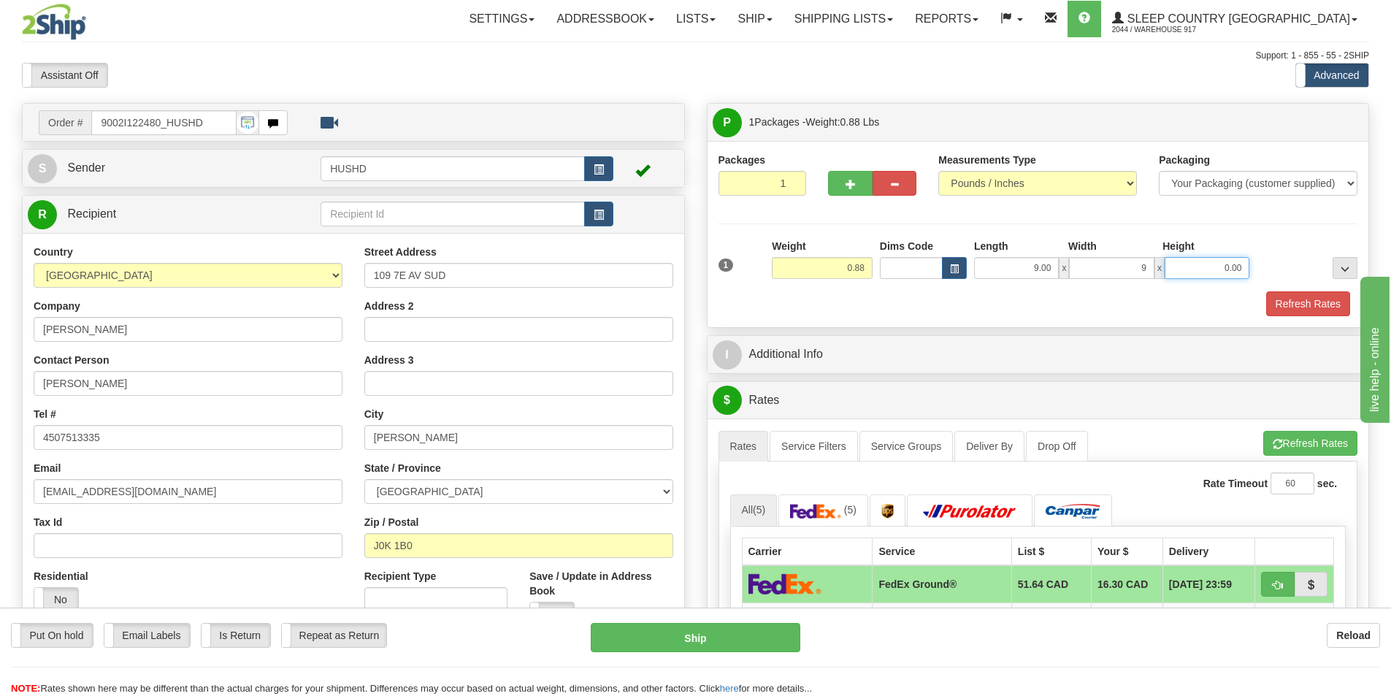
type input "9.00"
type input "2.00"
click at [1269, 301] on button "Refresh Rates" at bounding box center [1308, 303] width 84 height 25
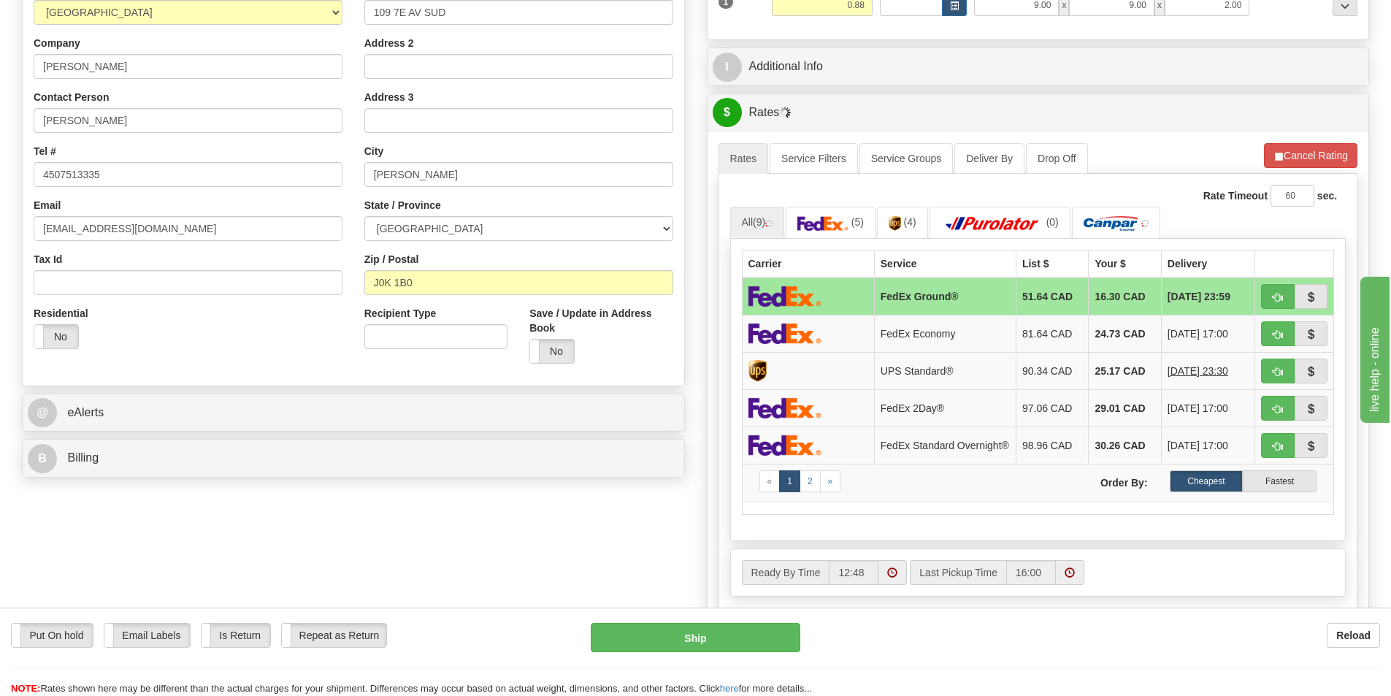
scroll to position [292, 0]
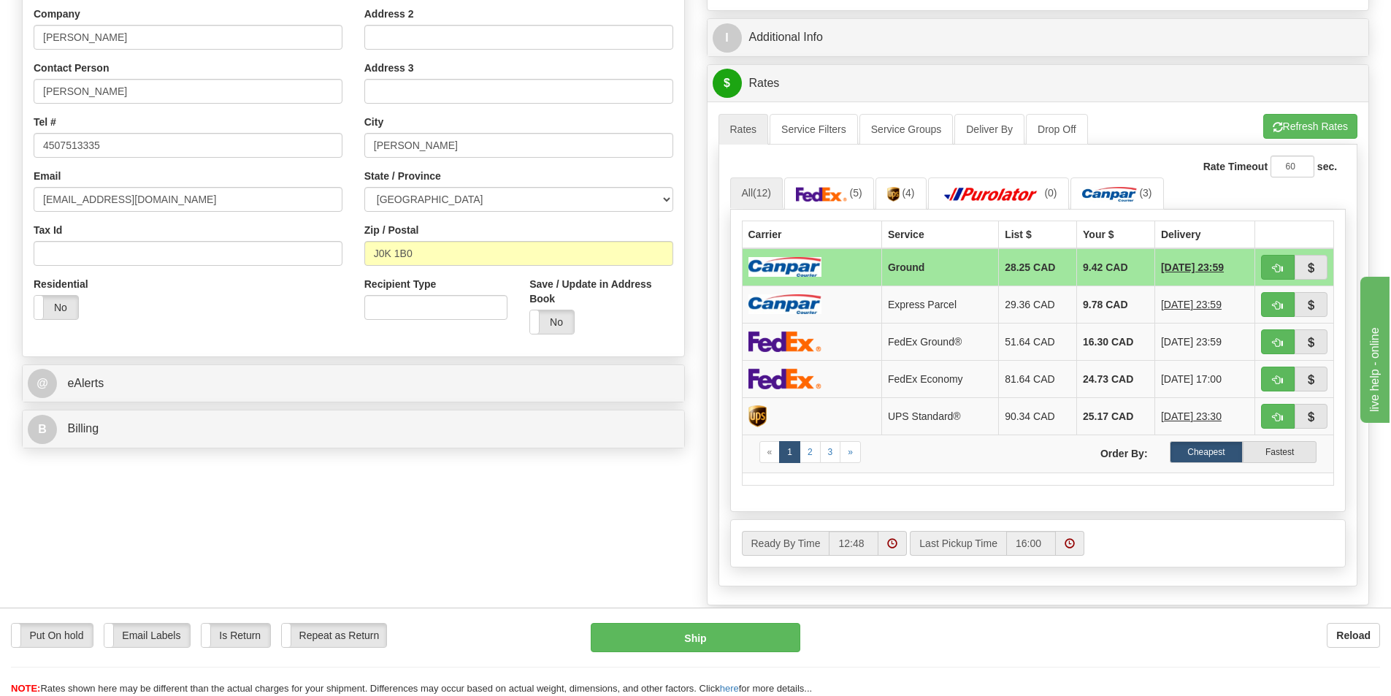
click at [831, 267] on td at bounding box center [811, 267] width 139 height 38
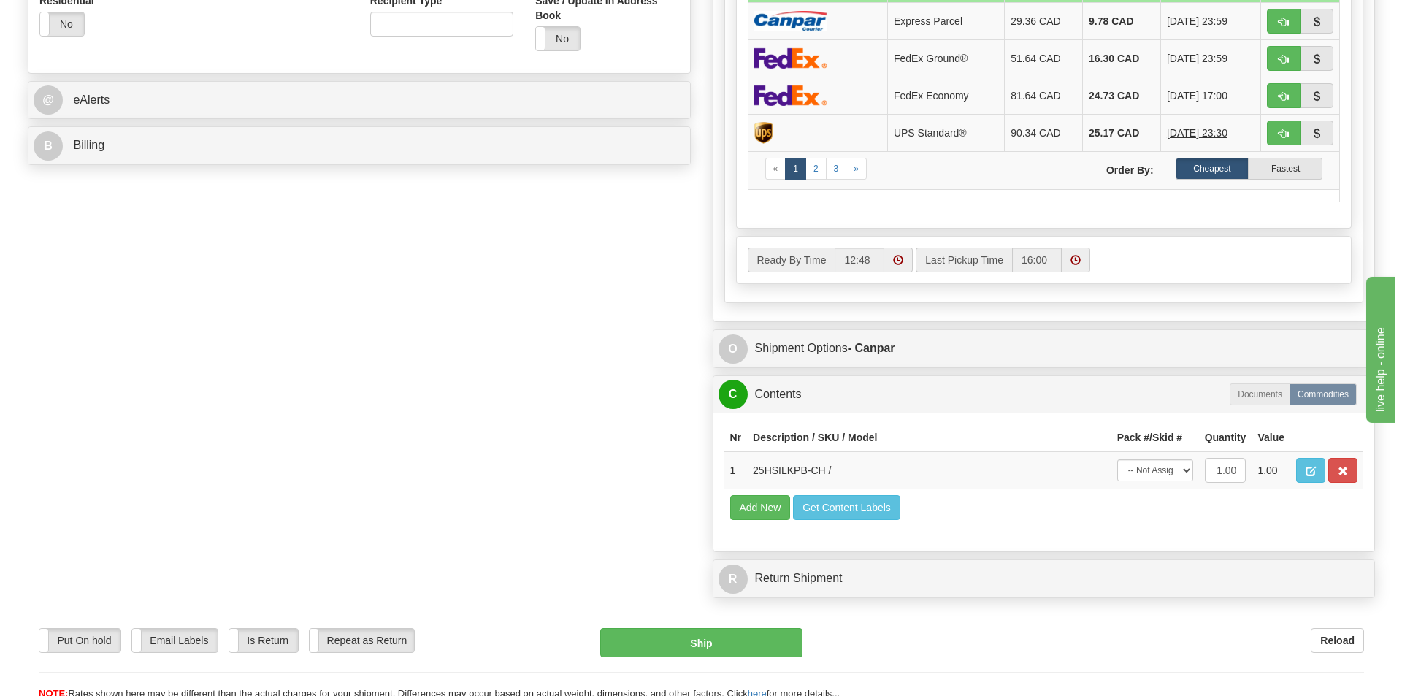
scroll to position [584, 0]
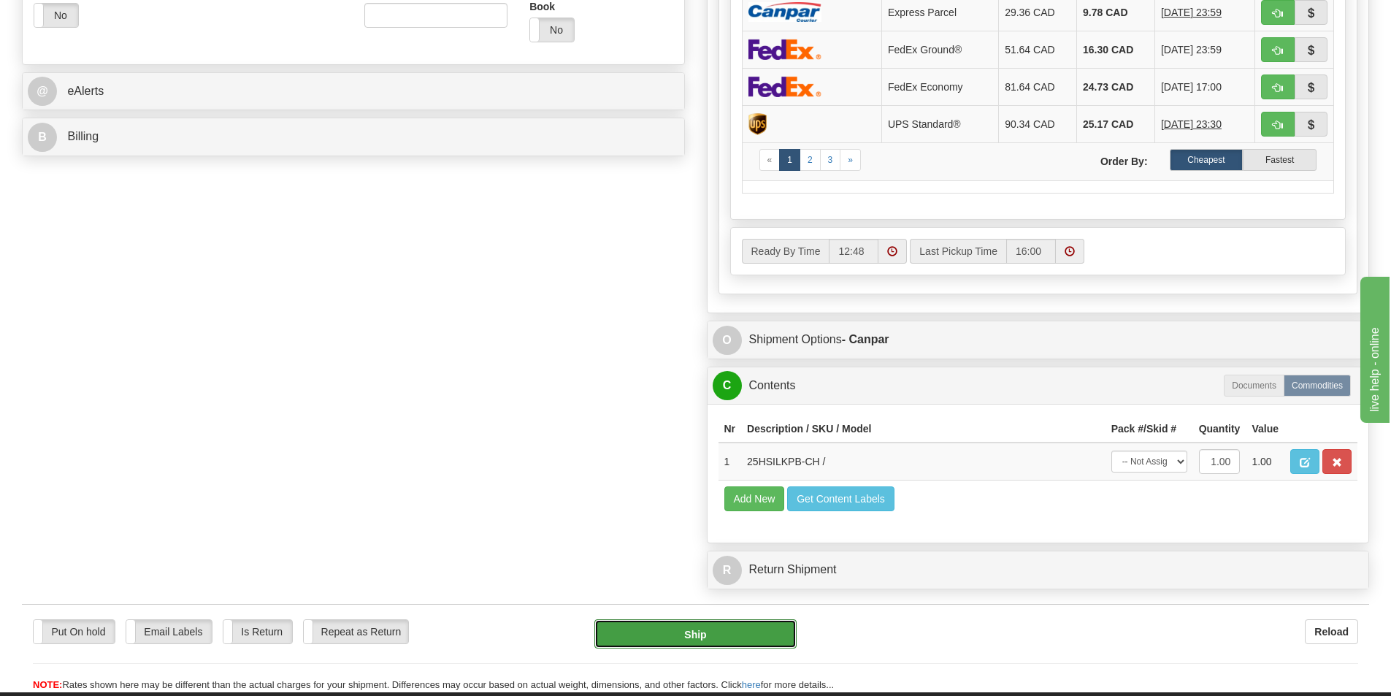
click at [697, 632] on button "Ship" at bounding box center [695, 633] width 202 height 29
type input "1"
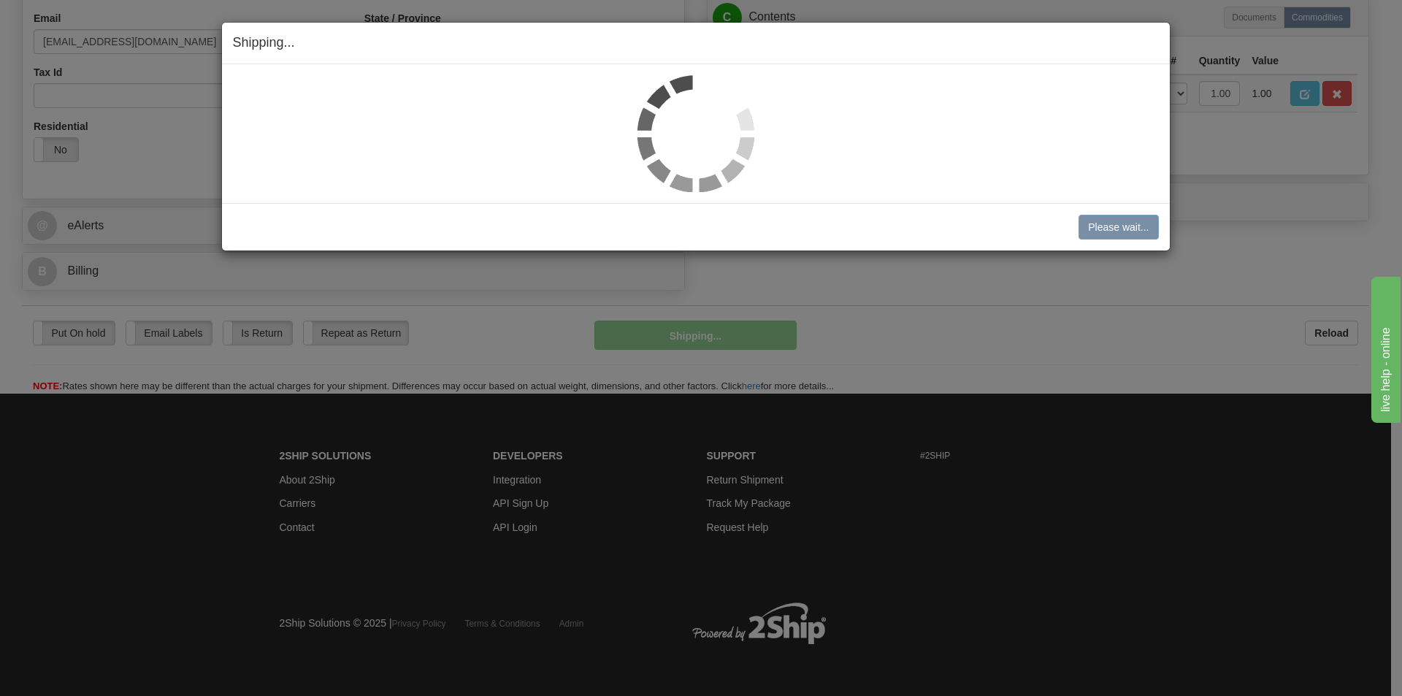
scroll to position [451, 0]
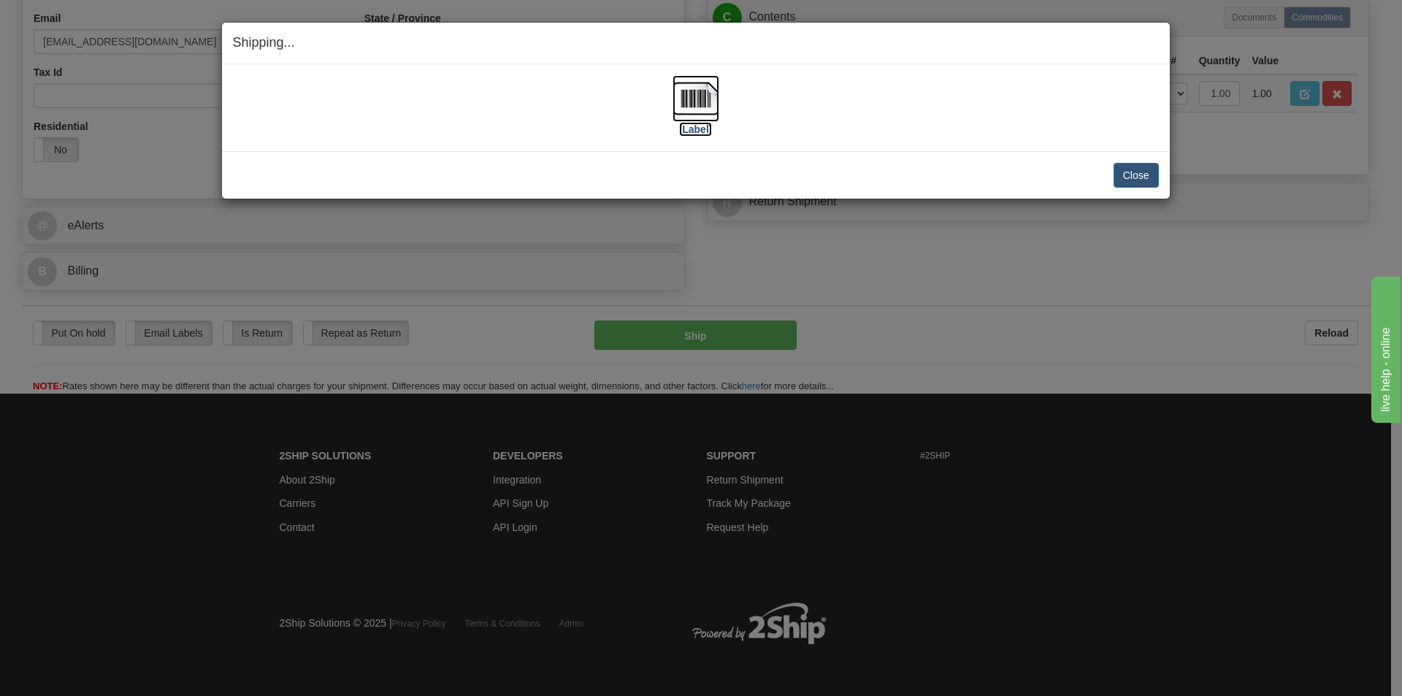
click at [697, 105] on img at bounding box center [695, 98] width 47 height 47
click at [1127, 176] on button "Close" at bounding box center [1135, 175] width 45 height 25
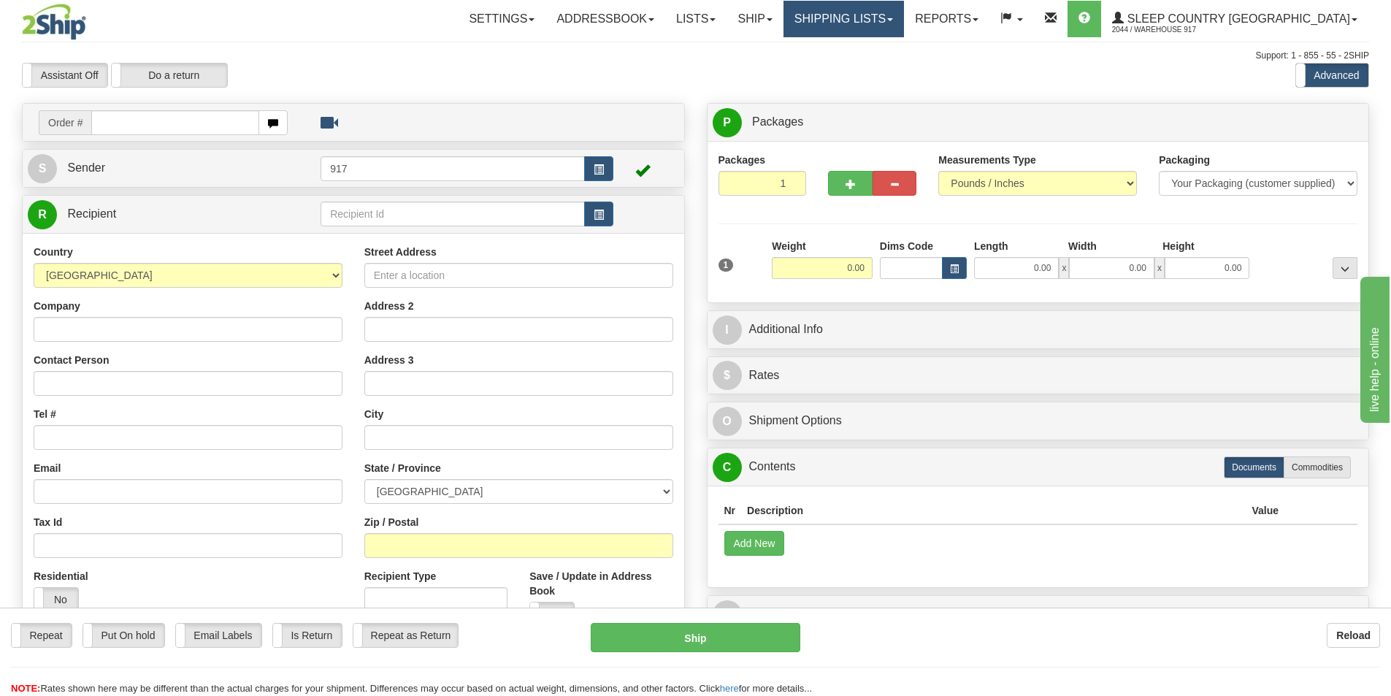
click at [872, 19] on div "Toggle navigation Settings Shipping Preferences Fields Preferences New" at bounding box center [695, 411] width 1391 height 822
click at [883, 23] on link "Shipping lists" at bounding box center [843, 19] width 120 height 37
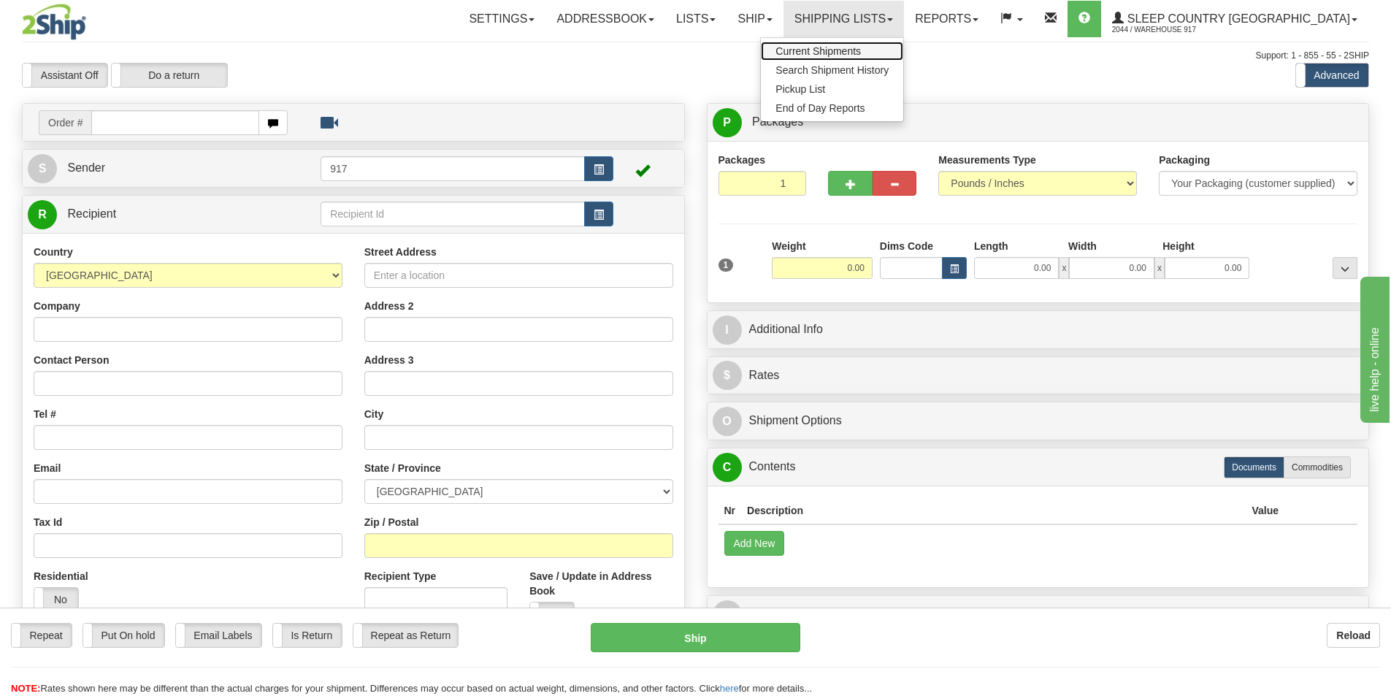
click at [861, 50] on span "Current Shipments" at bounding box center [817, 51] width 85 height 12
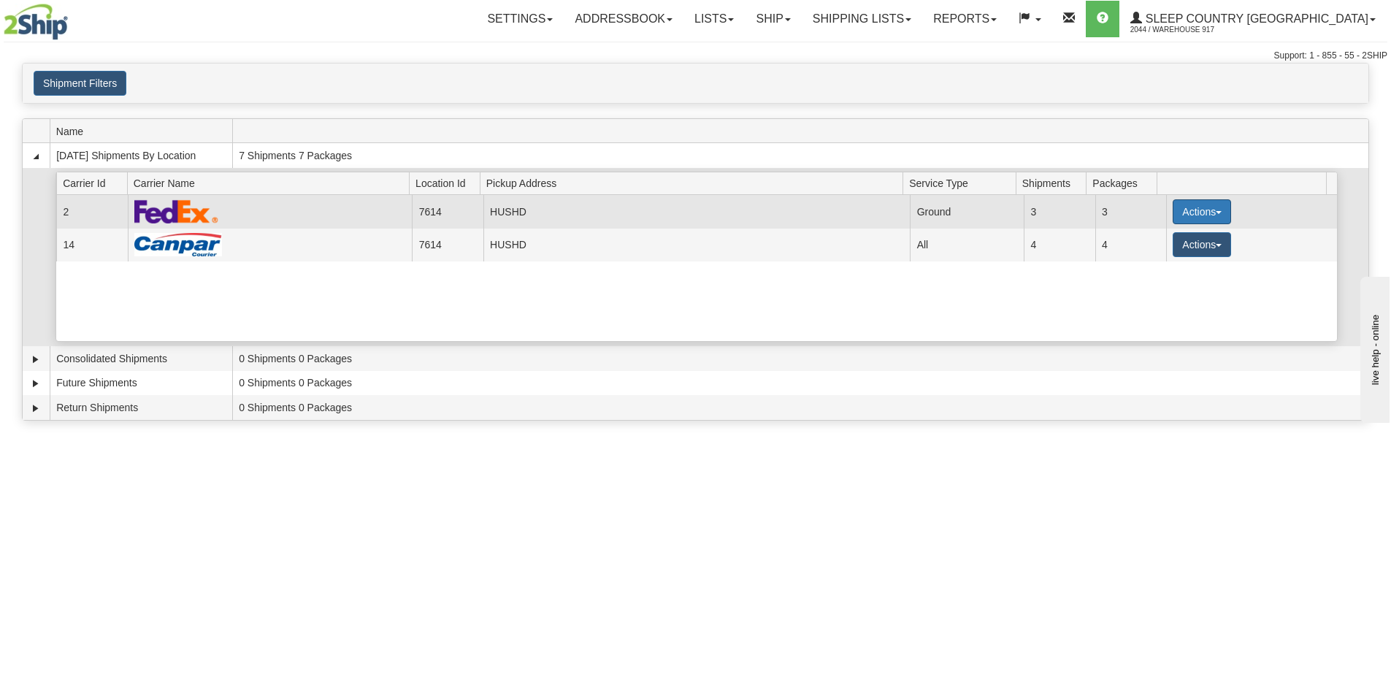
click at [1188, 215] on button "Actions" at bounding box center [1202, 211] width 58 height 25
click at [1162, 264] on link "Close" at bounding box center [1171, 258] width 117 height 19
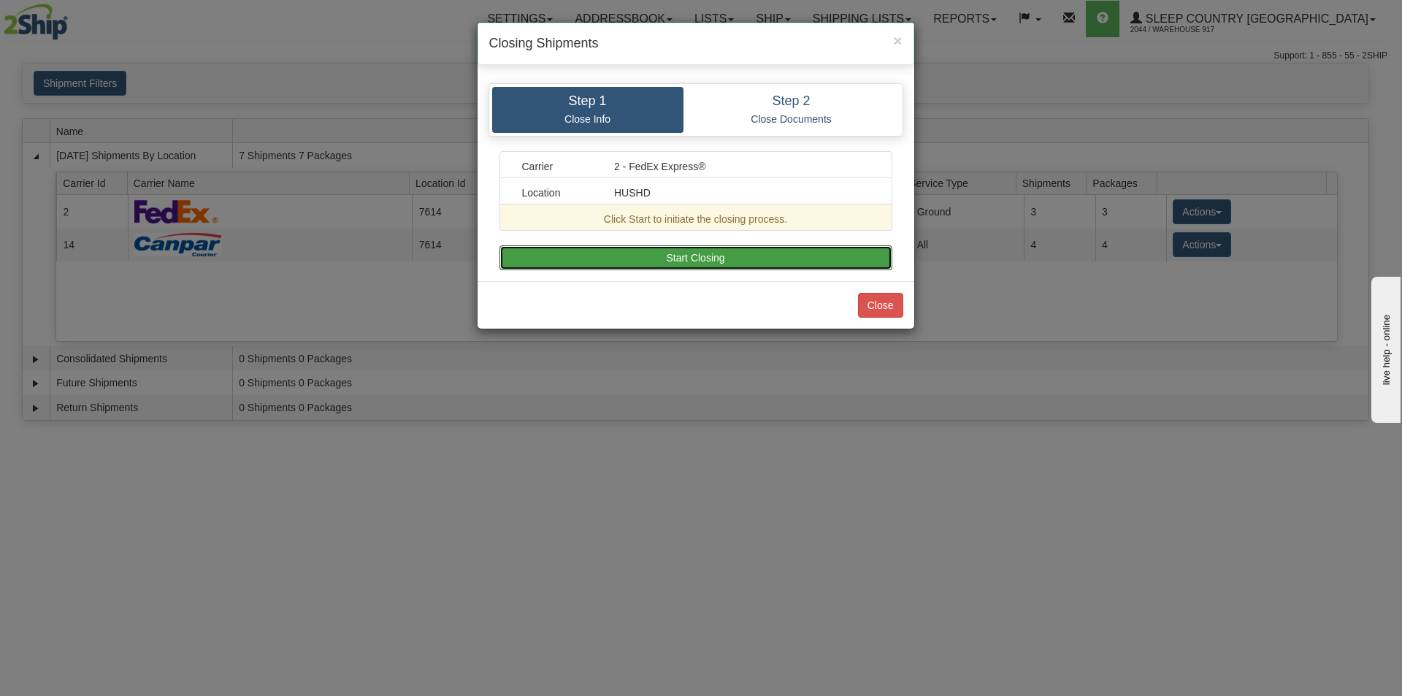
click at [840, 264] on button "Start Closing" at bounding box center [695, 257] width 393 height 25
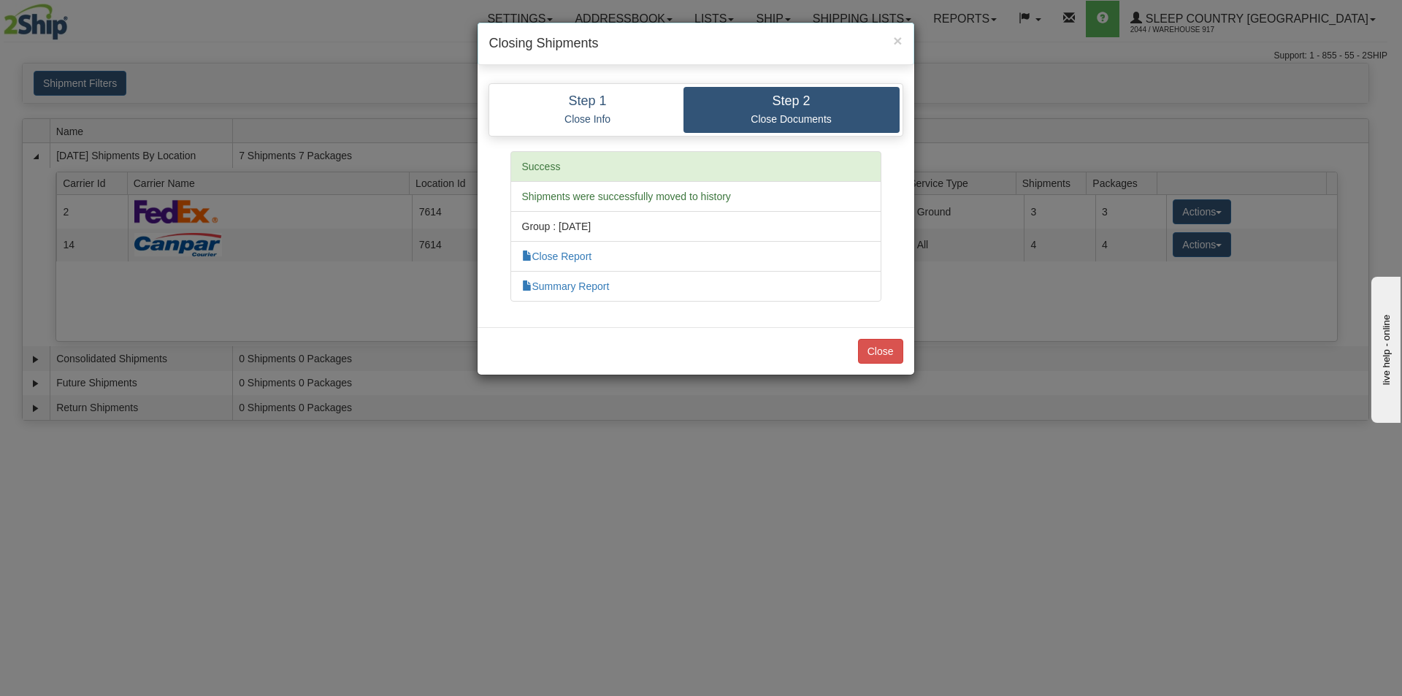
click at [843, 354] on div "Close" at bounding box center [696, 350] width 437 height 47
click at [881, 355] on button "Close" at bounding box center [880, 351] width 45 height 25
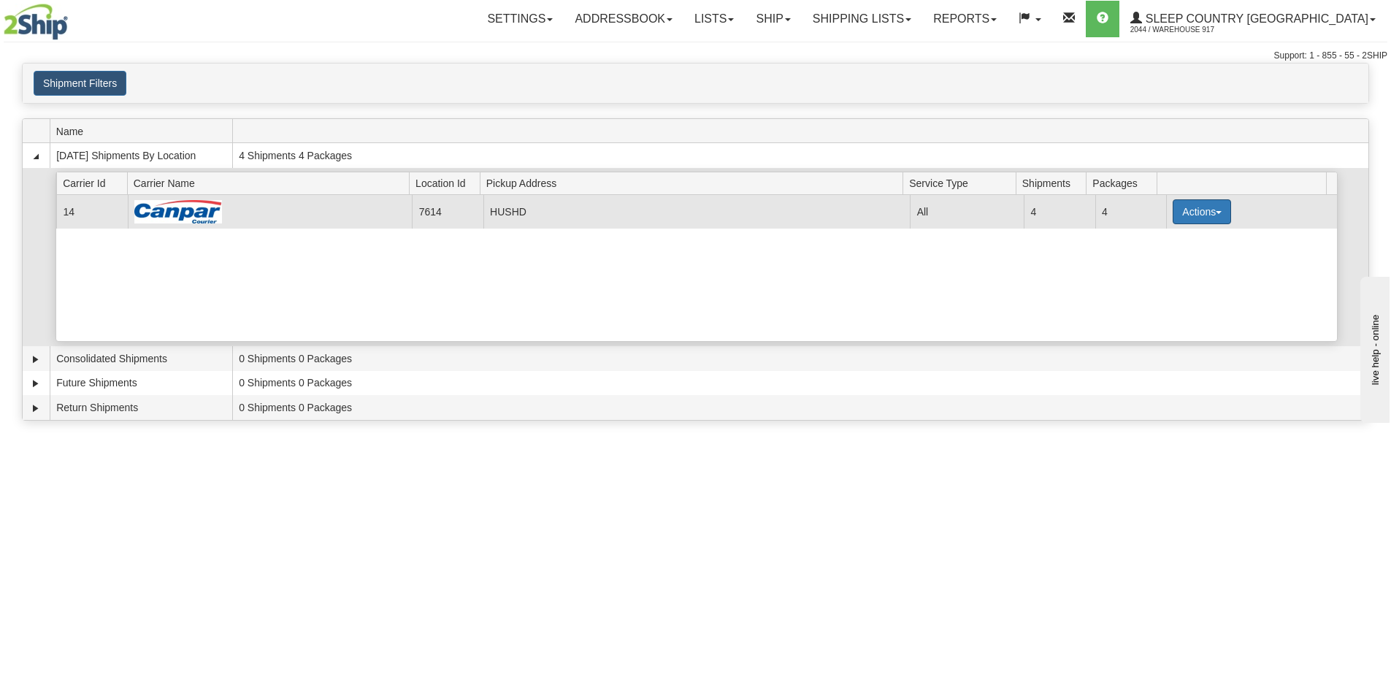
click at [1203, 223] on button "Actions" at bounding box center [1202, 211] width 58 height 25
click at [1151, 257] on span "Close" at bounding box center [1145, 258] width 34 height 10
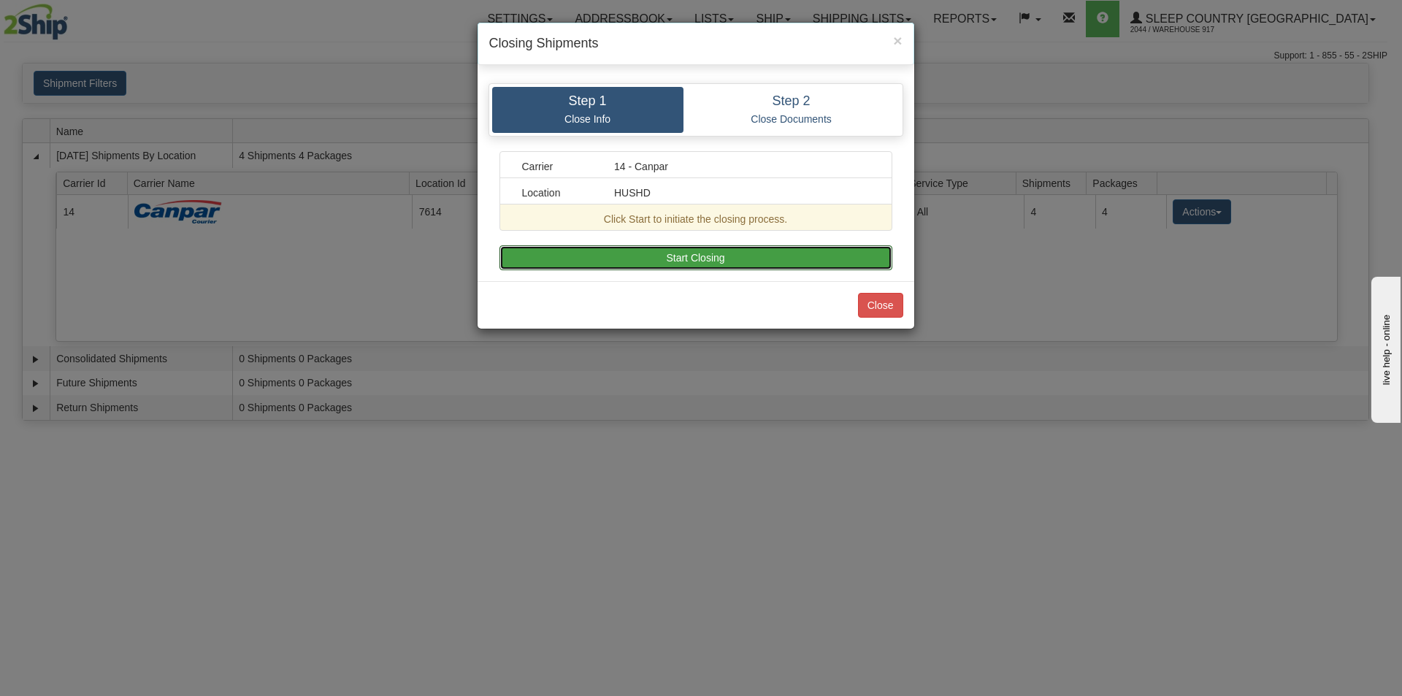
click at [808, 258] on button "Start Closing" at bounding box center [695, 257] width 393 height 25
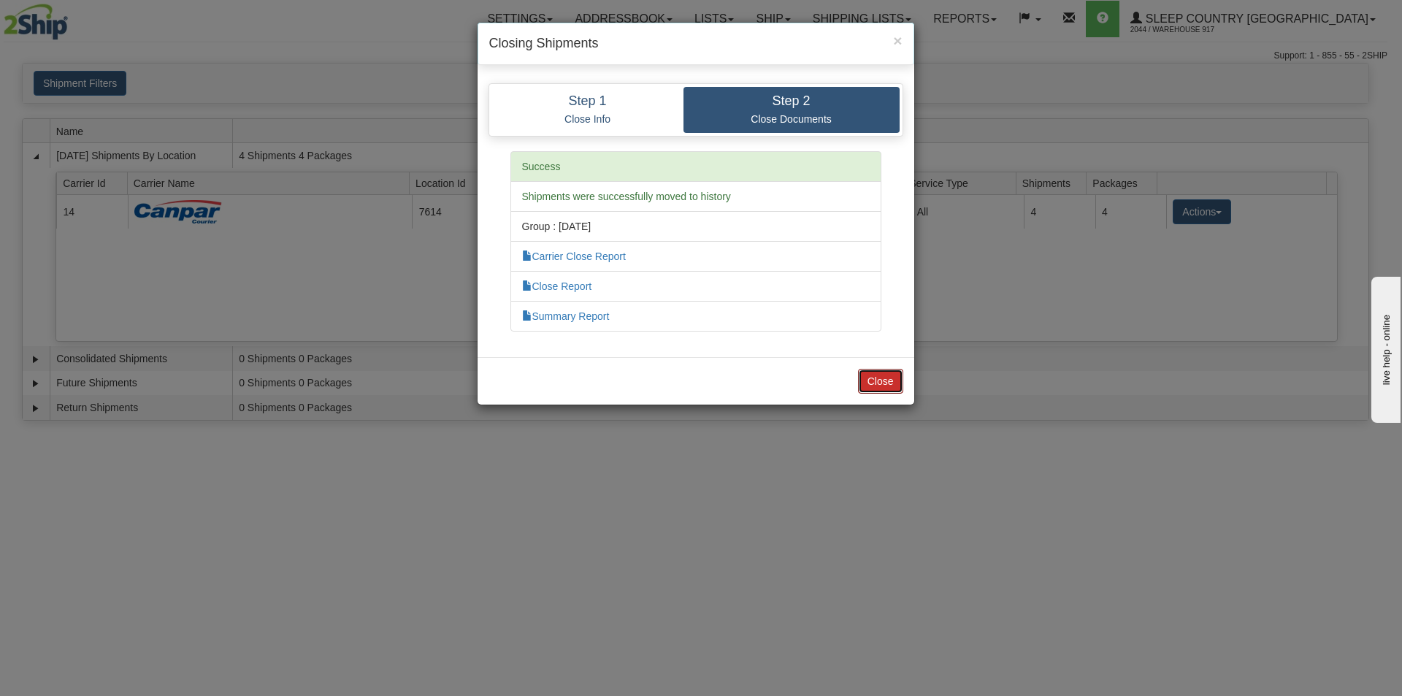
click at [894, 389] on button "Close" at bounding box center [880, 381] width 45 height 25
